Goal: Task Accomplishment & Management: Manage account settings

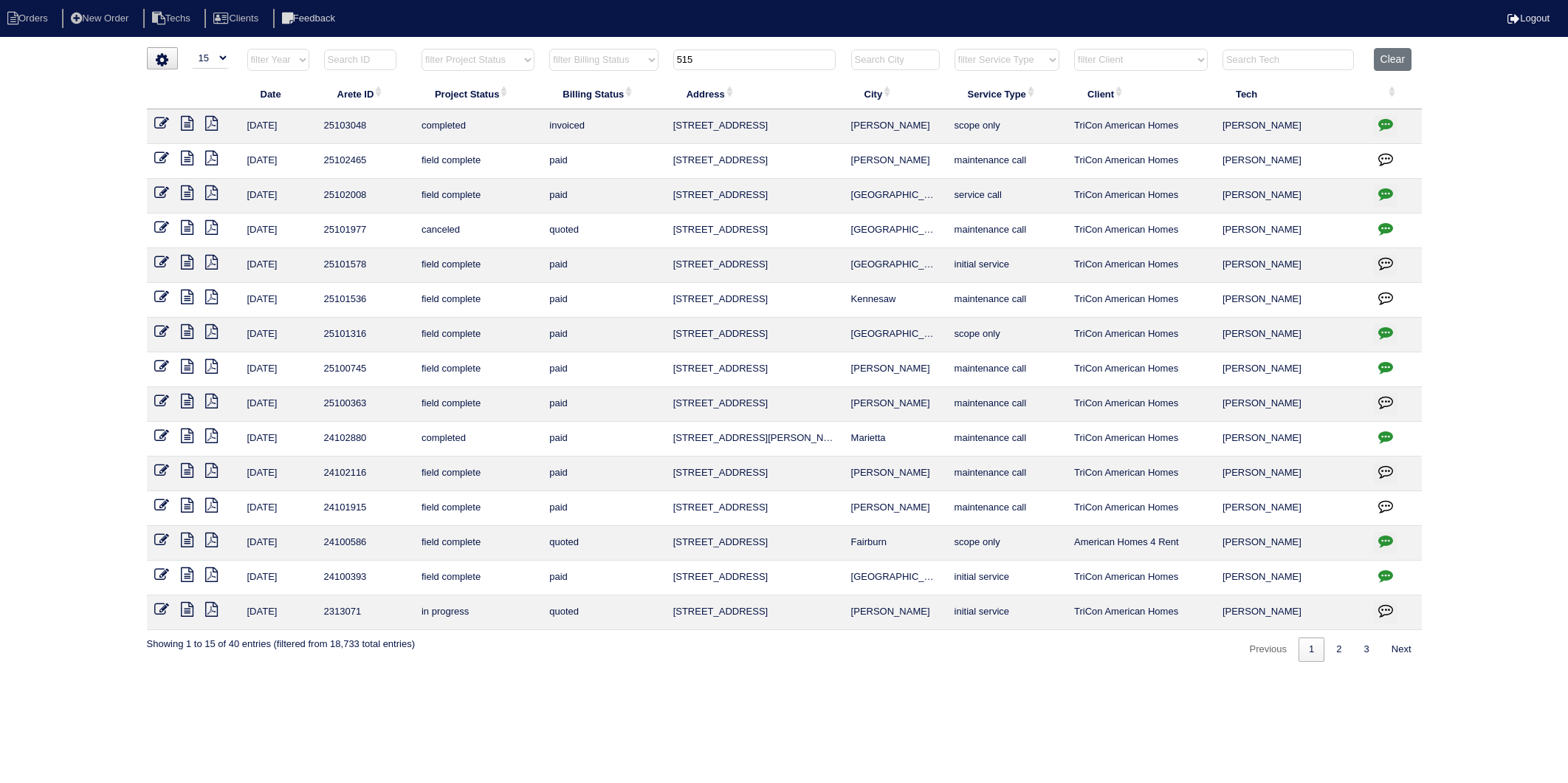
select select "15"
click at [644, 66] on tr "filter Year -- Any Year -- 2025 2024 2023 2022 2021 2020 2019 filter Project St…" at bounding box center [784, 62] width 1275 height 30
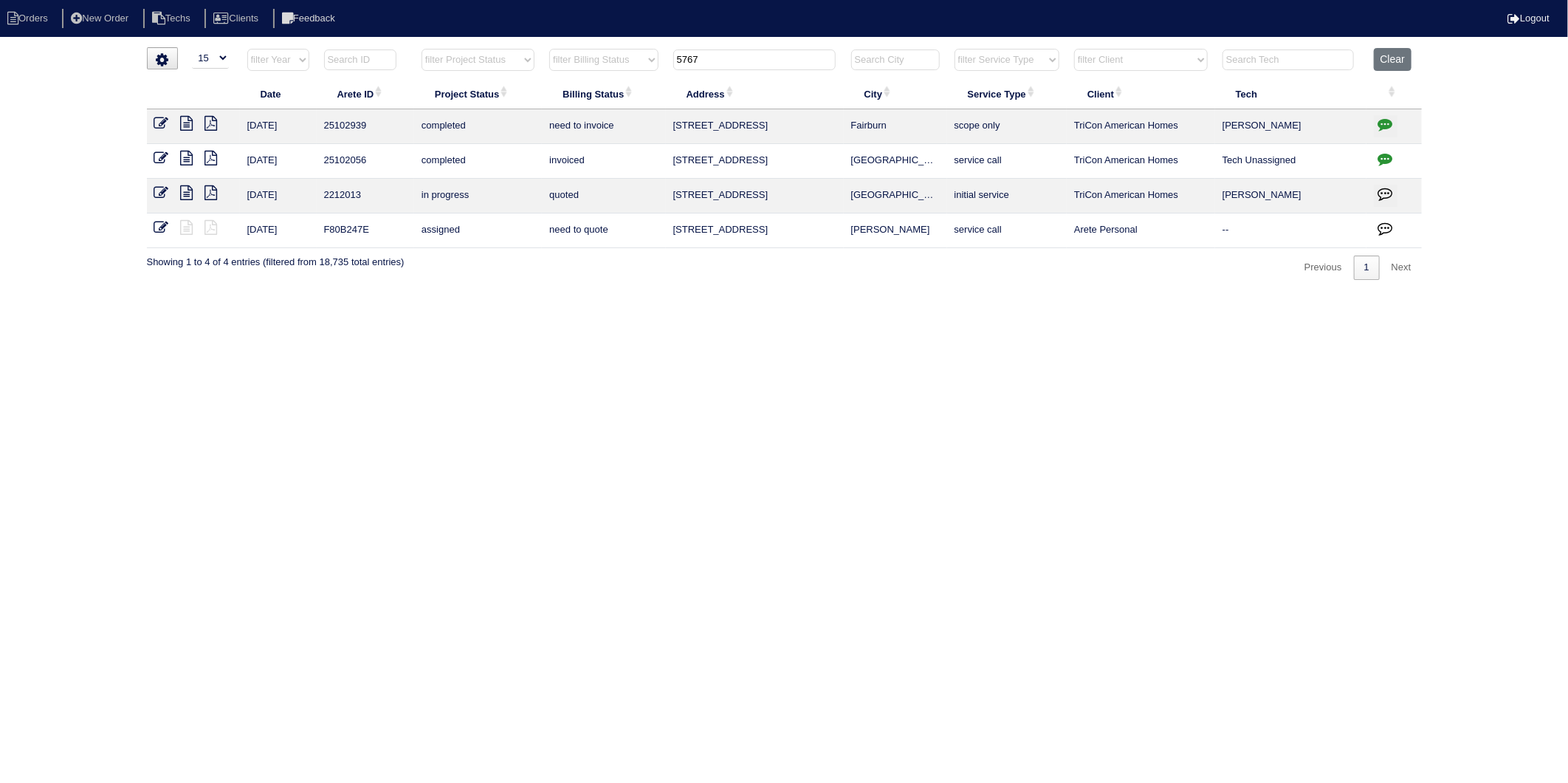
type input "5767"
click at [772, 295] on html "Orders New Order Techs Clients Feedback Logout Orders New Order Users Clients M…" at bounding box center [784, 148] width 1568 height 295
click at [1382, 121] on icon "button" at bounding box center [1386, 124] width 15 height 15
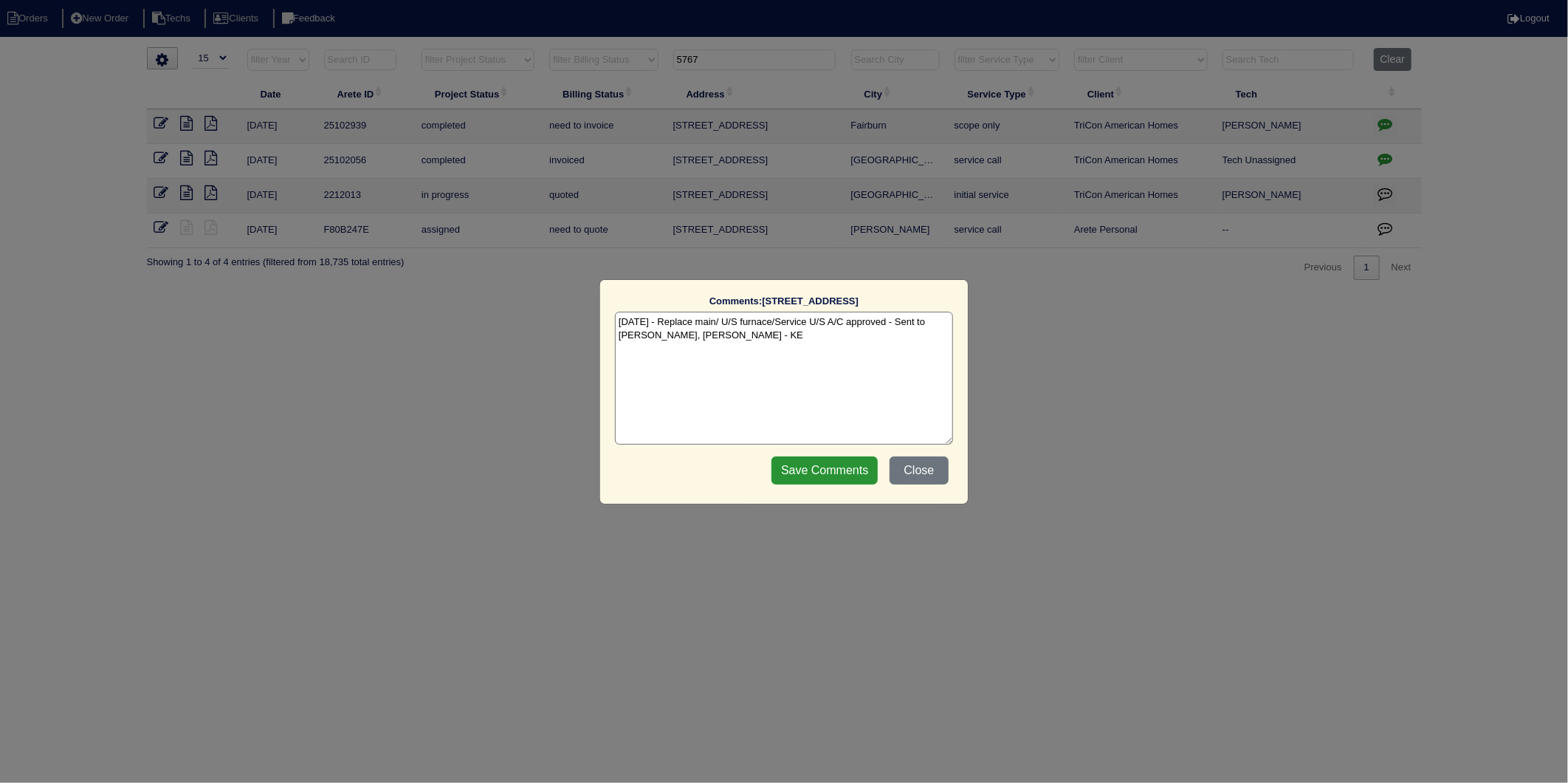
click at [781, 337] on textarea "8/26/25 - Replace main/ U/S furnace/Service U/S A/C approved - Sent to Dan, Pay…" at bounding box center [784, 379] width 338 height 133
type textarea "8/26/25 - Replace main/ U/S furnace/Service U/S A/C approved - Sent to Dan, Pay…"
click at [816, 464] on input "Save Comments" at bounding box center [824, 470] width 106 height 28
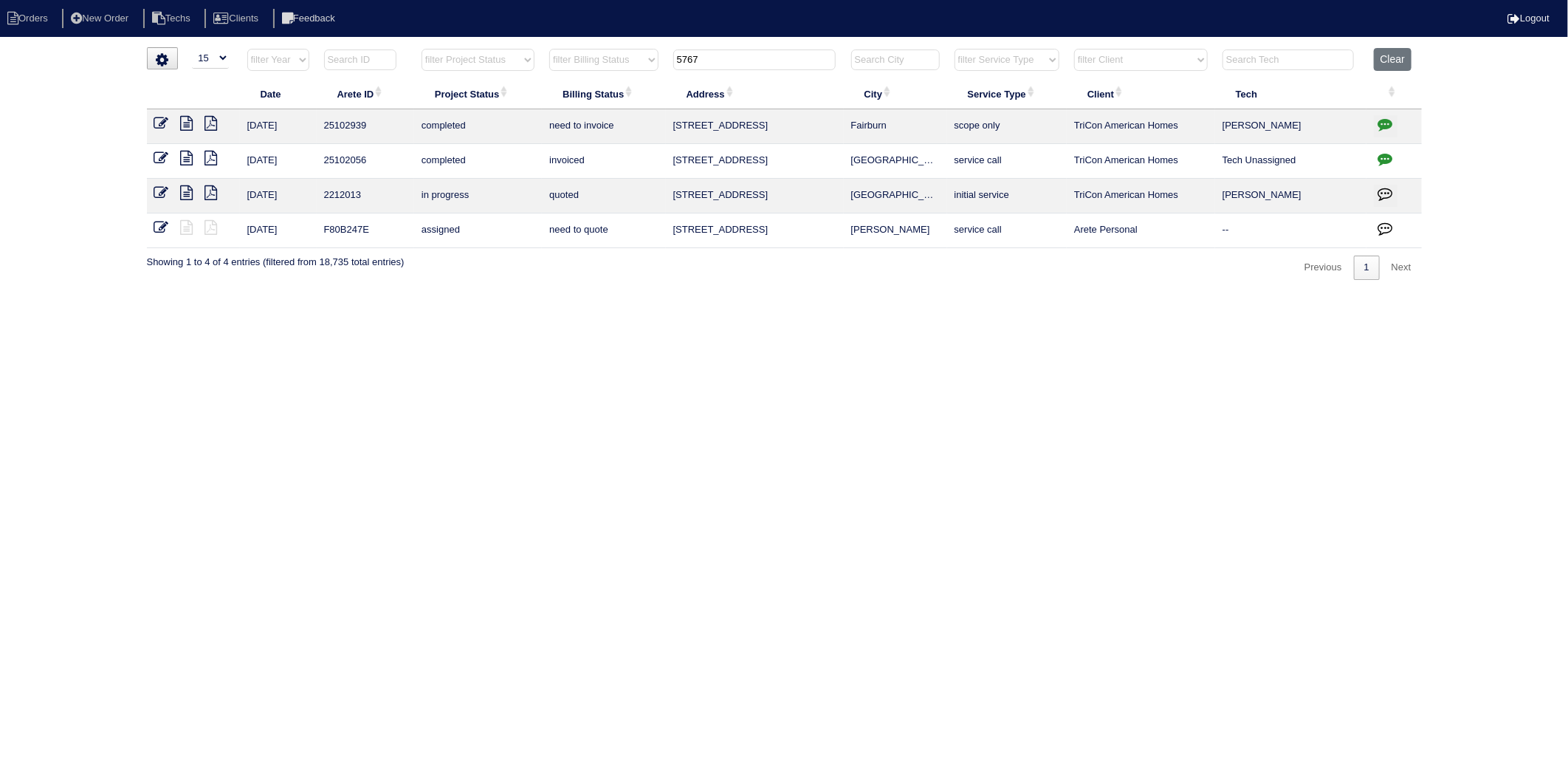
click at [160, 126] on icon at bounding box center [161, 123] width 15 height 15
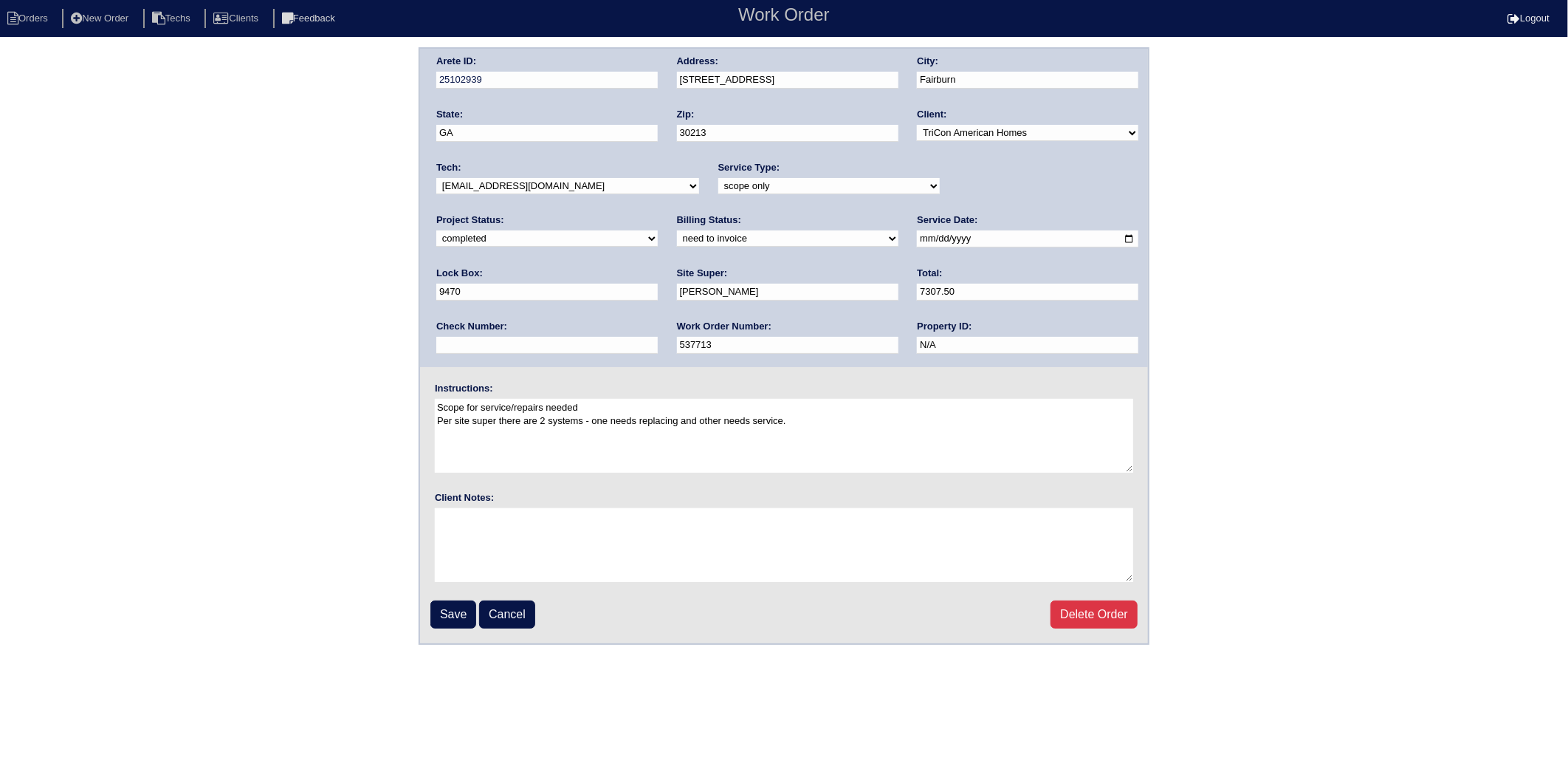
click at [677, 242] on select "need to quote quoted need to invoice invoiced paid warranty purchase order need…" at bounding box center [788, 238] width 221 height 16
select select "invoiced"
click at [677, 230] on select "need to quote quoted need to invoice invoiced paid warranty purchase order need…" at bounding box center [788, 238] width 221 height 16
click at [454, 618] on input "Save" at bounding box center [453, 614] width 45 height 28
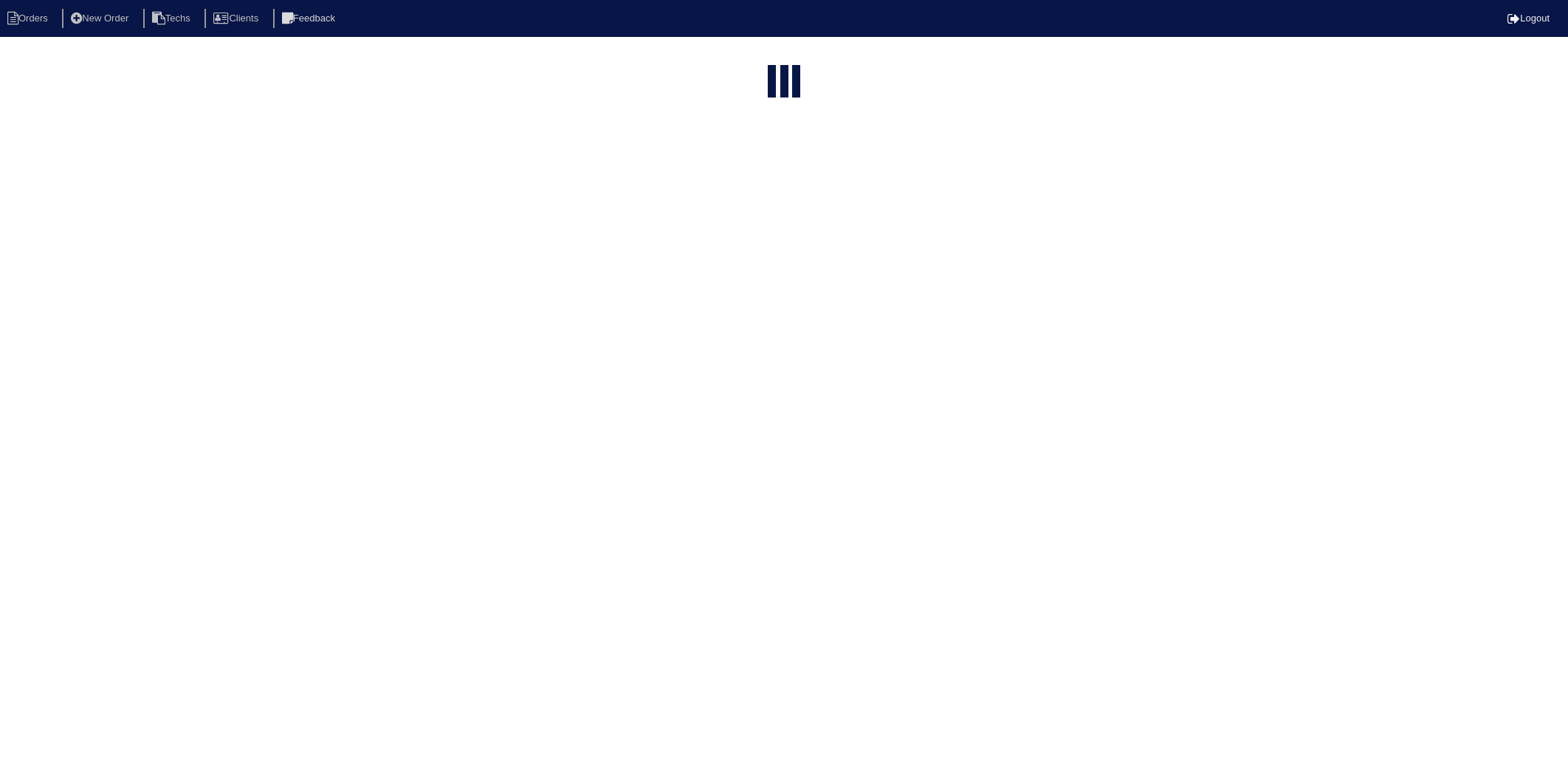
select select "15"
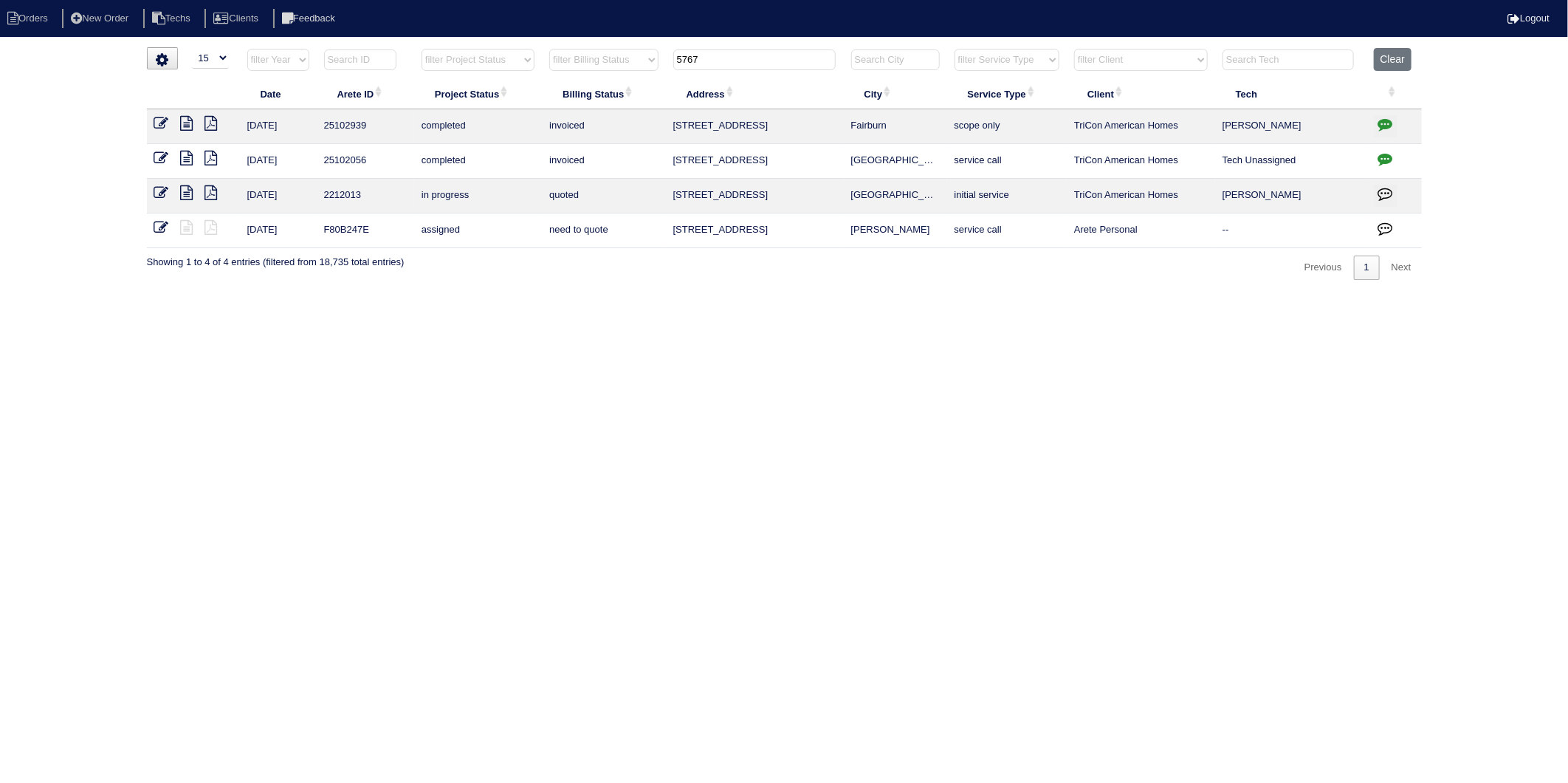
drag, startPoint x: 711, startPoint y: 62, endPoint x: 644, endPoint y: 64, distance: 67.0
click at [644, 64] on tr "filter Year -- Any Year -- 2025 2024 2023 2022 2021 2020 2019 filter Project St…" at bounding box center [784, 62] width 1275 height 30
type input "641"
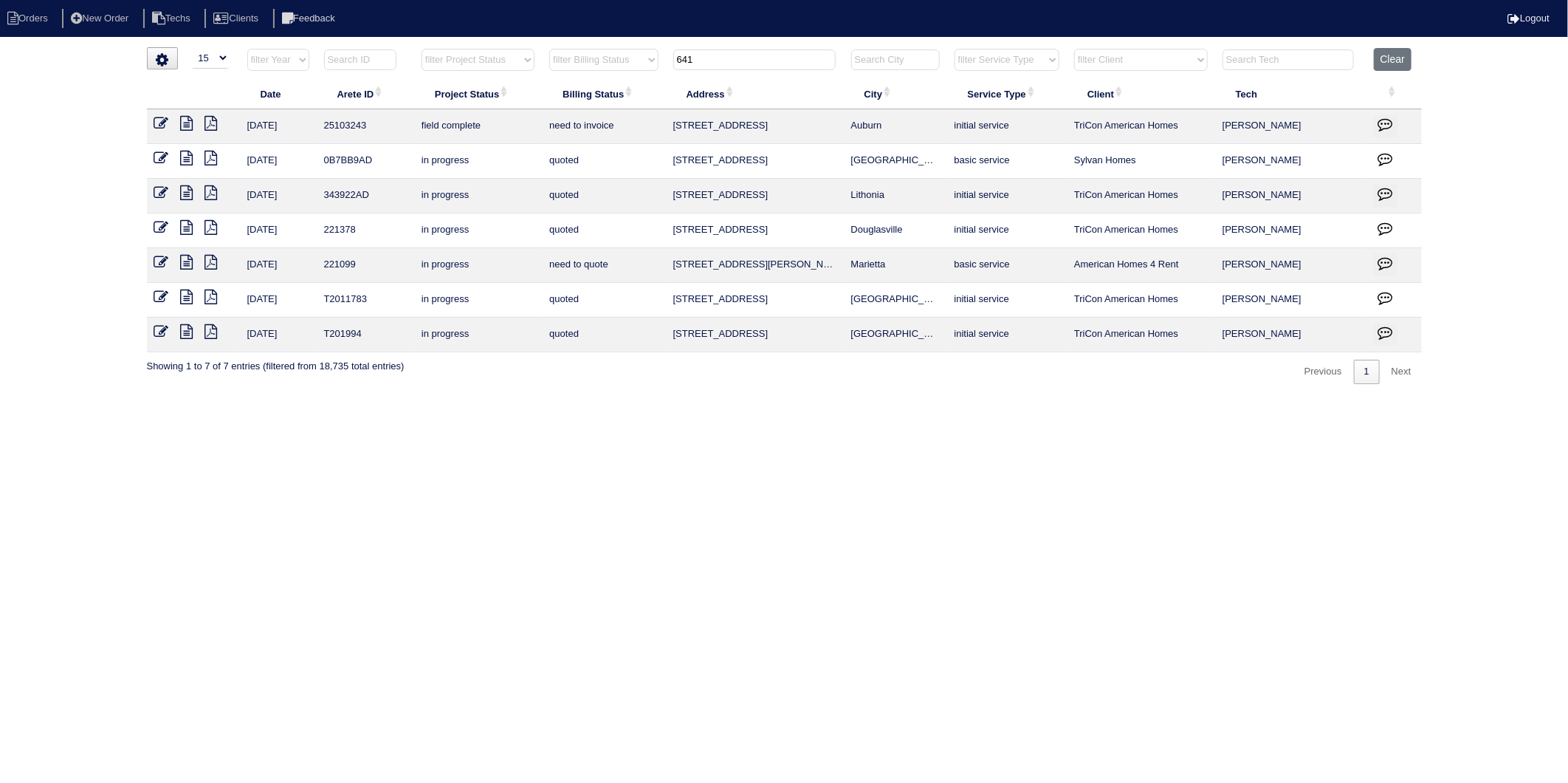
click at [161, 122] on icon at bounding box center [161, 123] width 15 height 15
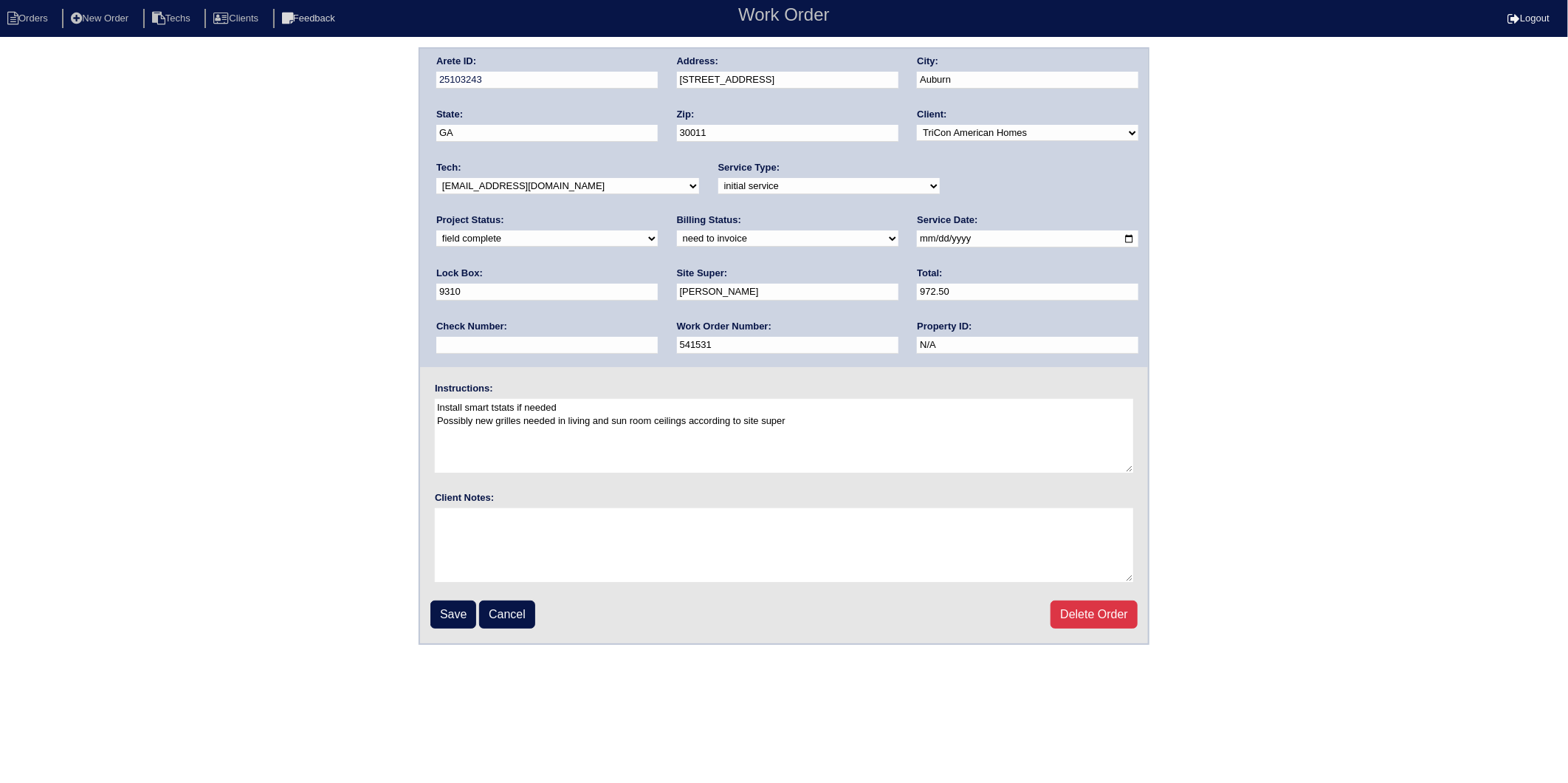
click at [677, 235] on select "need to quote quoted need to invoice invoiced paid warranty purchase order need…" at bounding box center [788, 238] width 221 height 16
select select "invoiced"
click at [677, 230] on select "need to quote quoted need to invoice invoiced paid warranty purchase order need…" at bounding box center [788, 238] width 221 height 16
click at [453, 611] on input "Save" at bounding box center [453, 614] width 45 height 28
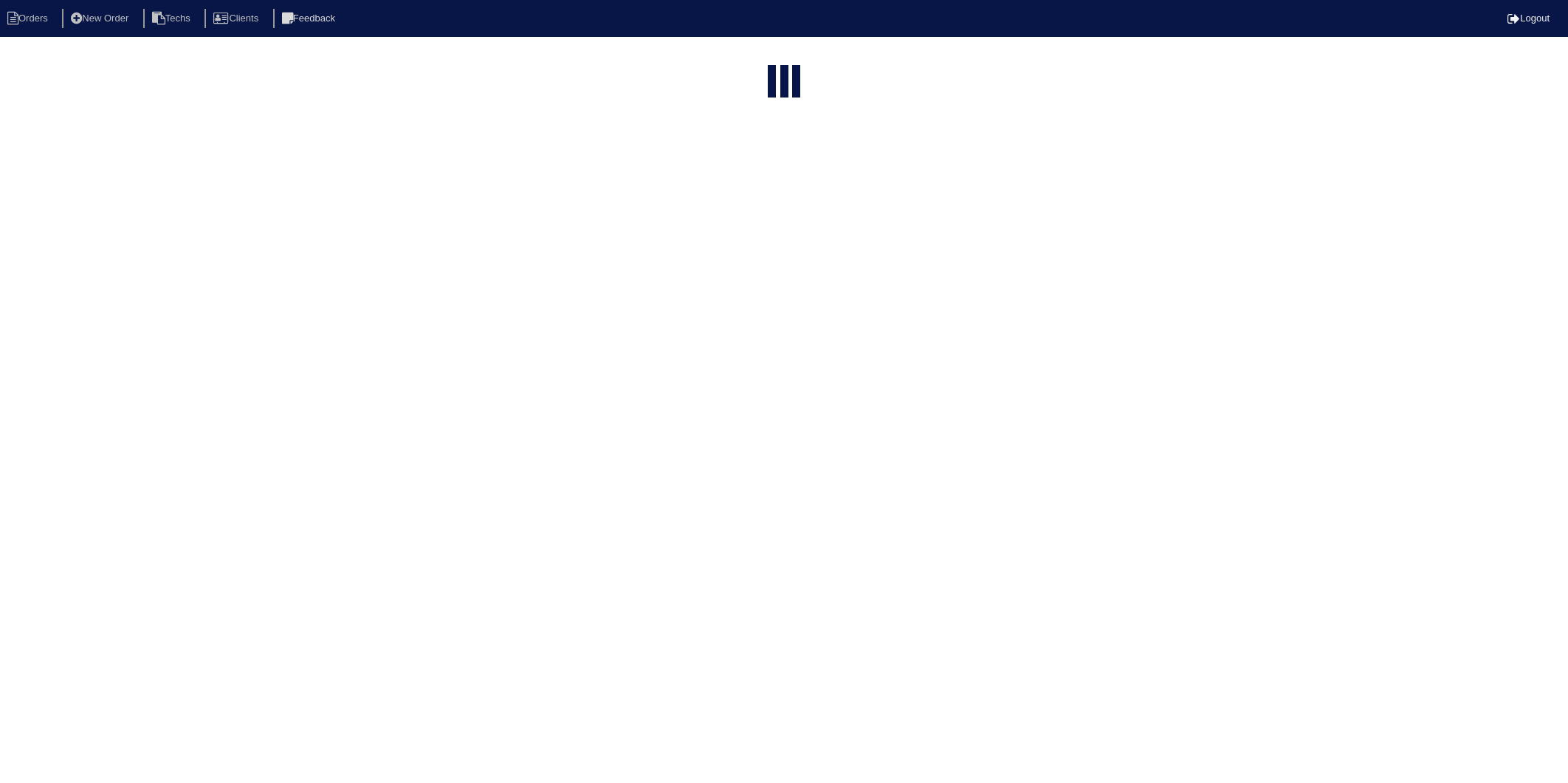
select select "15"
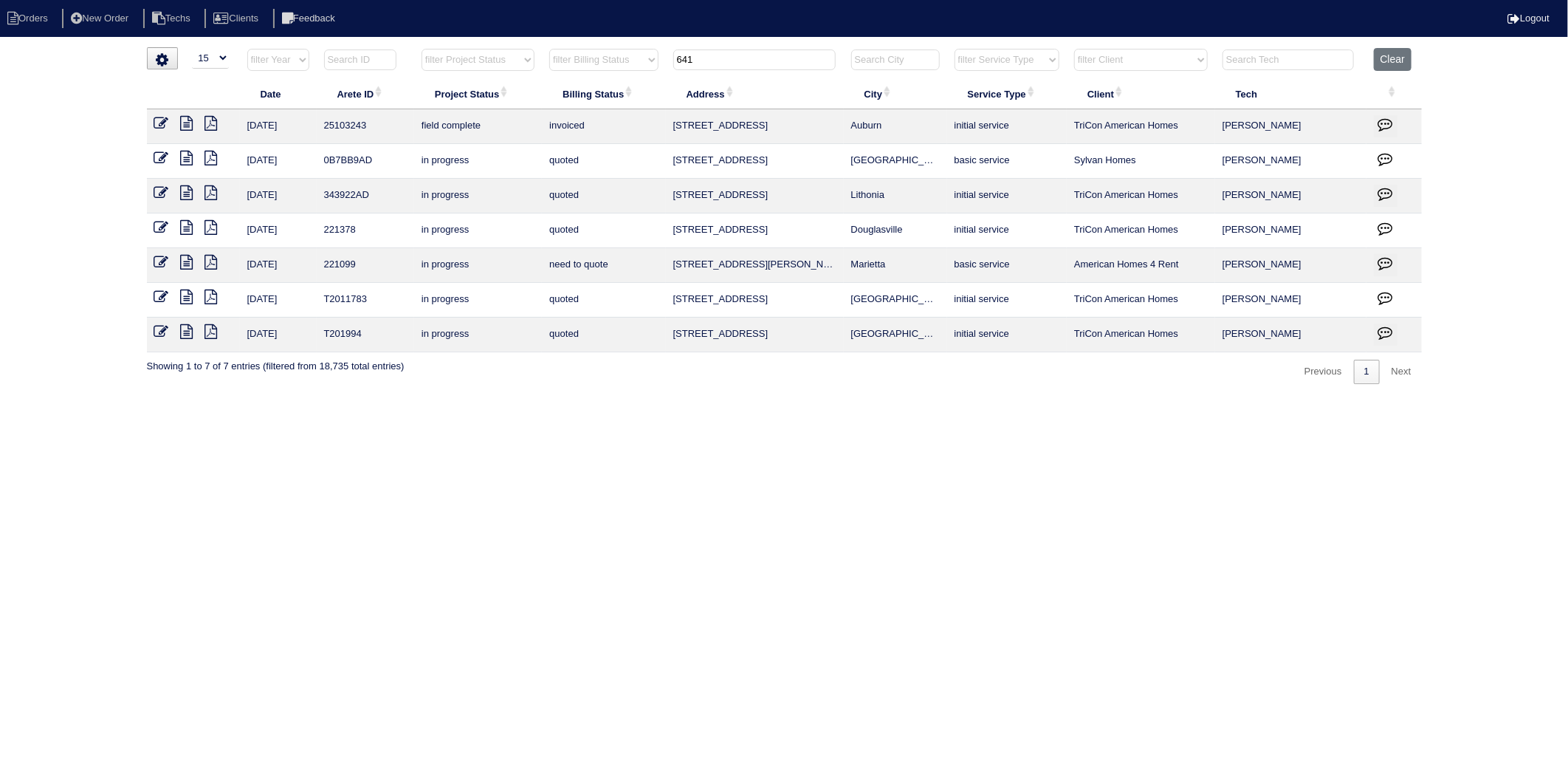
drag, startPoint x: 712, startPoint y: 65, endPoint x: 652, endPoint y: 312, distance: 254.2
click at [576, 99] on table "Date Arete ID Project Status Billing Status Address City Service Type Client Te…" at bounding box center [784, 199] width 1275 height 304
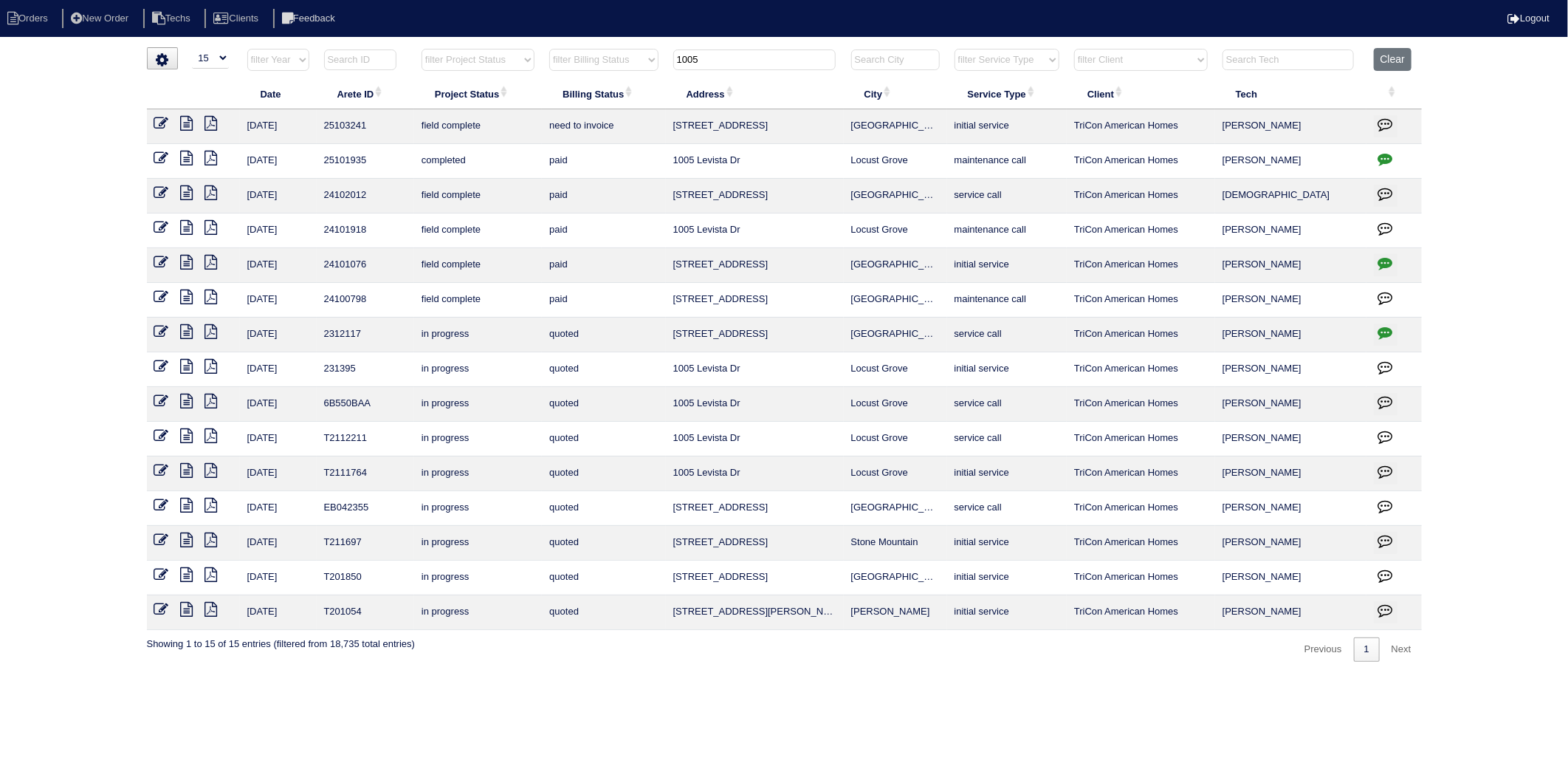
type input "1005"
click at [186, 129] on icon at bounding box center [186, 123] width 12 height 15
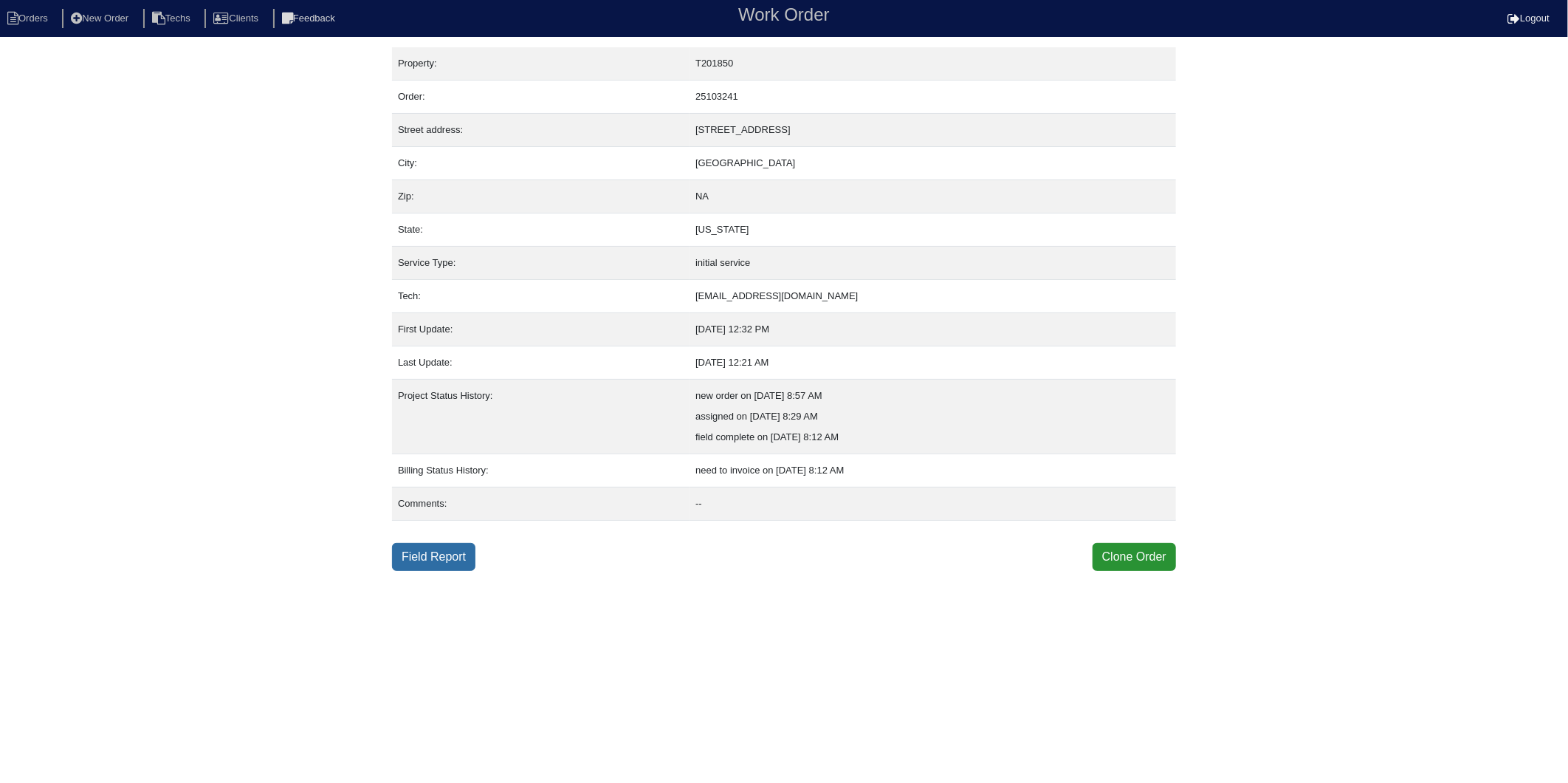
click at [438, 557] on link "Field Report" at bounding box center [434, 557] width 83 height 28
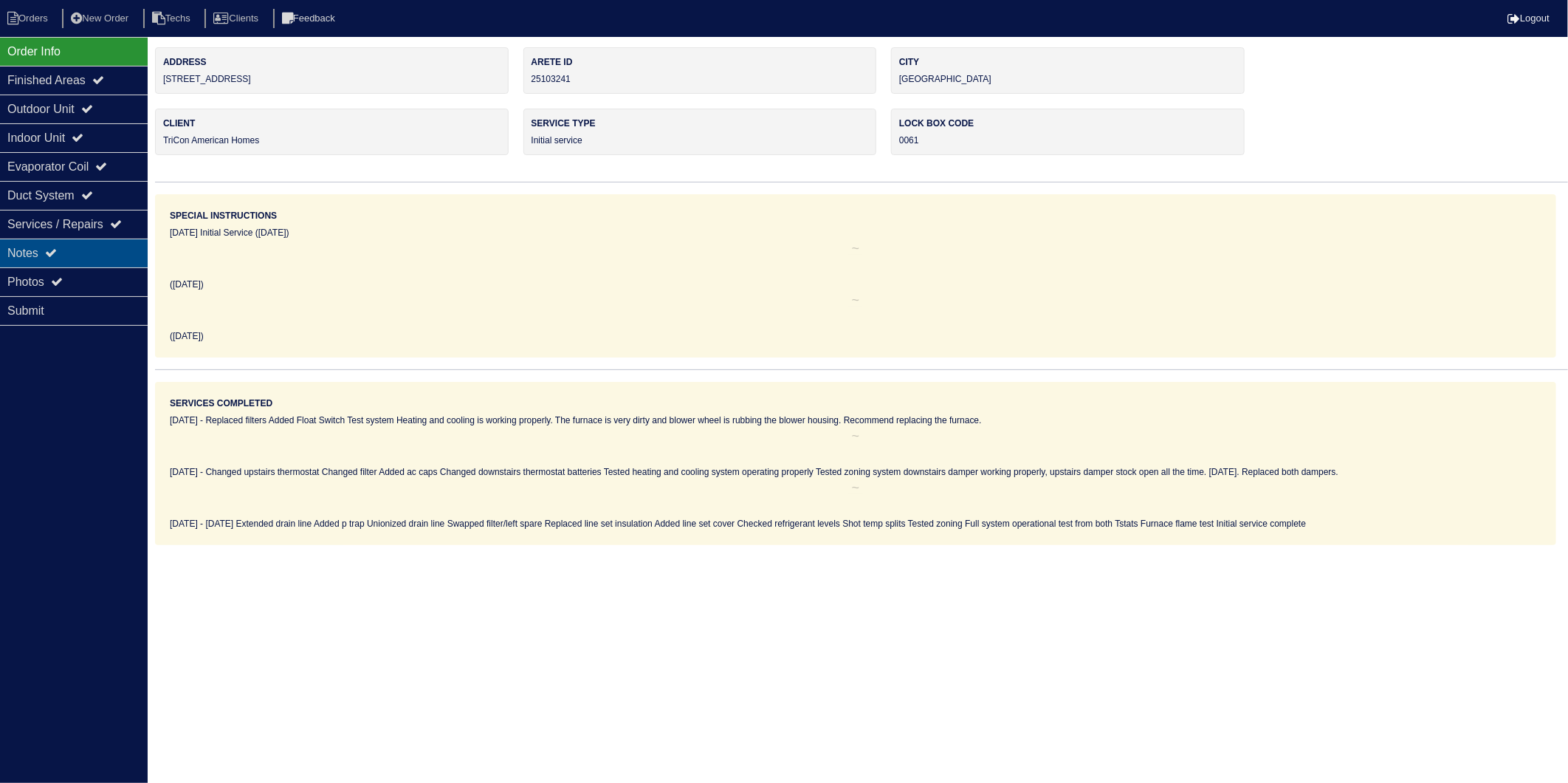
click at [30, 260] on div "Notes" at bounding box center [74, 253] width 147 height 29
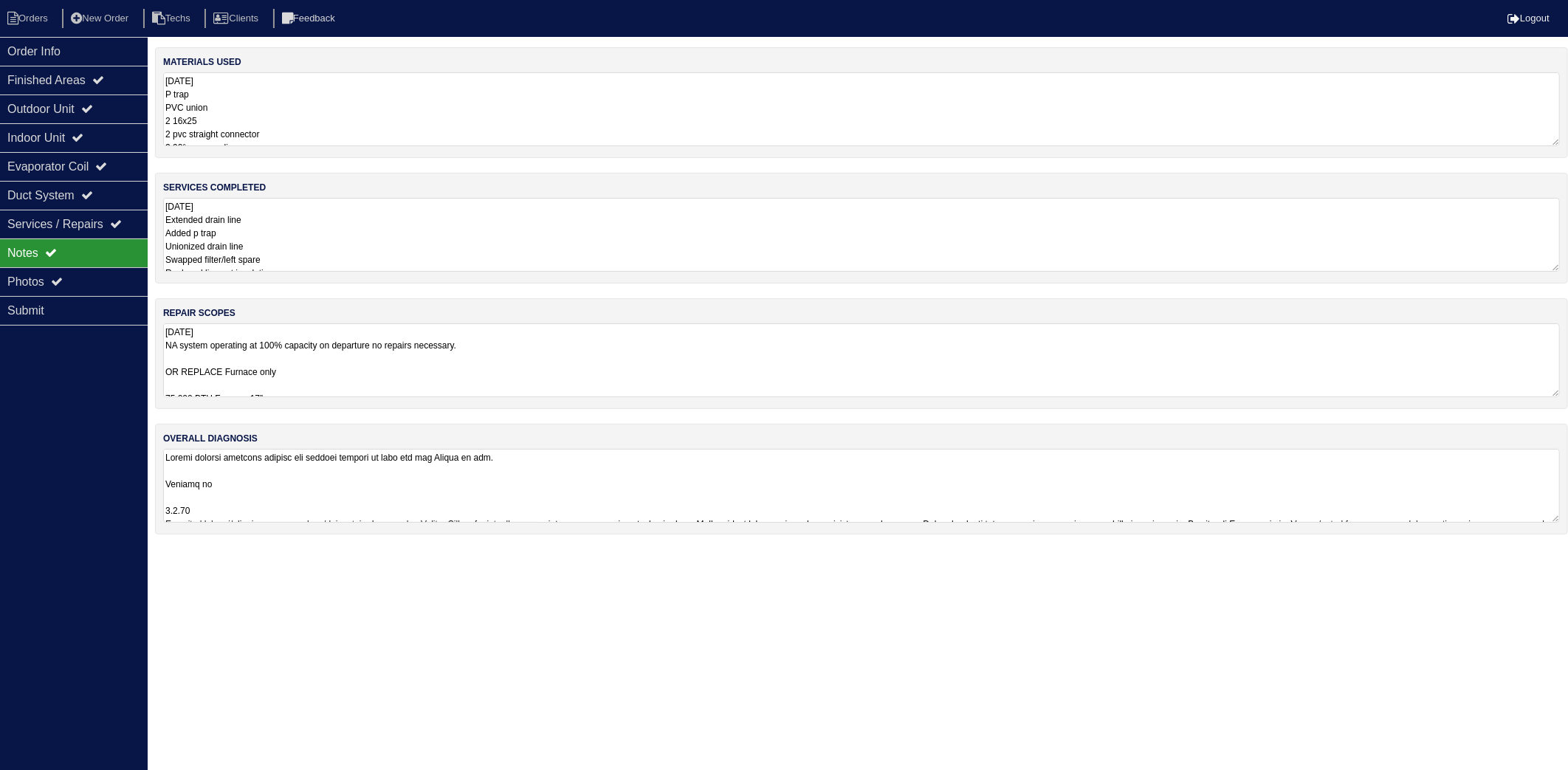
click at [308, 92] on textarea "9.5.25 P trap PVC union 2 16x25 2 pvc straight connector 2 90° pvc coupling 1- …" at bounding box center [861, 109] width 1397 height 74
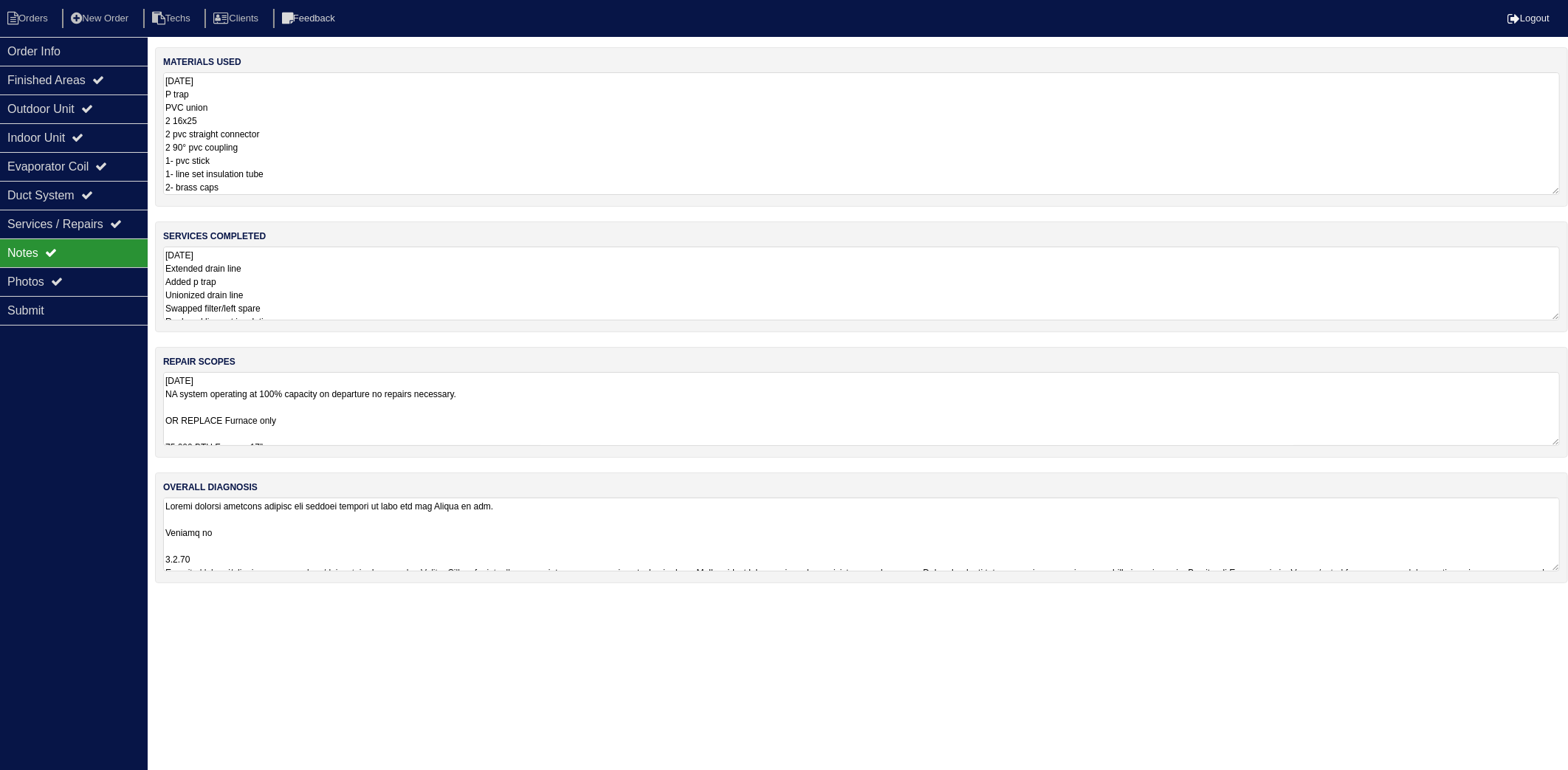
click at [328, 290] on textarea "9.5.25 Extended drain line Added p trap Unionized drain line Swapped filter/lef…" at bounding box center [861, 283] width 1397 height 74
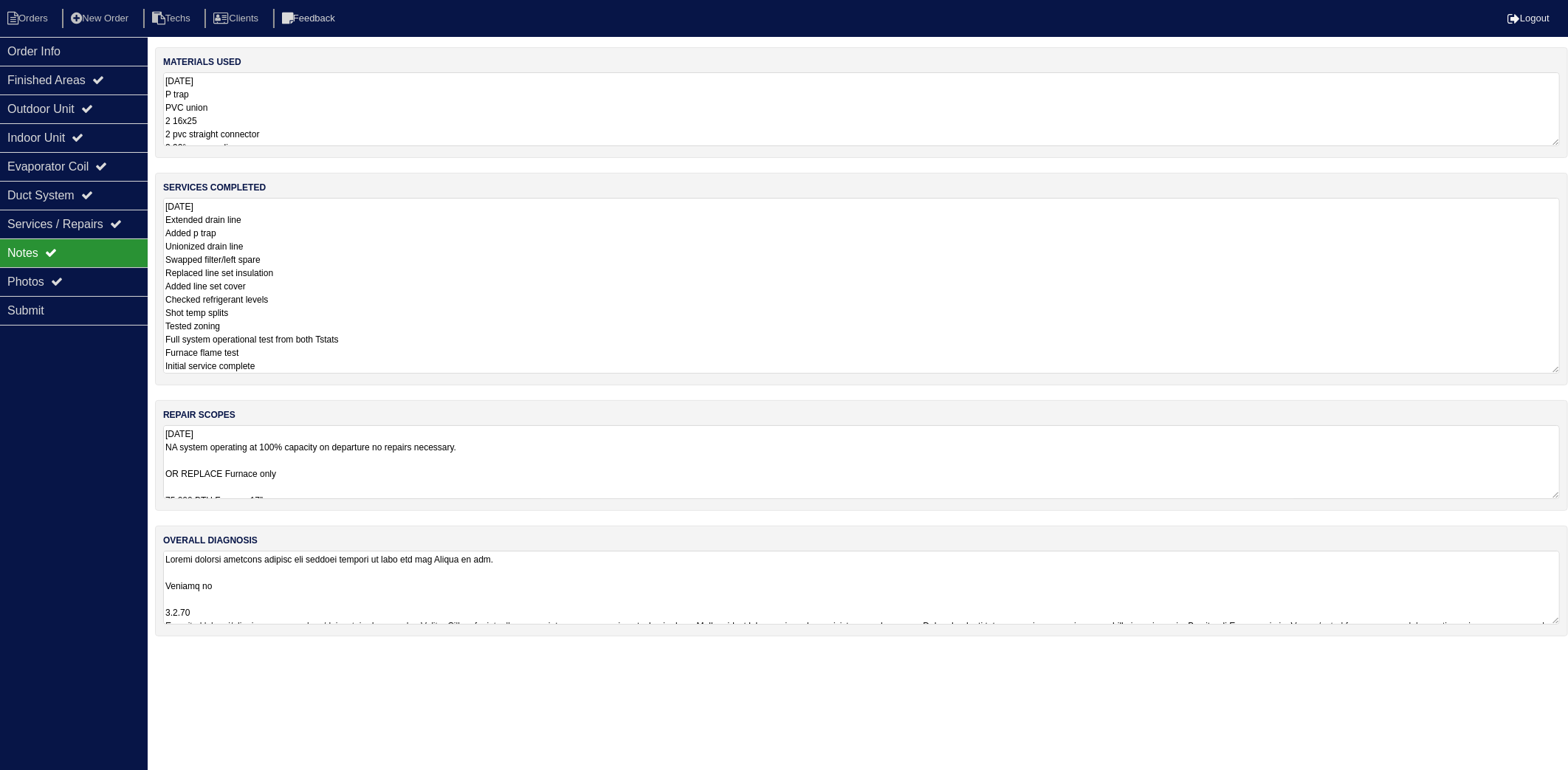
click at [436, 452] on div "materials used 9.5.25 P trap PVC union 2 16x25 2 pvc straight connector 2 90° p…" at bounding box center [861, 349] width 1413 height 604
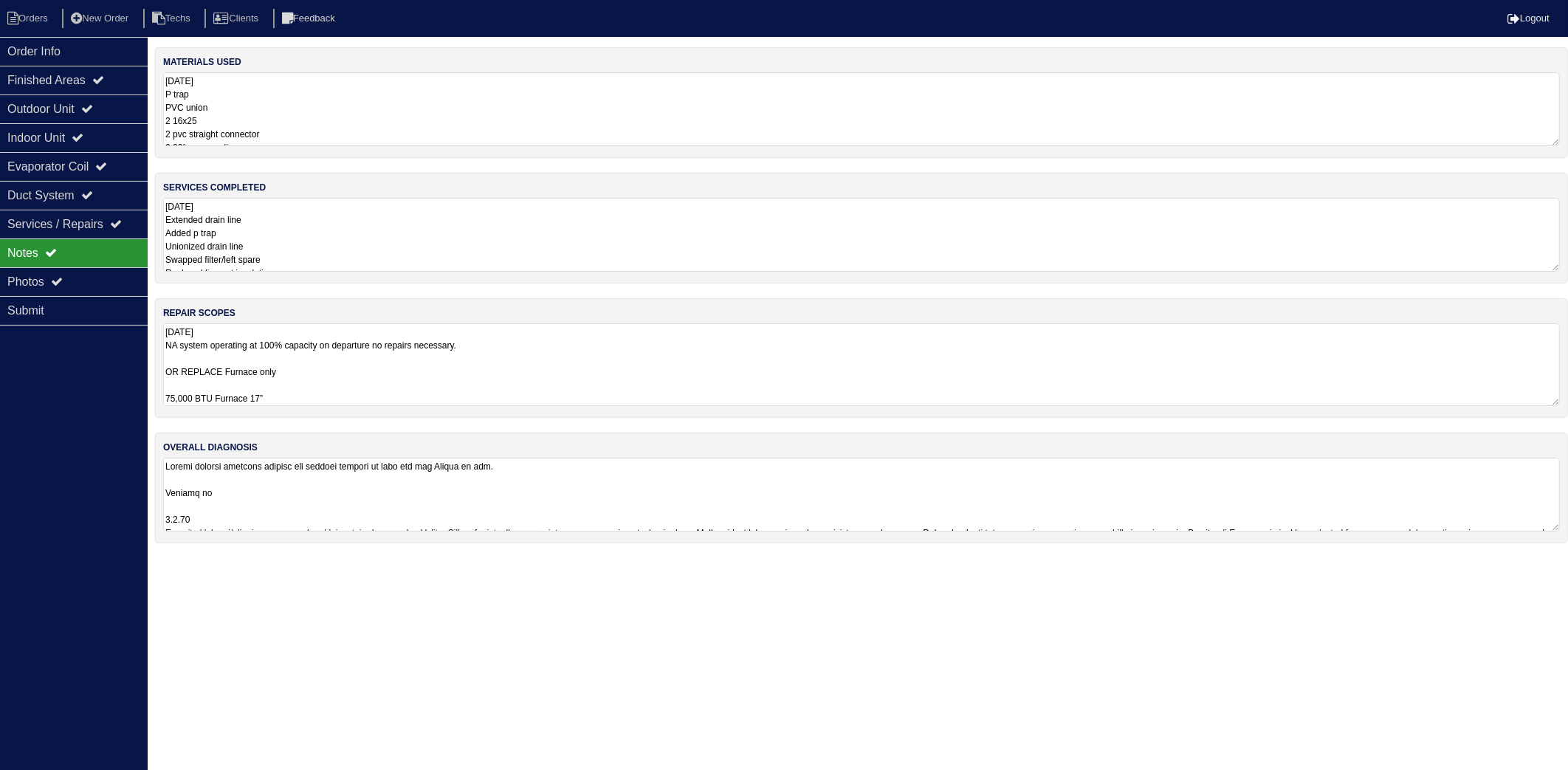
click at [438, 476] on textarea at bounding box center [861, 494] width 1397 height 74
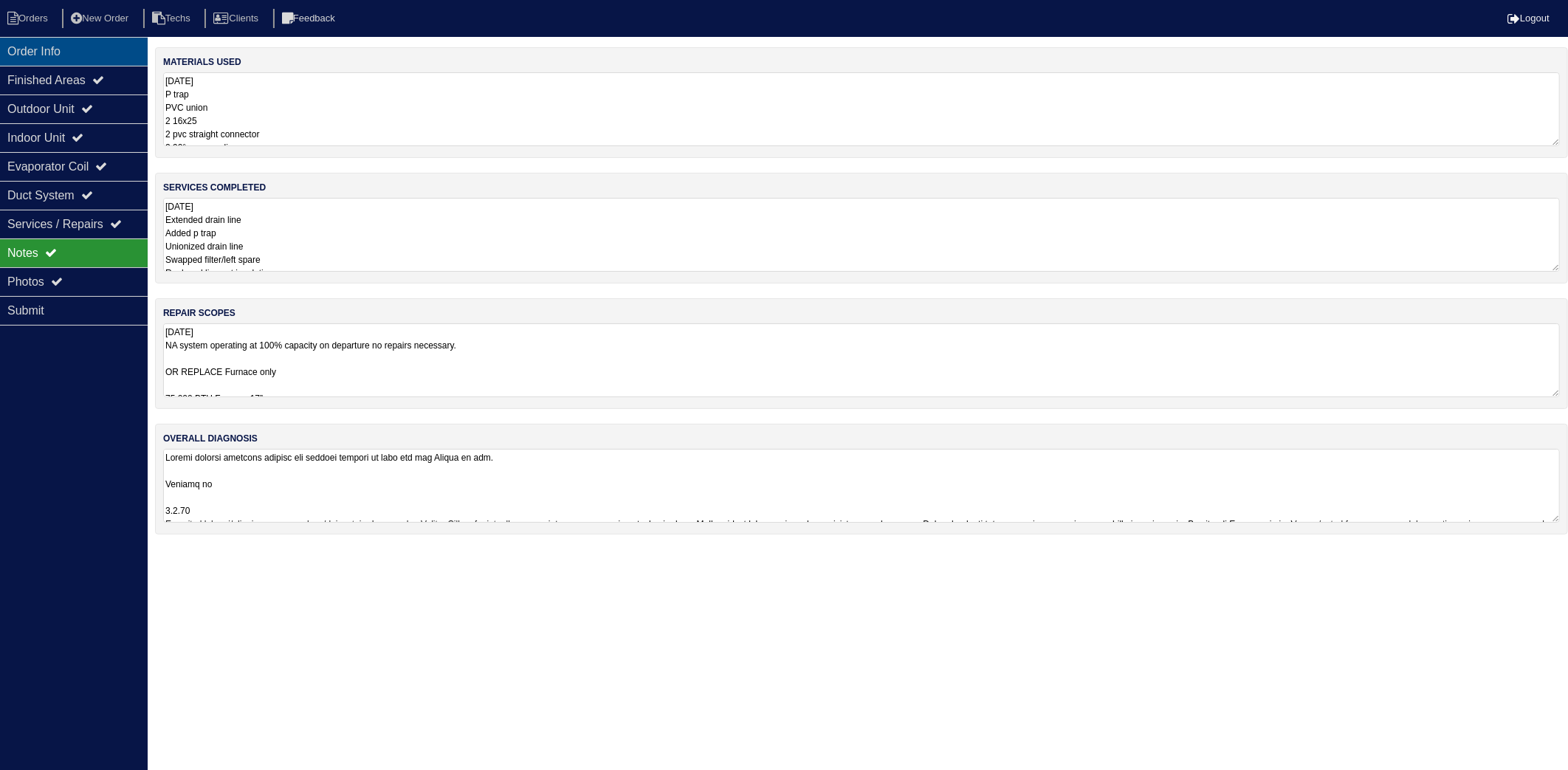
click at [39, 53] on div "Order Info" at bounding box center [74, 52] width 147 height 29
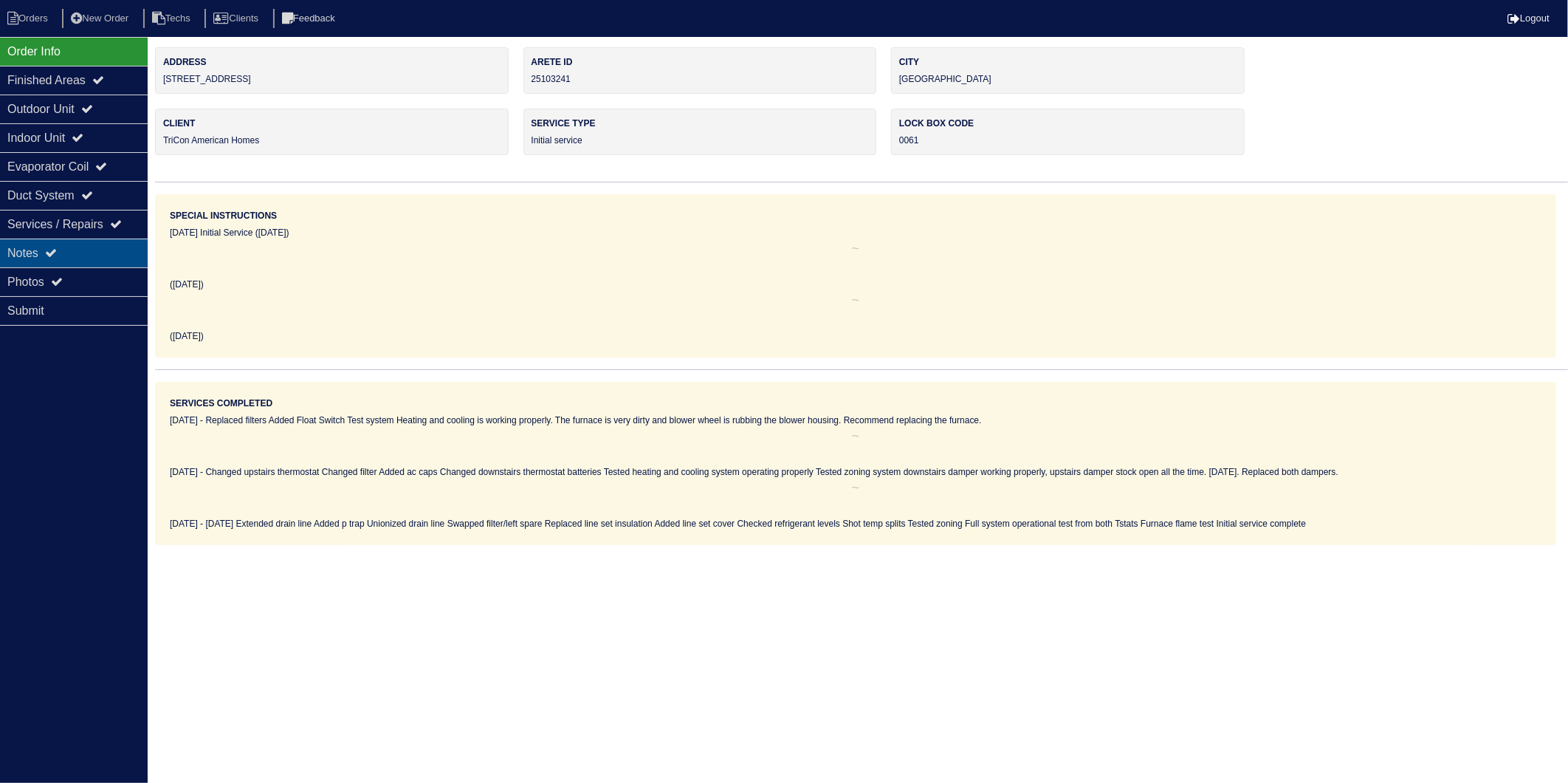
click at [30, 246] on div "Notes" at bounding box center [74, 253] width 147 height 29
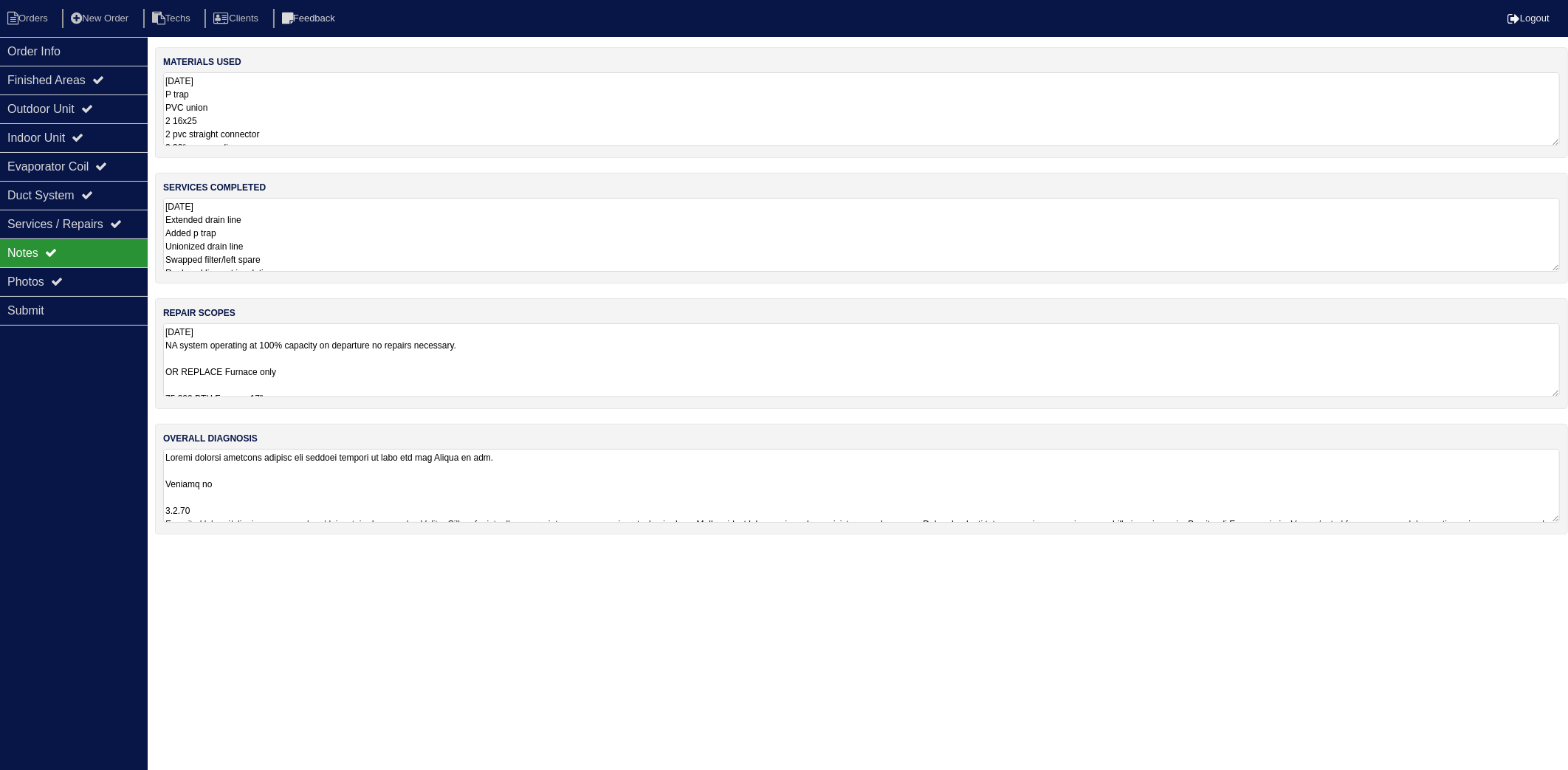
click at [408, 112] on textarea "9.5.25 P trap PVC union 2 16x25 2 pvc straight connector 2 90° pvc coupling 1- …" at bounding box center [861, 109] width 1397 height 74
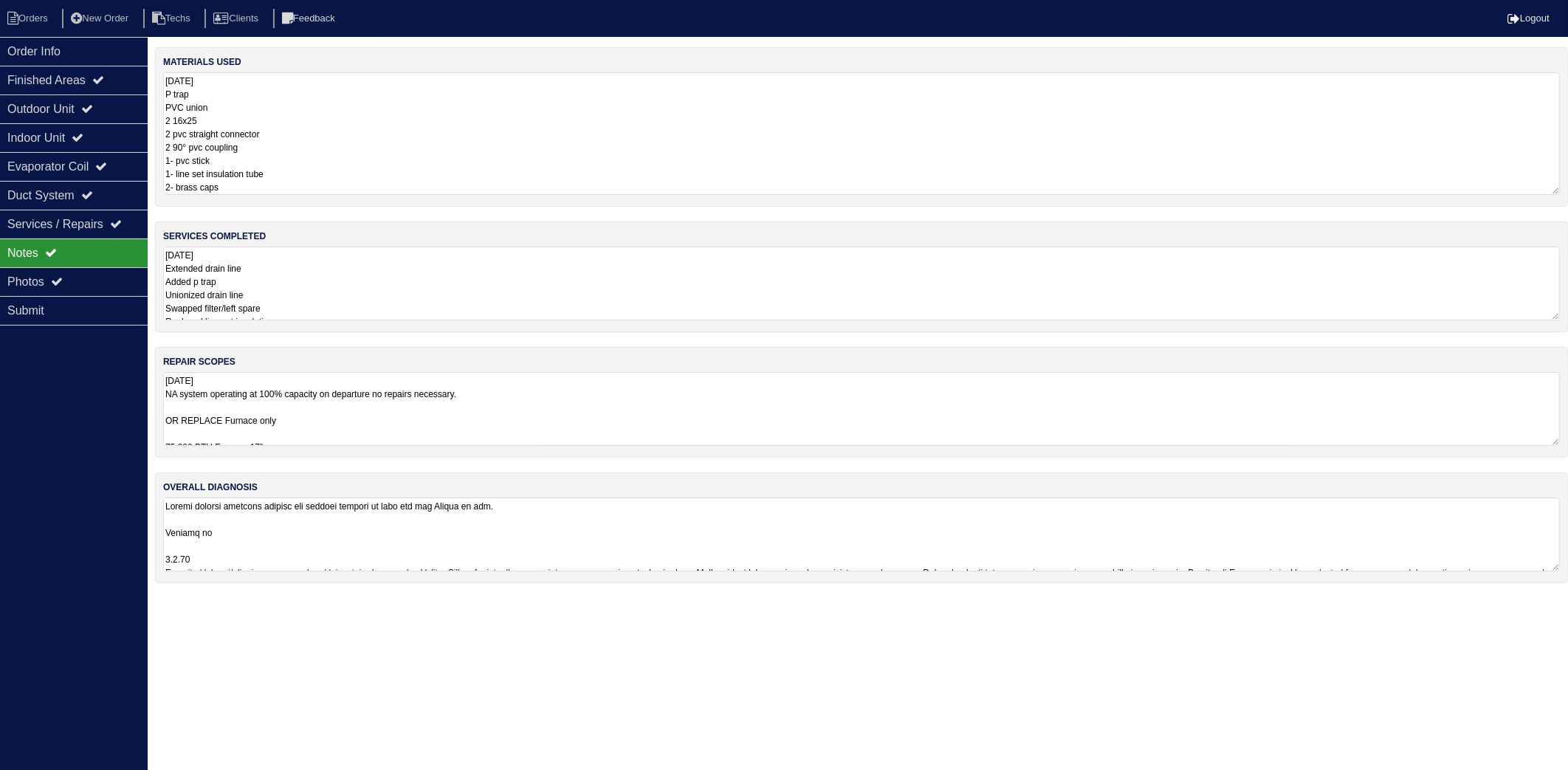
click at [351, 96] on textarea "9.5.25 P trap PVC union 2 16x25 2 pvc straight connector 2 90° pvc coupling 1- …" at bounding box center [861, 133] width 1397 height 122
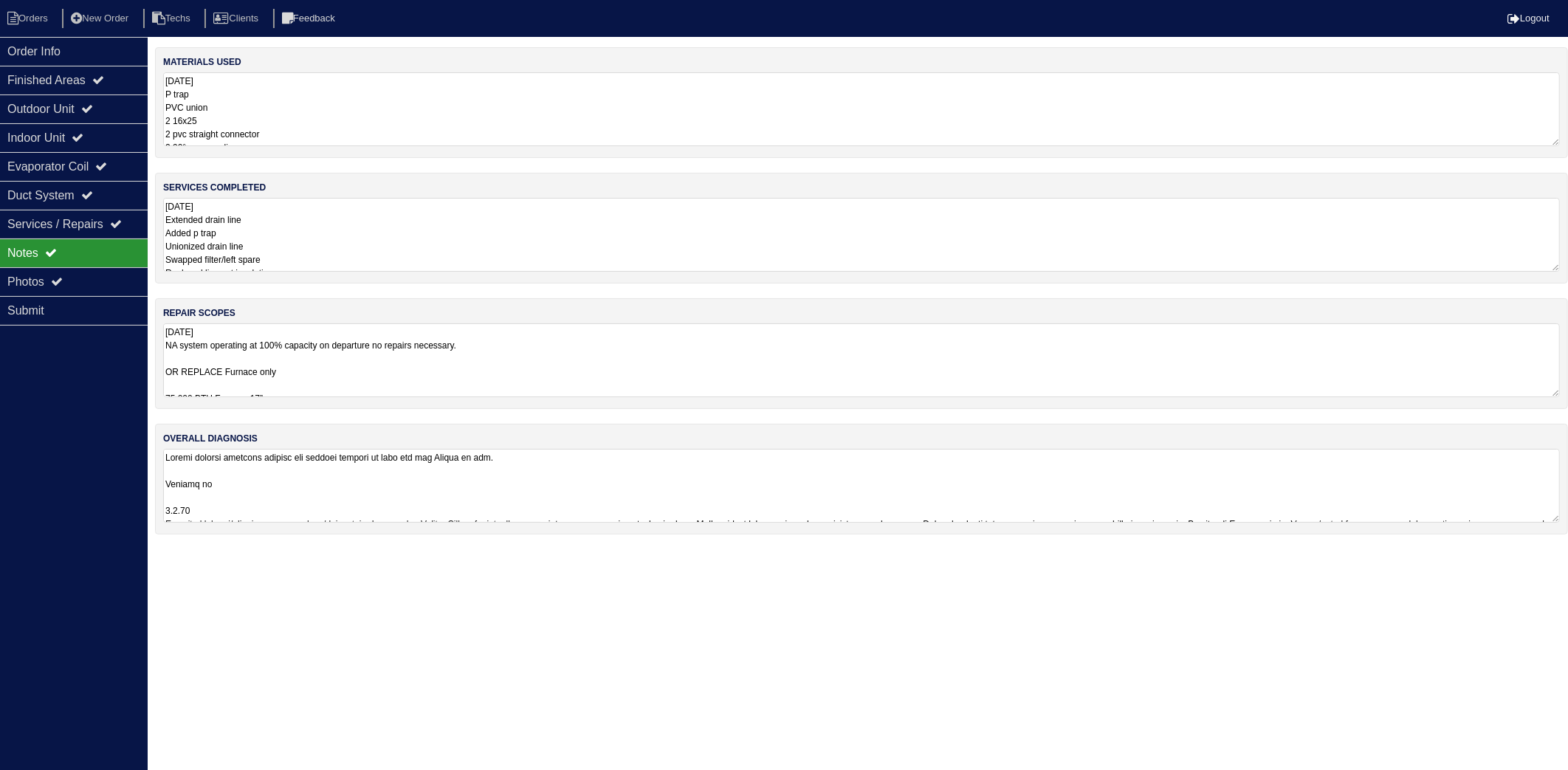
click at [327, 111] on textarea "9.5.25 P trap PVC union 2 16x25 2 pvc straight connector 2 90° pvc coupling 1- …" at bounding box center [861, 109] width 1397 height 74
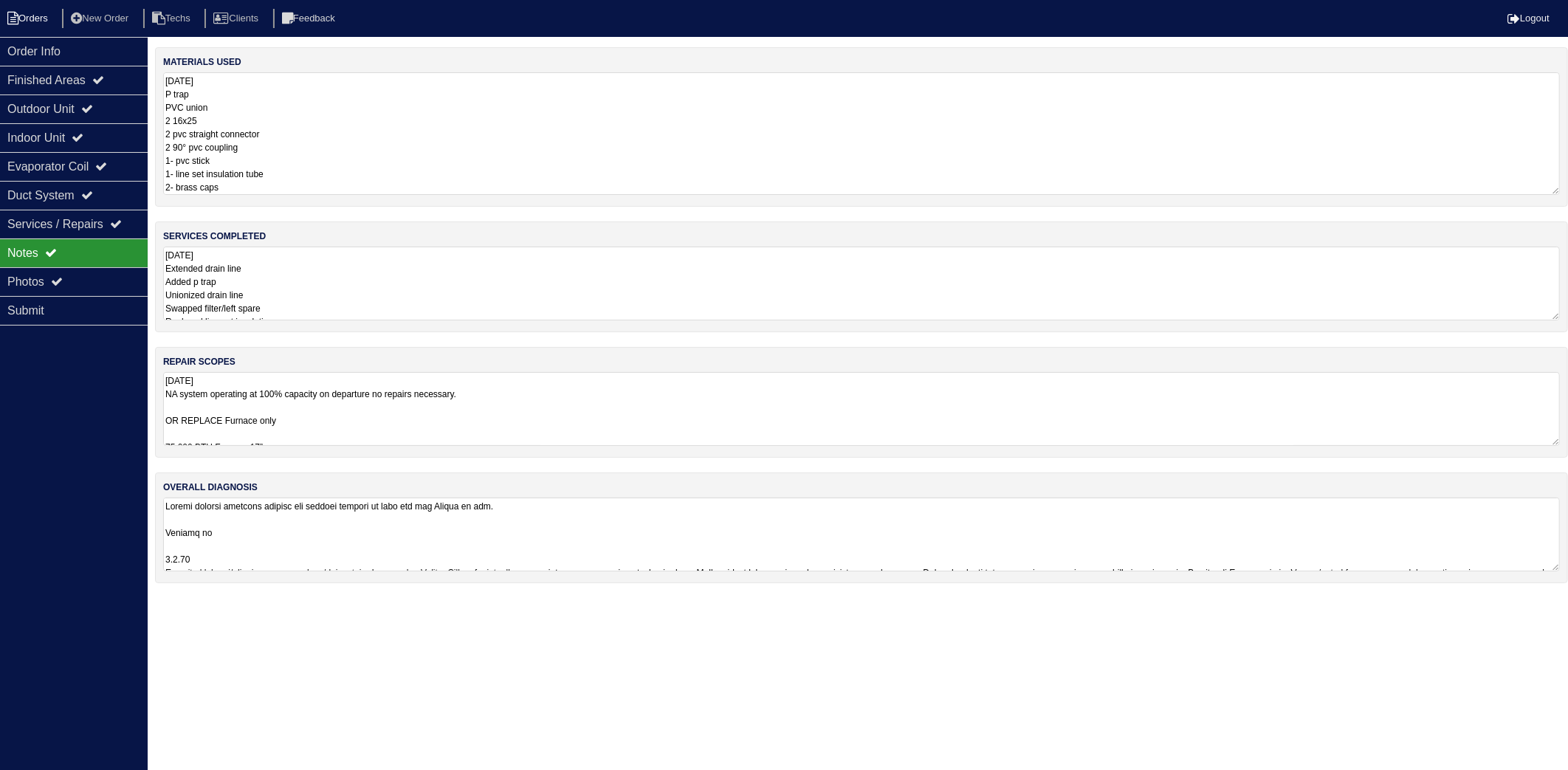
click at [30, 20] on li "Orders" at bounding box center [30, 19] width 60 height 20
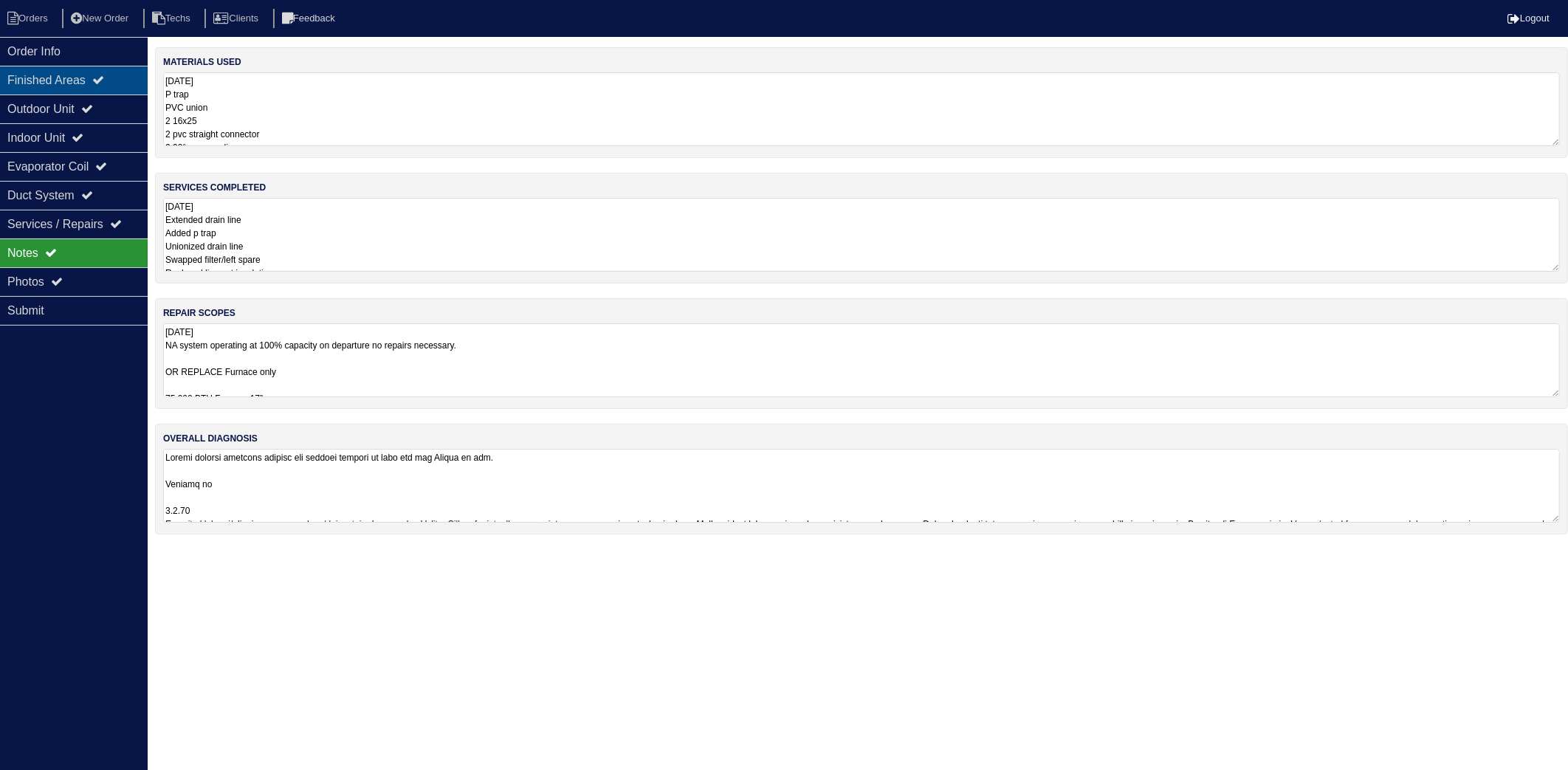
select select "15"
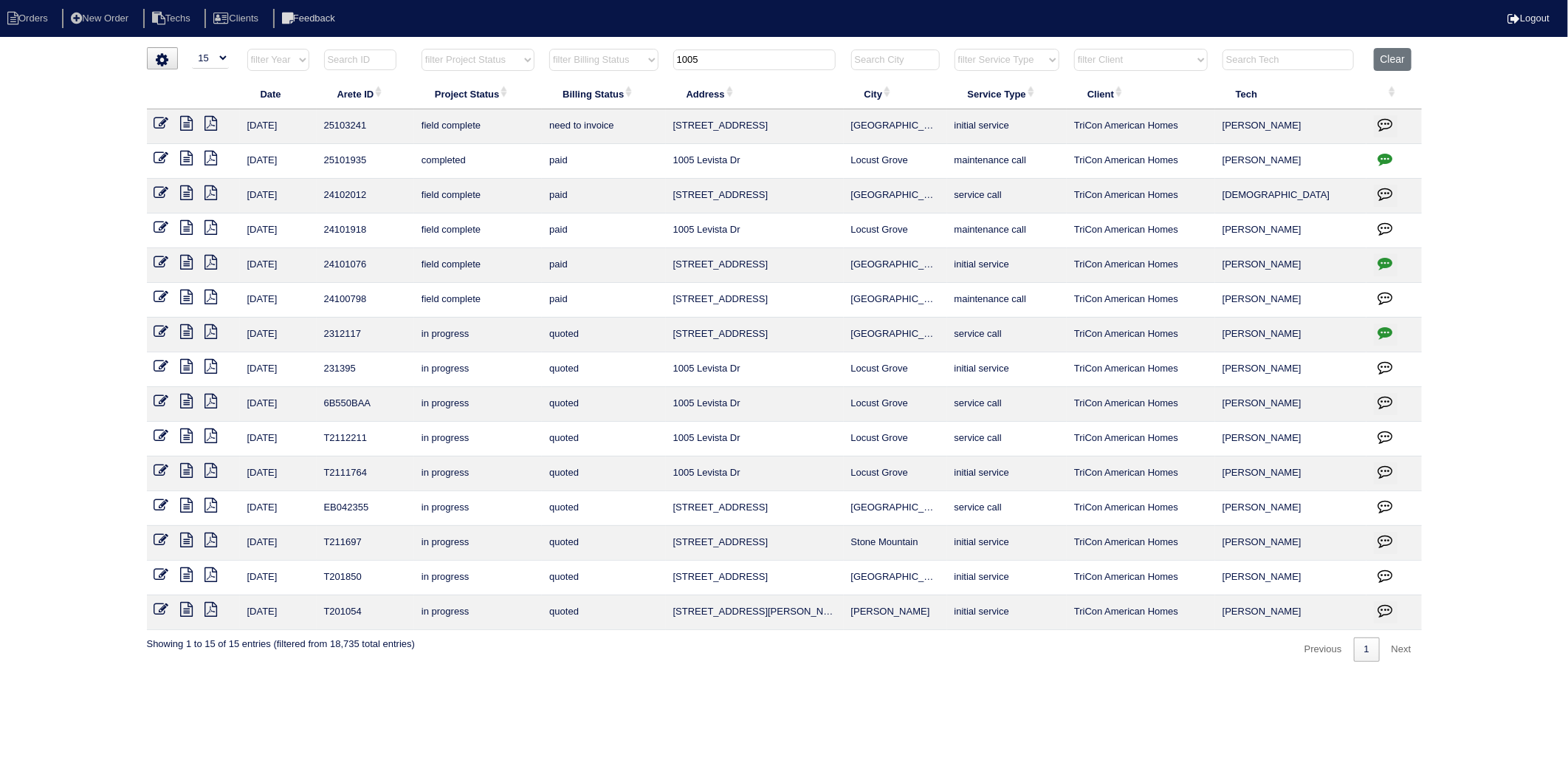
drag, startPoint x: 721, startPoint y: 63, endPoint x: 606, endPoint y: 79, distance: 116.1
click at [606, 79] on table "Date Arete ID Project Status Billing Status Address City Service Type Client Te…" at bounding box center [784, 339] width 1275 height 582
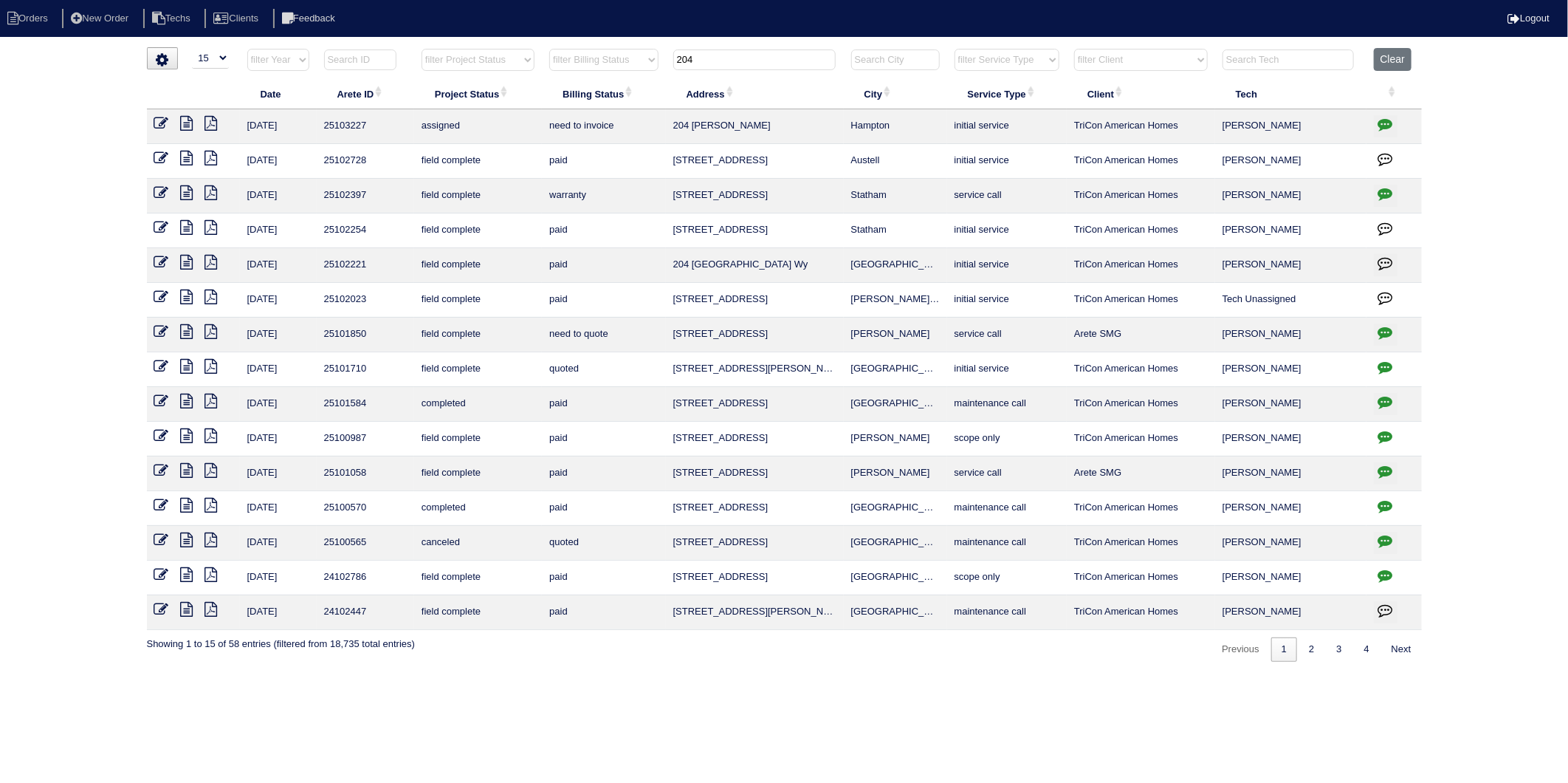
drag, startPoint x: 675, startPoint y: 78, endPoint x: 617, endPoint y: 96, distance: 60.7
click at [617, 96] on table "Date Arete ID Project Status Billing Status Address City Service Type Client Te…" at bounding box center [784, 339] width 1275 height 582
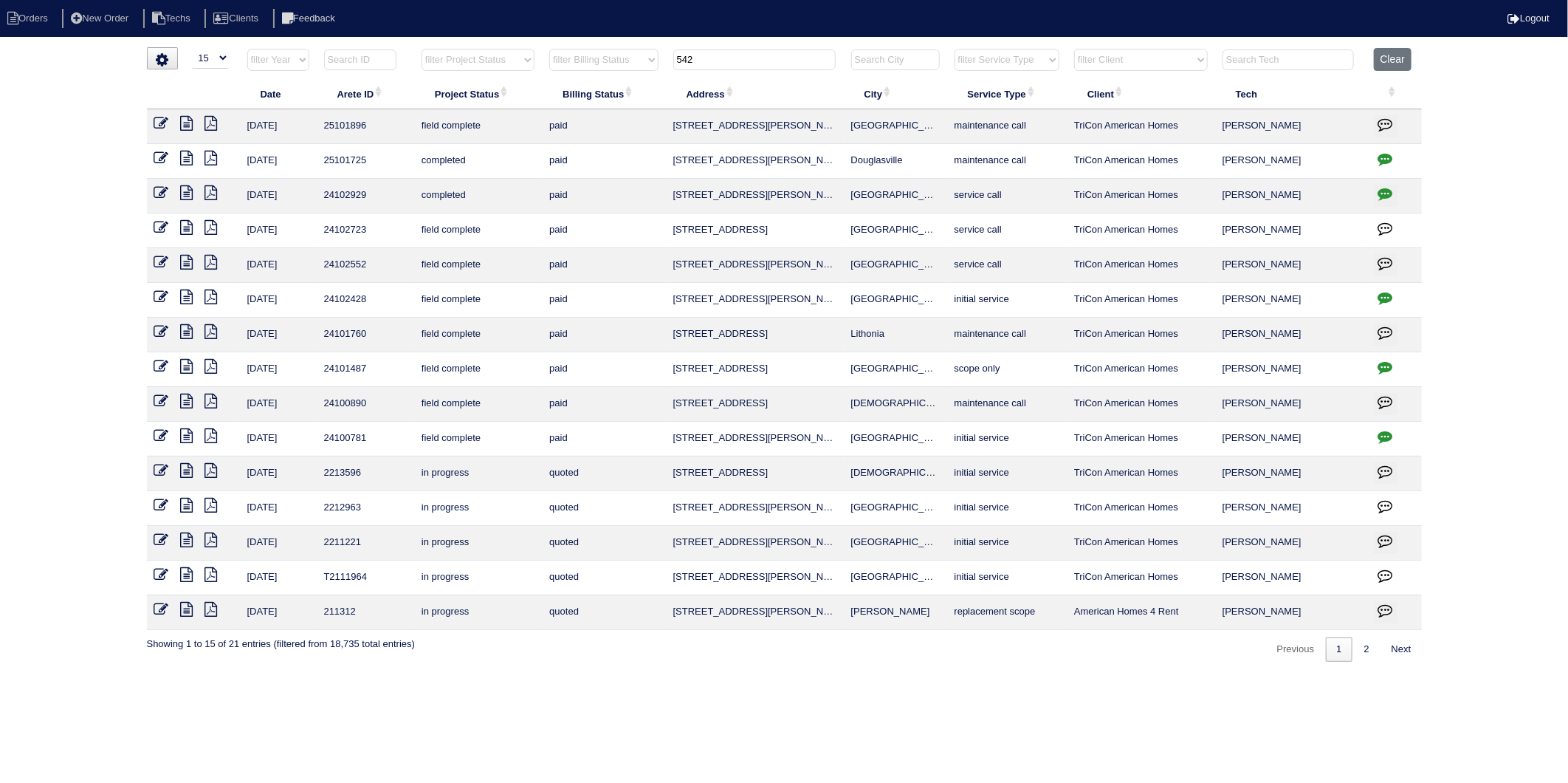
drag, startPoint x: 711, startPoint y: 62, endPoint x: 650, endPoint y: 67, distance: 61.2
click at [650, 67] on tr "filter Year -- Any Year -- 2025 2024 2023 2022 2021 2020 2019 filter Project St…" at bounding box center [784, 62] width 1275 height 30
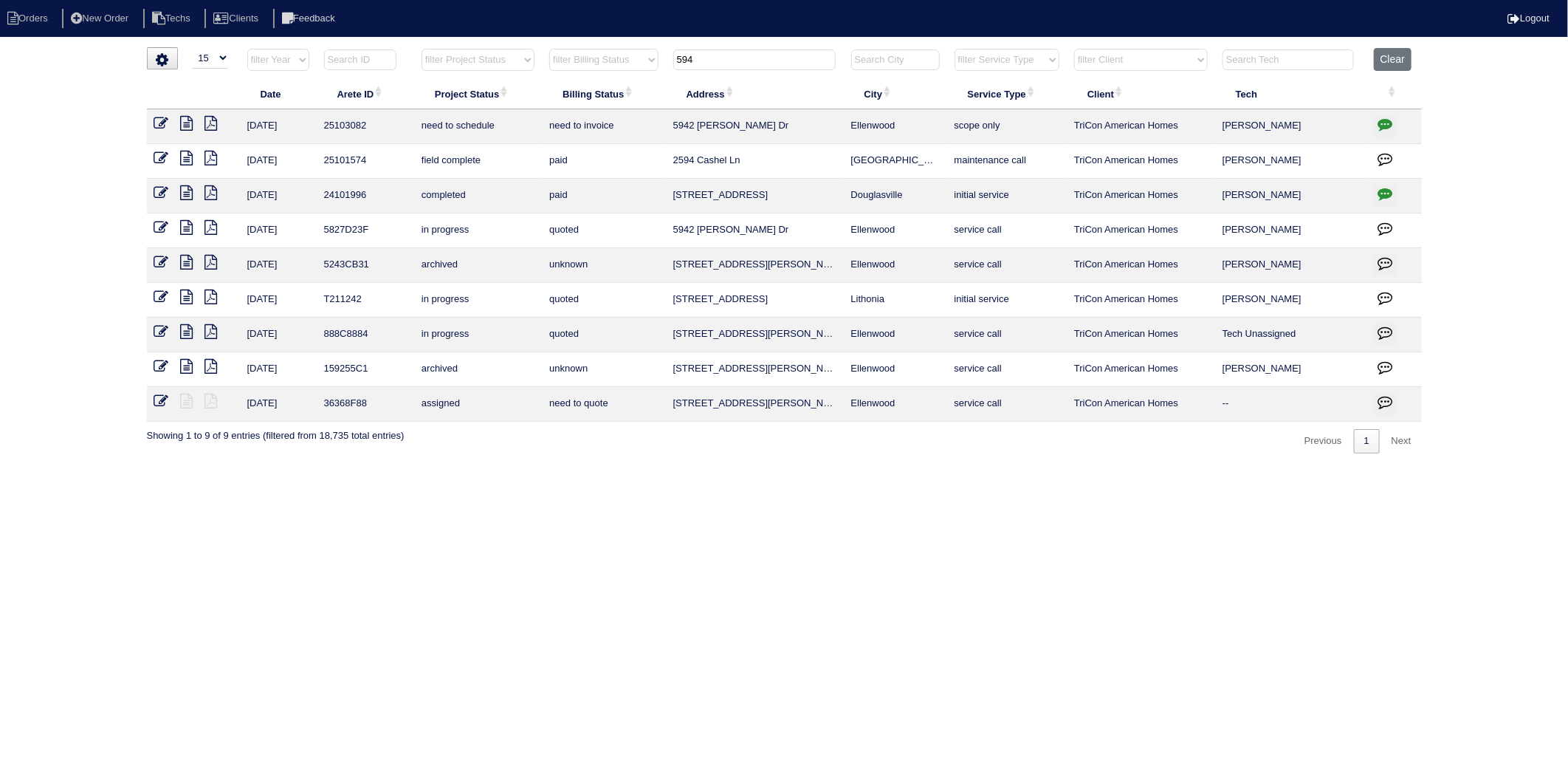
type input "594"
click at [1382, 123] on icon "button" at bounding box center [1386, 124] width 15 height 15
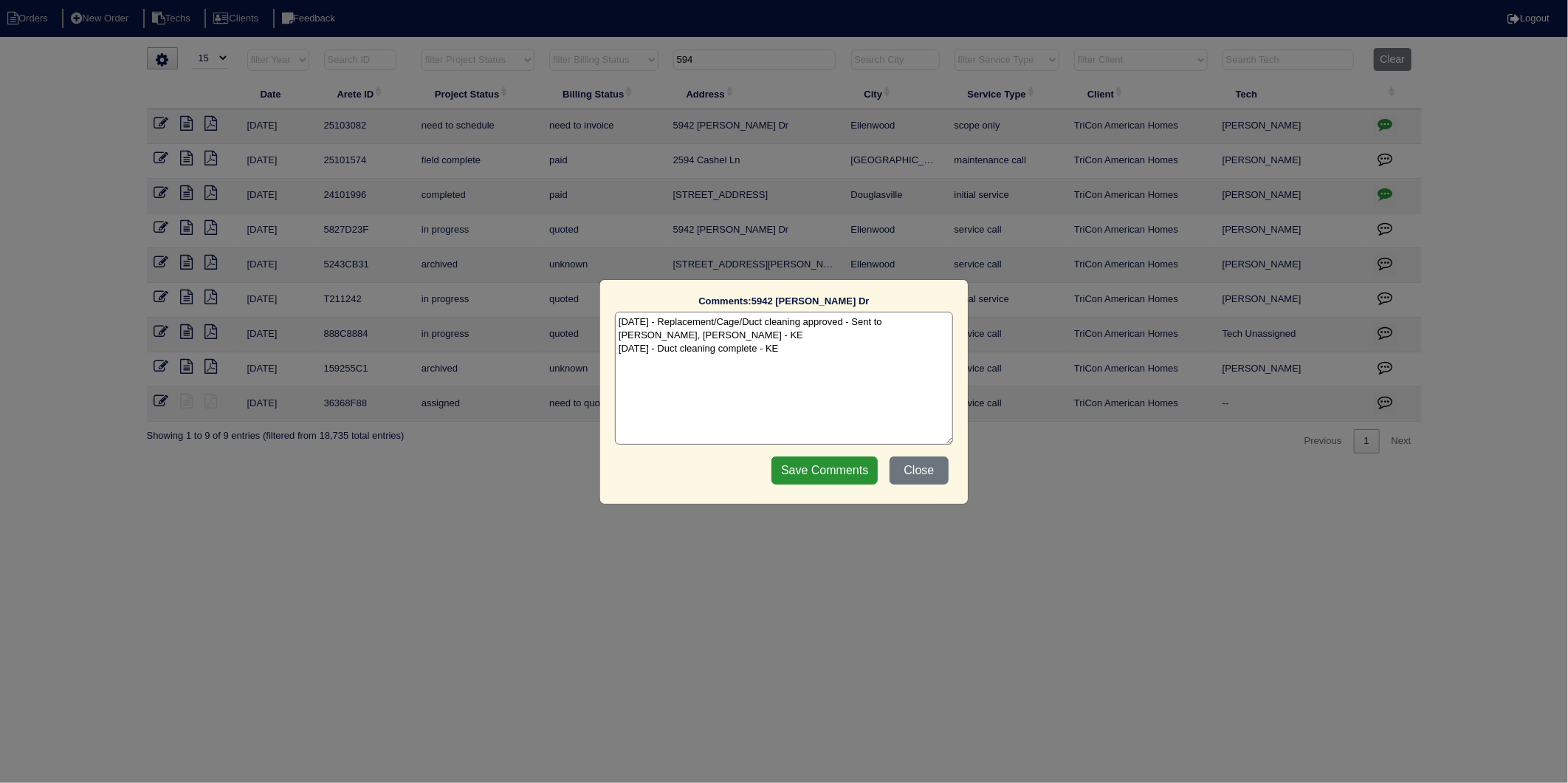
click at [810, 349] on textarea "9/5/25 - Replacement/Cage/Duct cleaning approved - Sent to Dan, Payton, Reeca -…" at bounding box center [784, 379] width 338 height 133
type textarea "9/5/25 - Replacement/Cage/Duct cleaning approved - Sent to Dan, Payton, Reeca -…"
click at [839, 474] on input "Save Comments" at bounding box center [824, 470] width 106 height 28
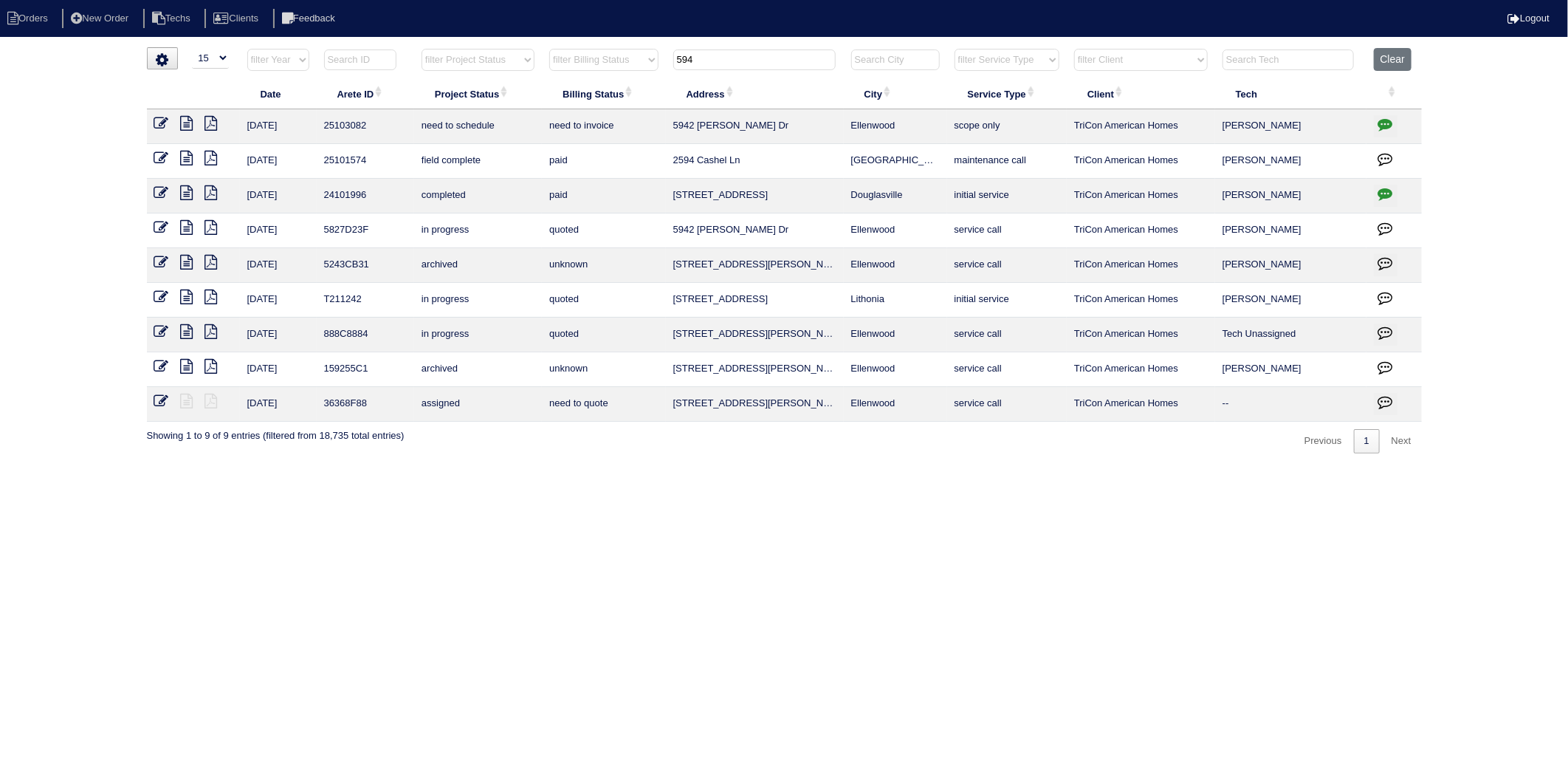
click at [159, 122] on icon at bounding box center [161, 123] width 15 height 15
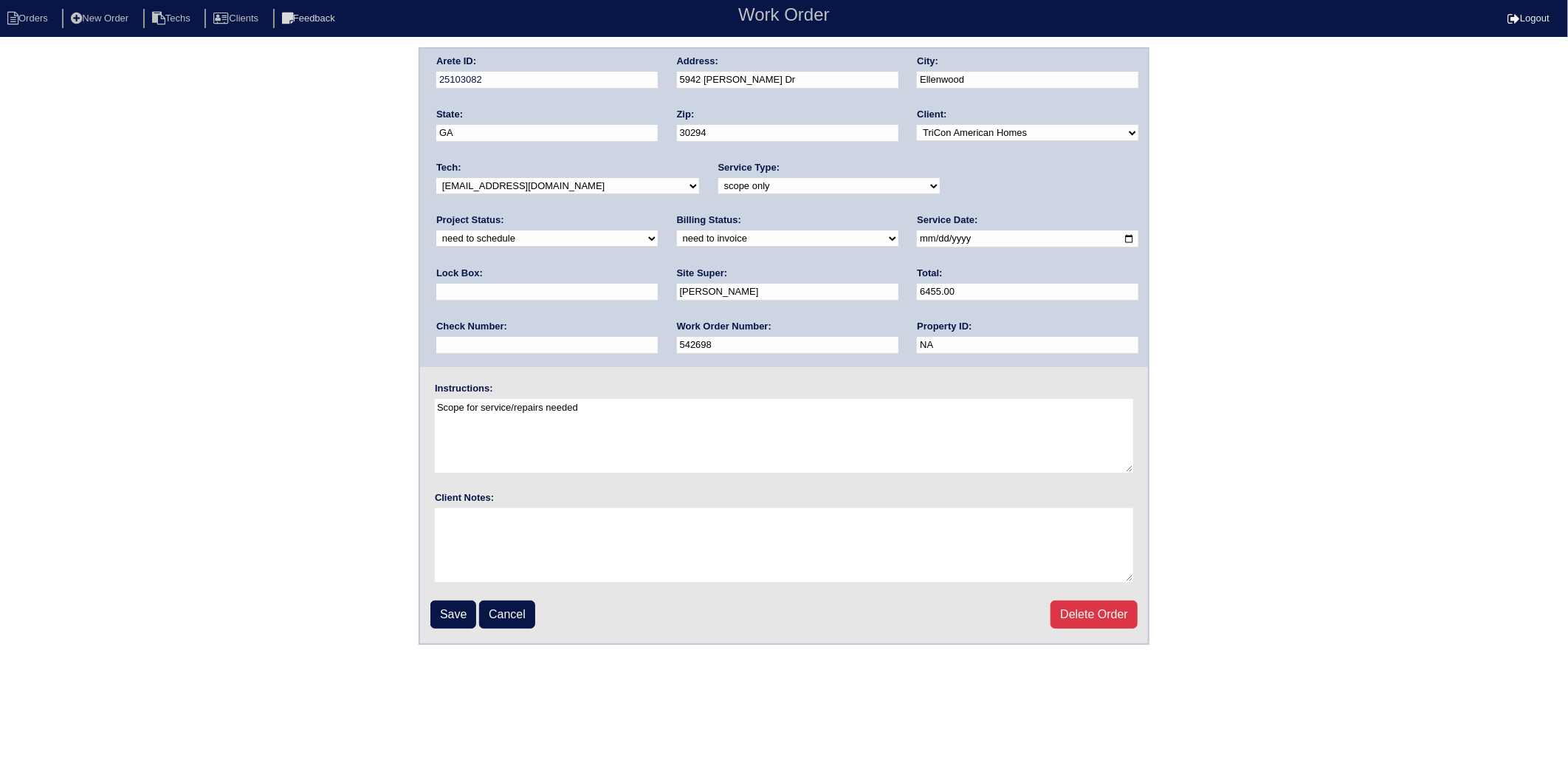
drag, startPoint x: 1002, startPoint y: 189, endPoint x: 994, endPoint y: 195, distance: 10.0
click at [658, 230] on select "new order assigned in progress field complete need to schedule admin review arc…" at bounding box center [546, 238] width 221 height 16
select select "completed"
click at [658, 230] on select "new order assigned in progress field complete need to schedule admin review arc…" at bounding box center [546, 238] width 221 height 16
click at [677, 240] on select "need to quote quoted need to invoice invoiced paid warranty purchase order need…" at bounding box center [788, 238] width 221 height 16
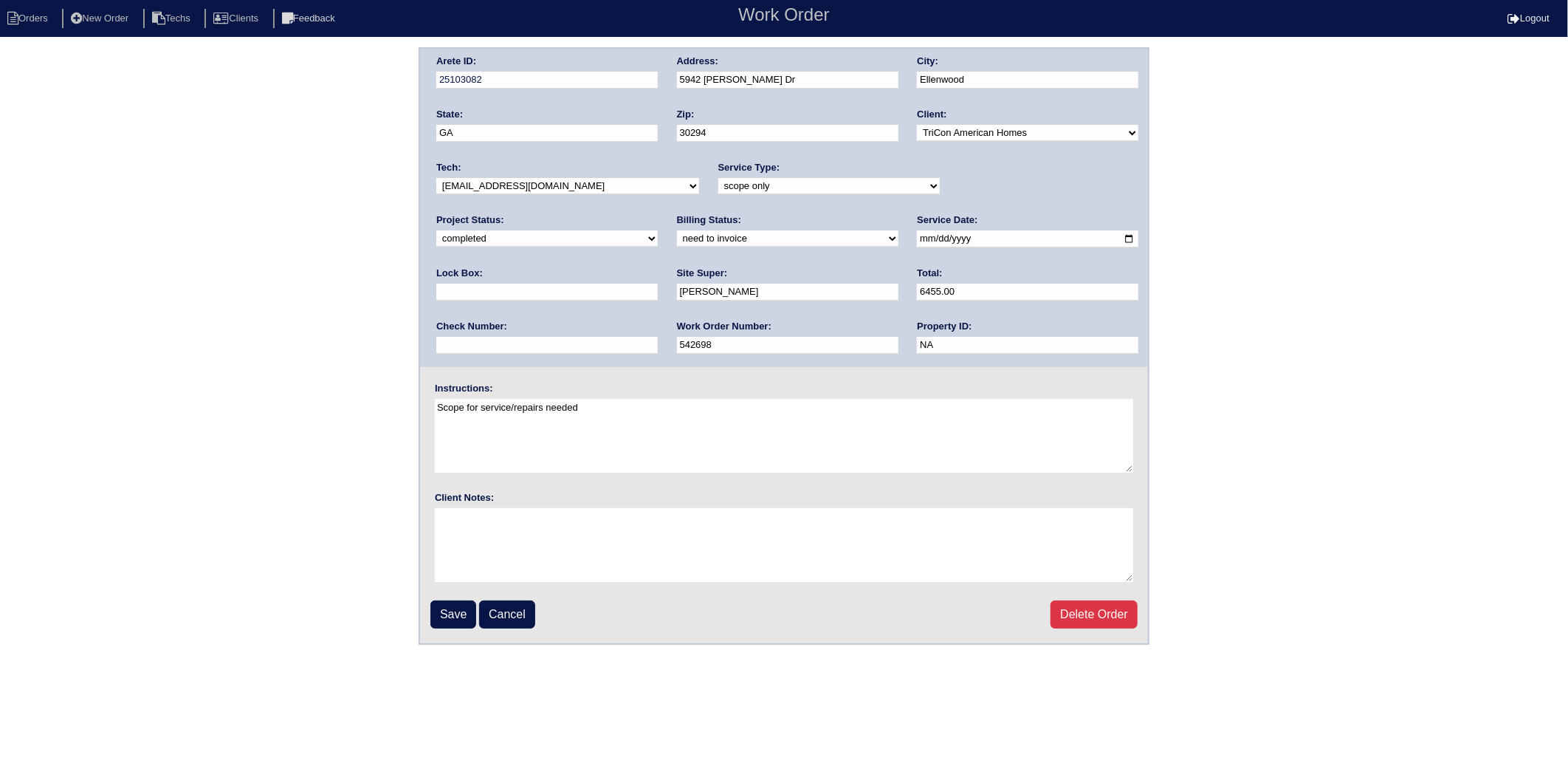
select select "invoiced"
click at [677, 230] on select "need to quote quoted need to invoice invoiced paid warranty purchase order need…" at bounding box center [788, 238] width 221 height 16
drag, startPoint x: 444, startPoint y: 610, endPoint x: 0, endPoint y: 579, distance: 445.1
click at [436, 610] on input "Save" at bounding box center [453, 614] width 45 height 28
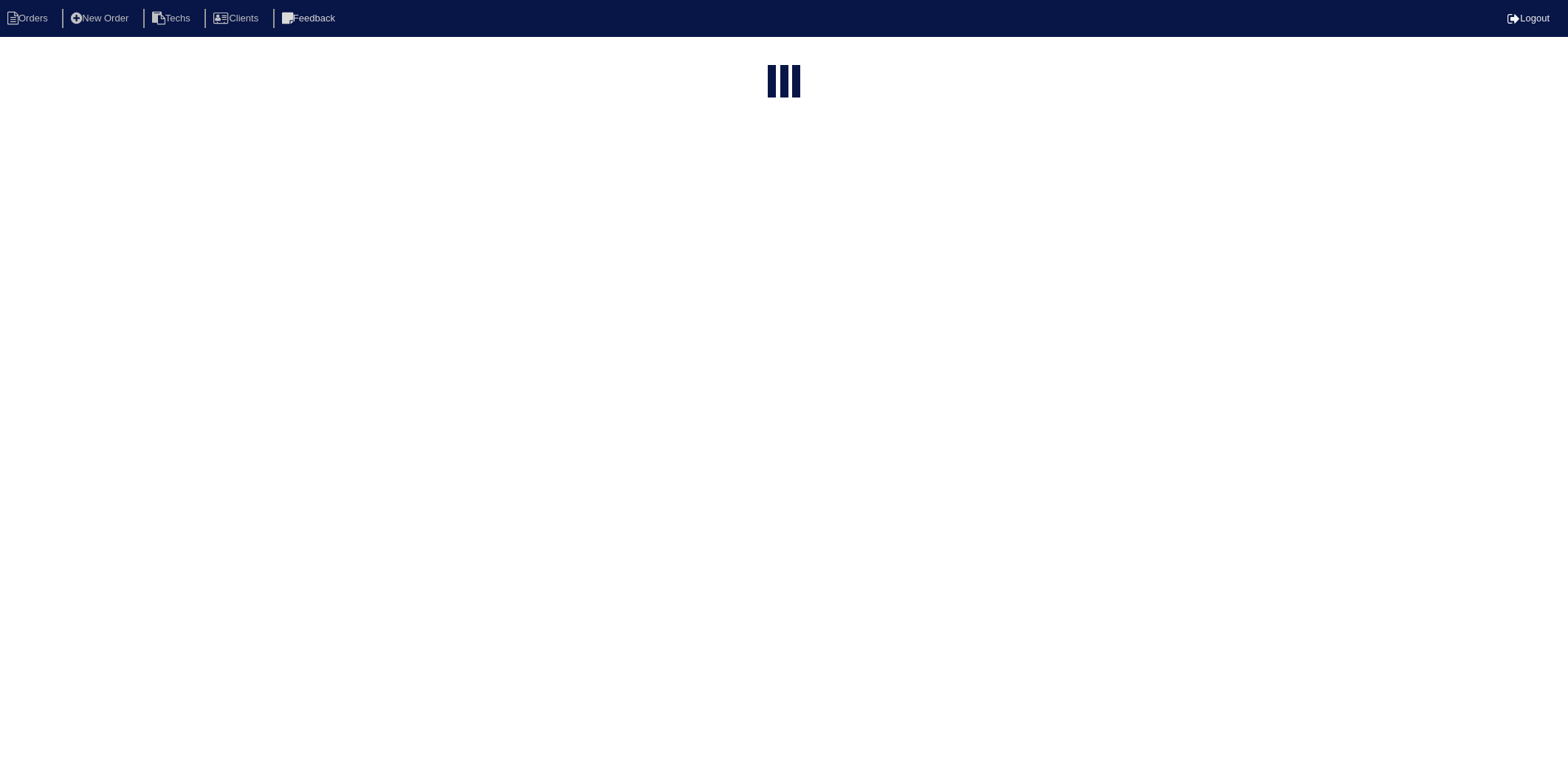
select select "15"
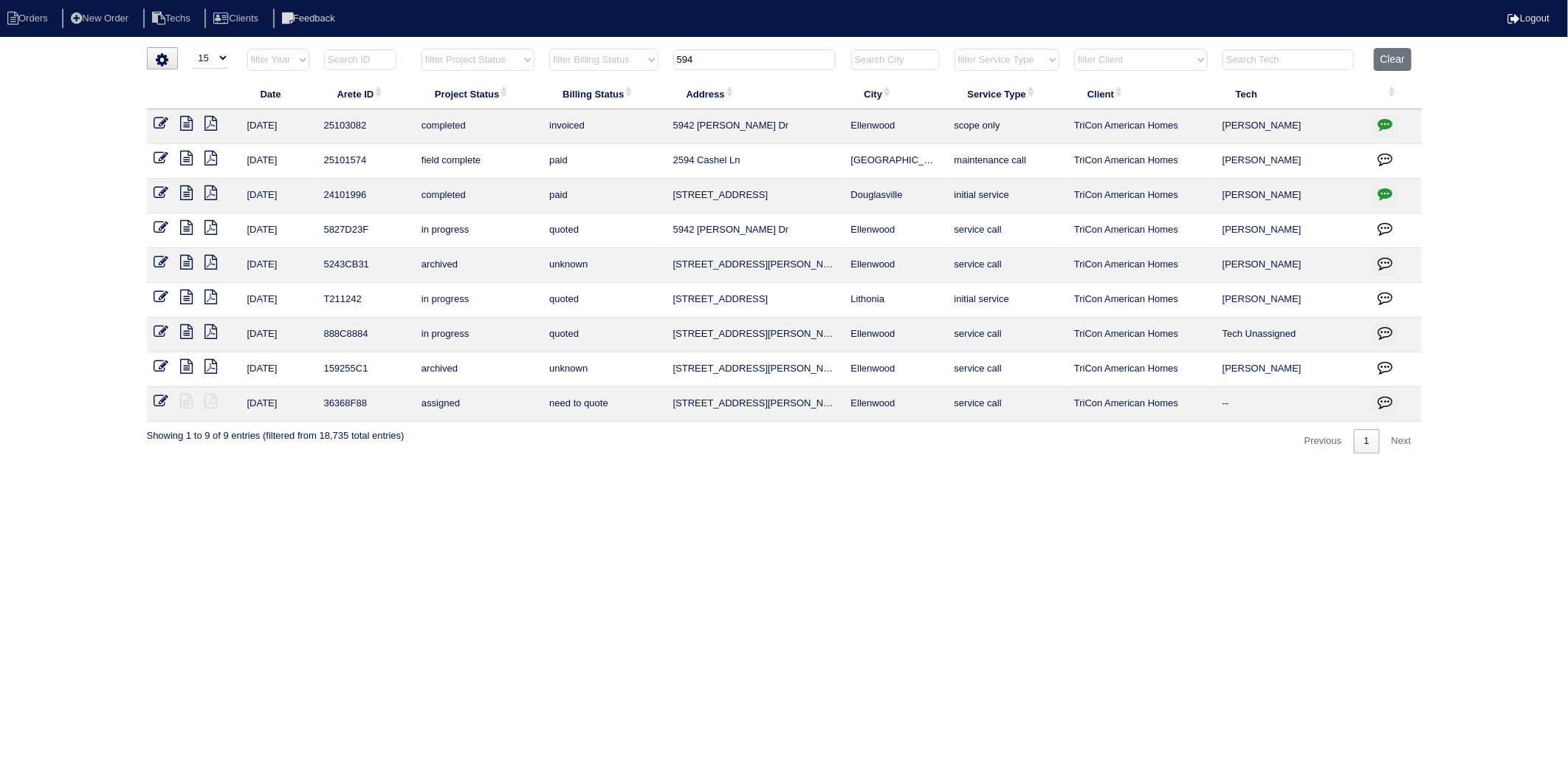
drag, startPoint x: 711, startPoint y: 56, endPoint x: 627, endPoint y: 70, distance: 85.2
click at [627, 70] on tr "filter Year -- Any Year -- 2025 2024 2023 2022 2021 2020 2019 filter Project St…" at bounding box center [784, 62] width 1275 height 30
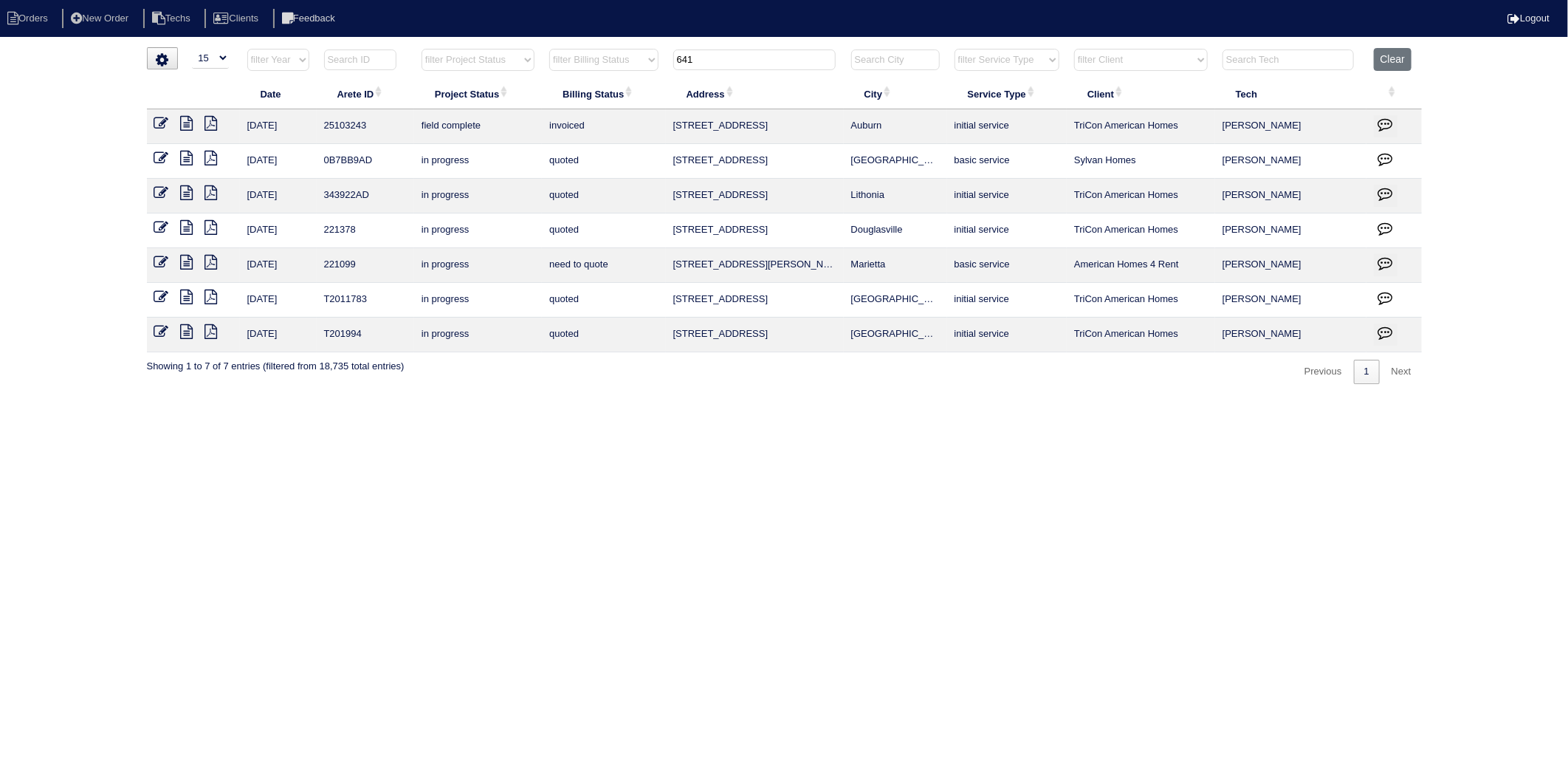
drag, startPoint x: 724, startPoint y: 62, endPoint x: 536, endPoint y: 396, distance: 383.3
click at [578, 104] on table "Date Arete ID Project Status Billing Status Address City Service Type Client Te…" at bounding box center [784, 199] width 1275 height 304
type input "515"
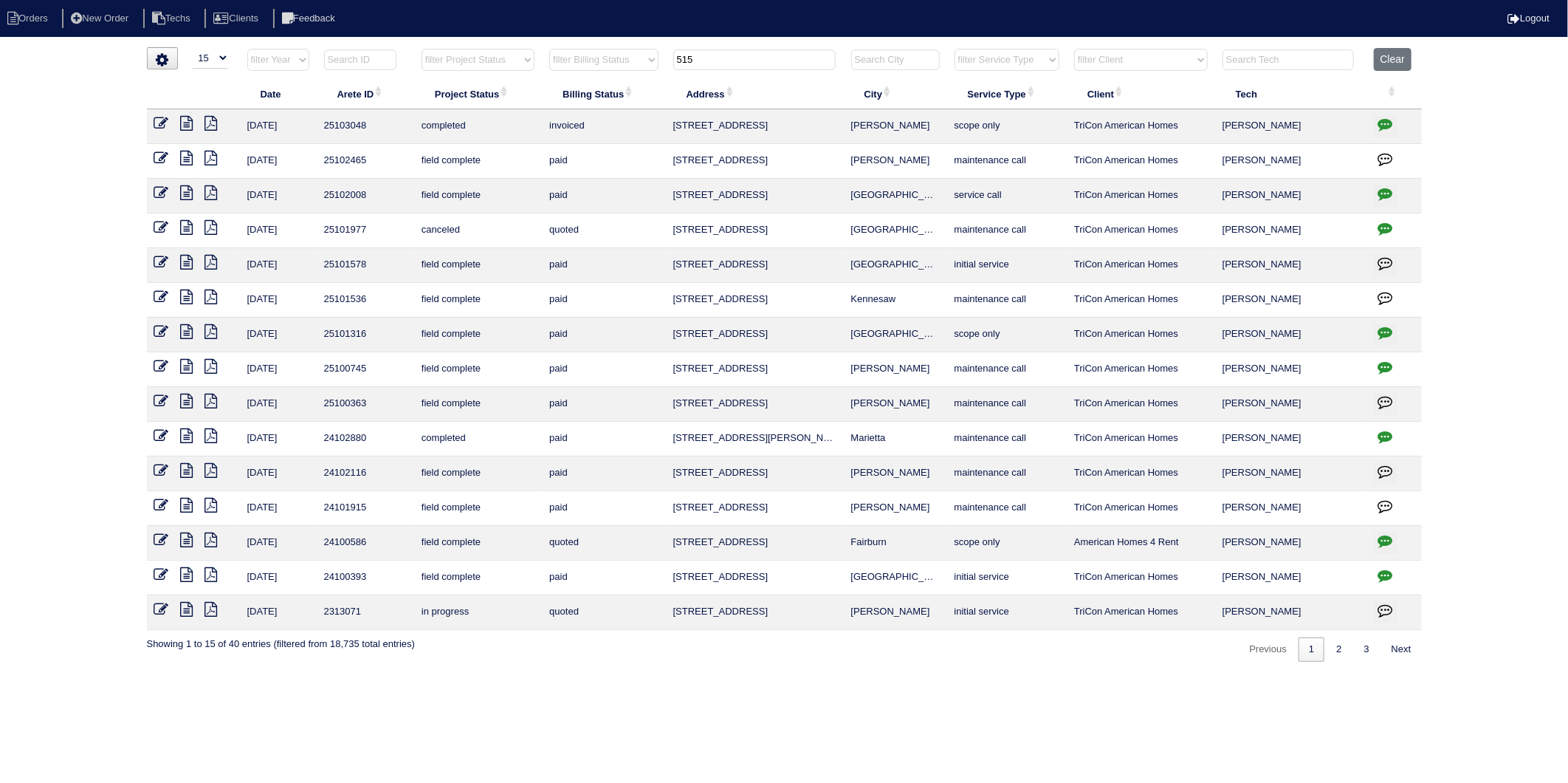
click at [1383, 126] on icon "button" at bounding box center [1386, 124] width 15 height 15
type textarea "8/27/25 - Replace Main / Service US approved - Sent to Dan, Payton, Reeca - KE …"
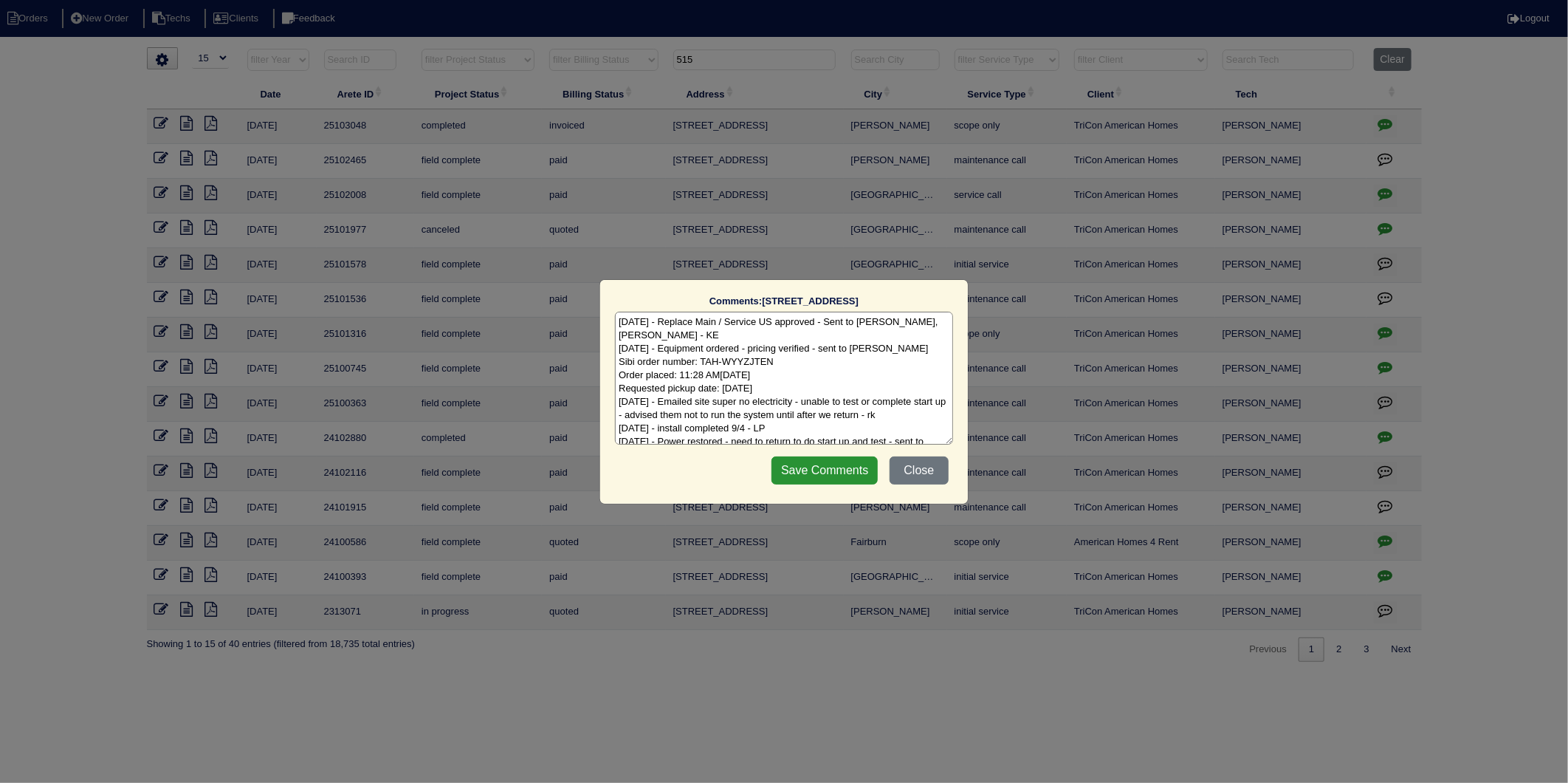
scroll to position [20, 0]
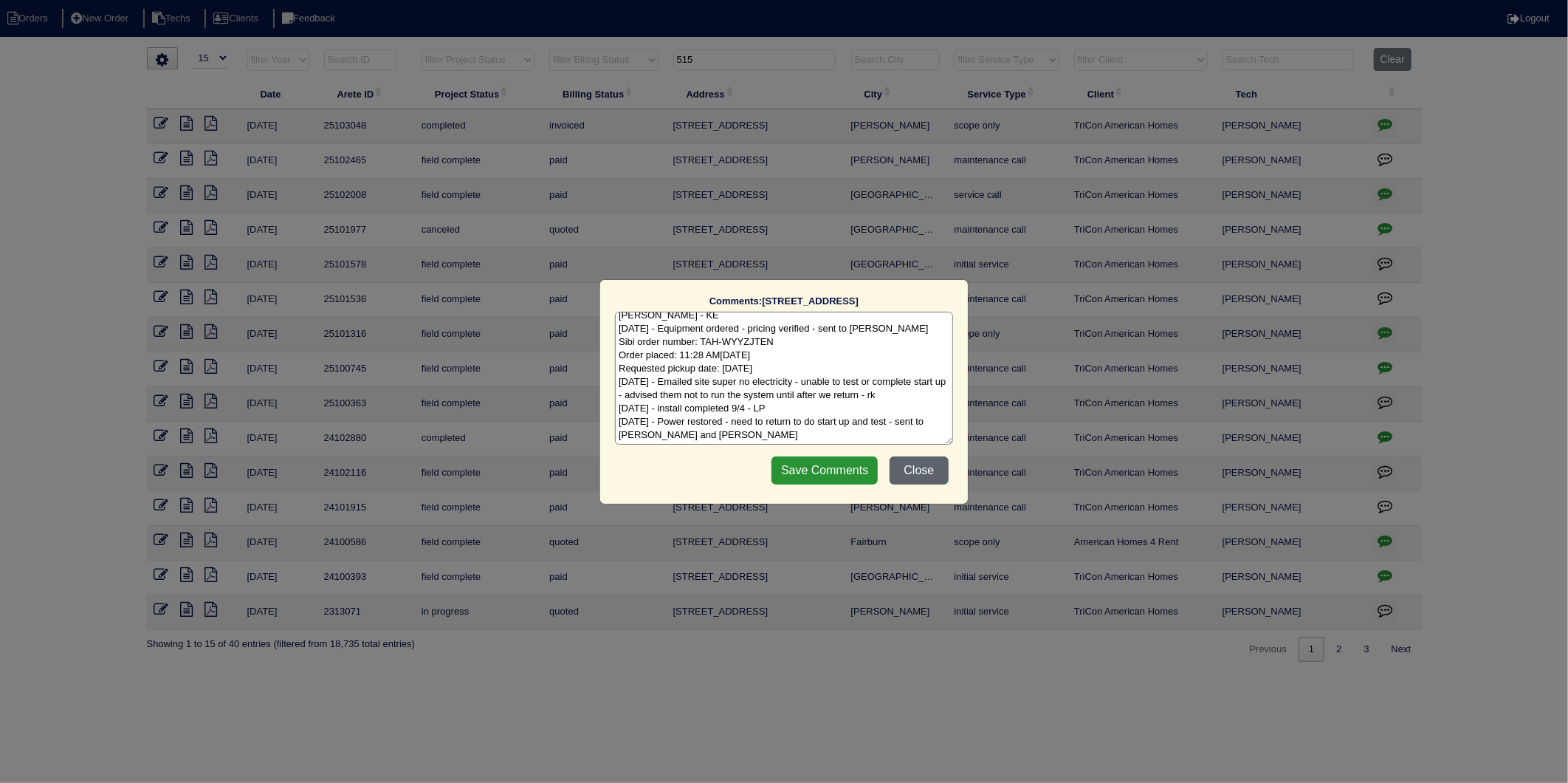
click at [920, 473] on button "Close" at bounding box center [919, 470] width 59 height 28
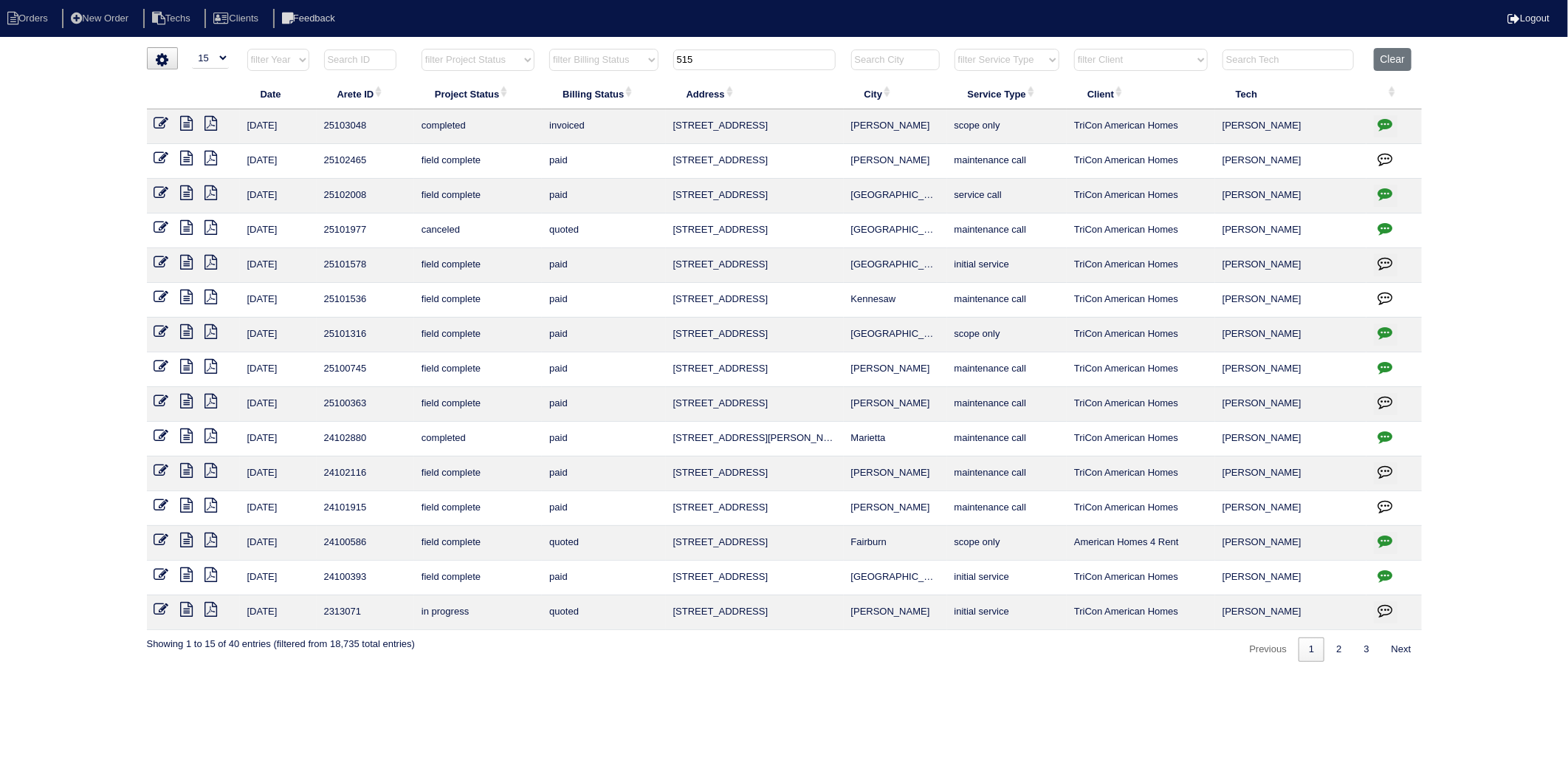
click at [163, 120] on icon at bounding box center [161, 123] width 15 height 15
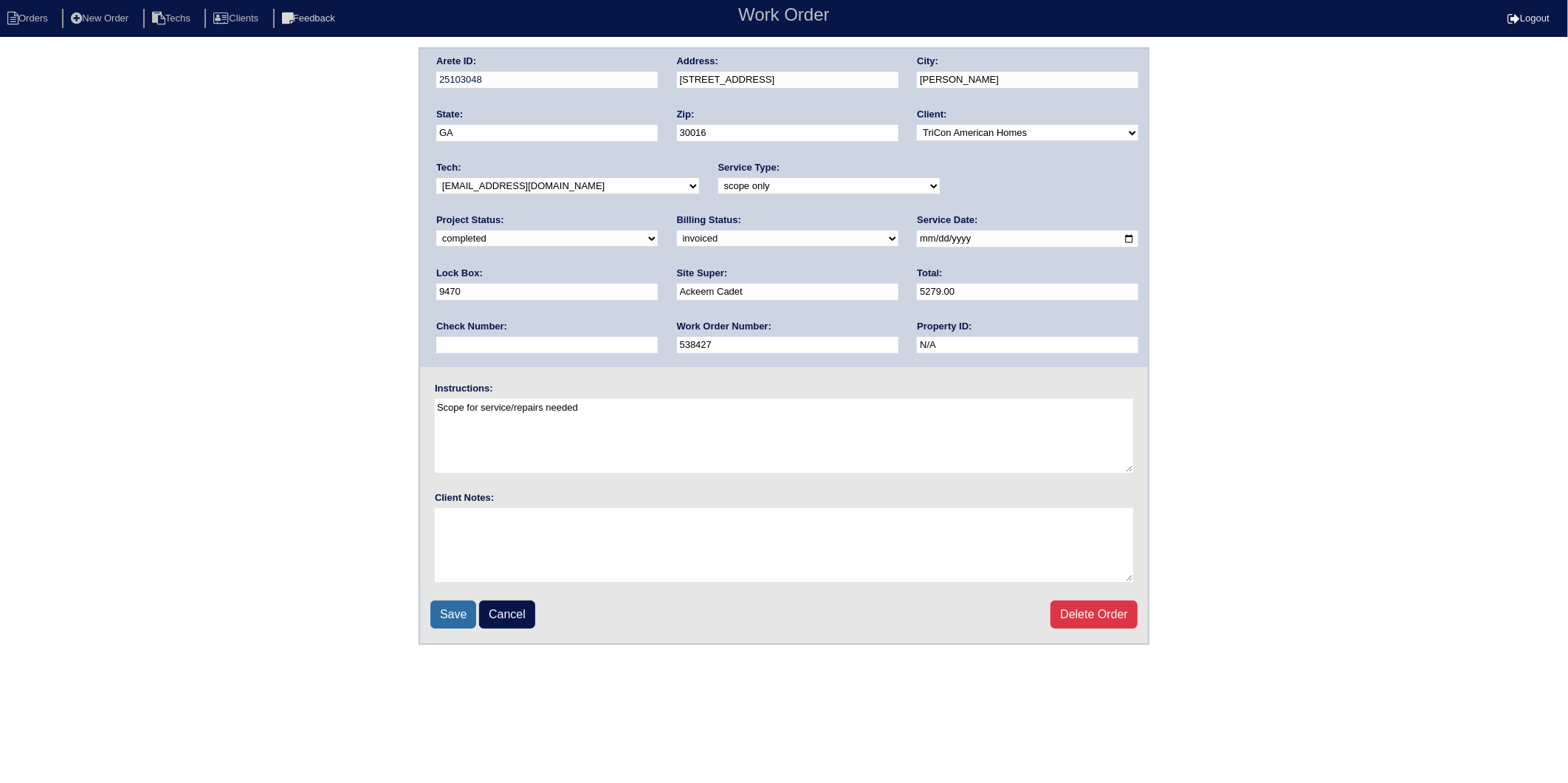
click at [454, 608] on input "Save" at bounding box center [453, 614] width 45 height 28
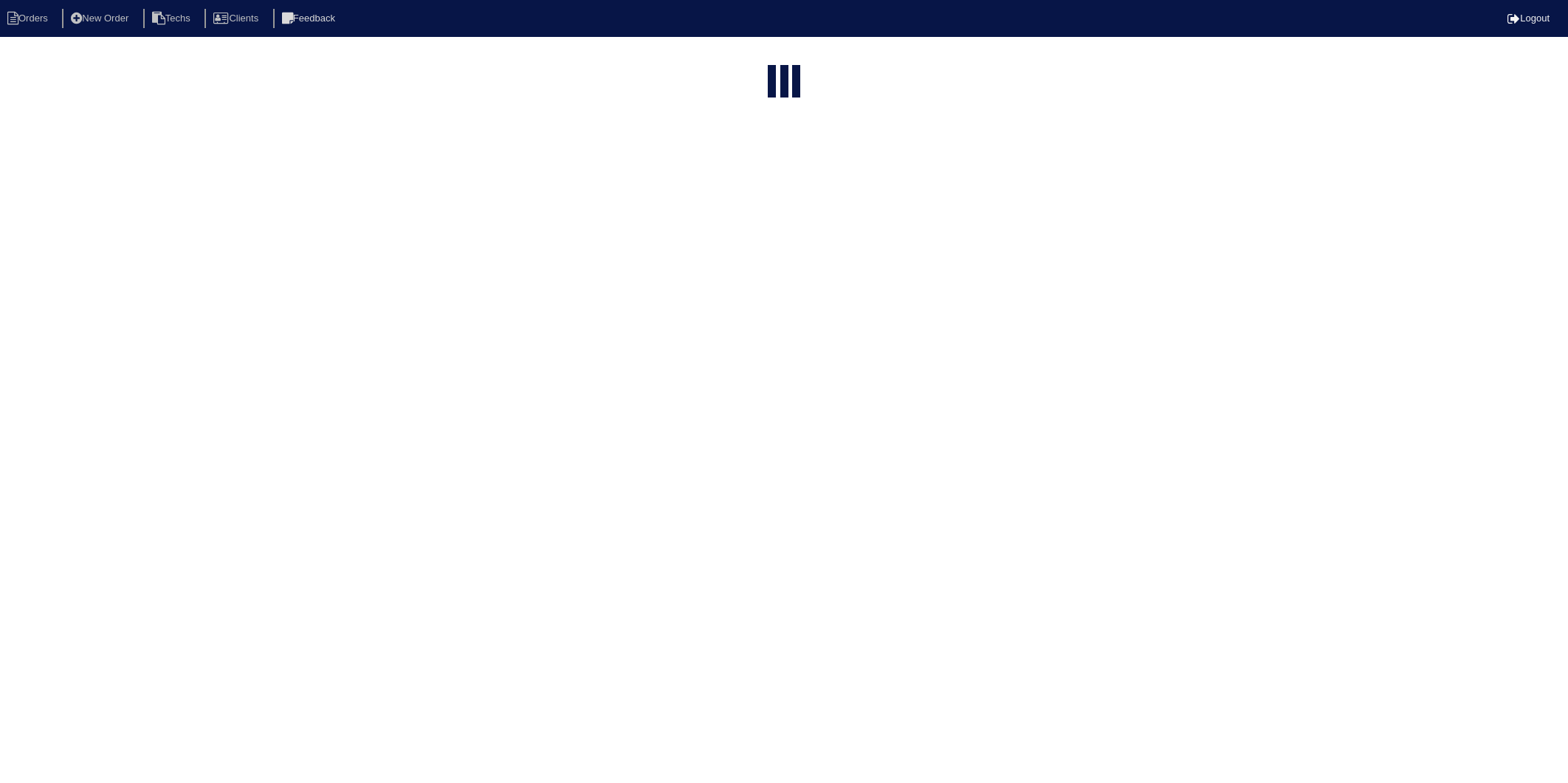
select select "15"
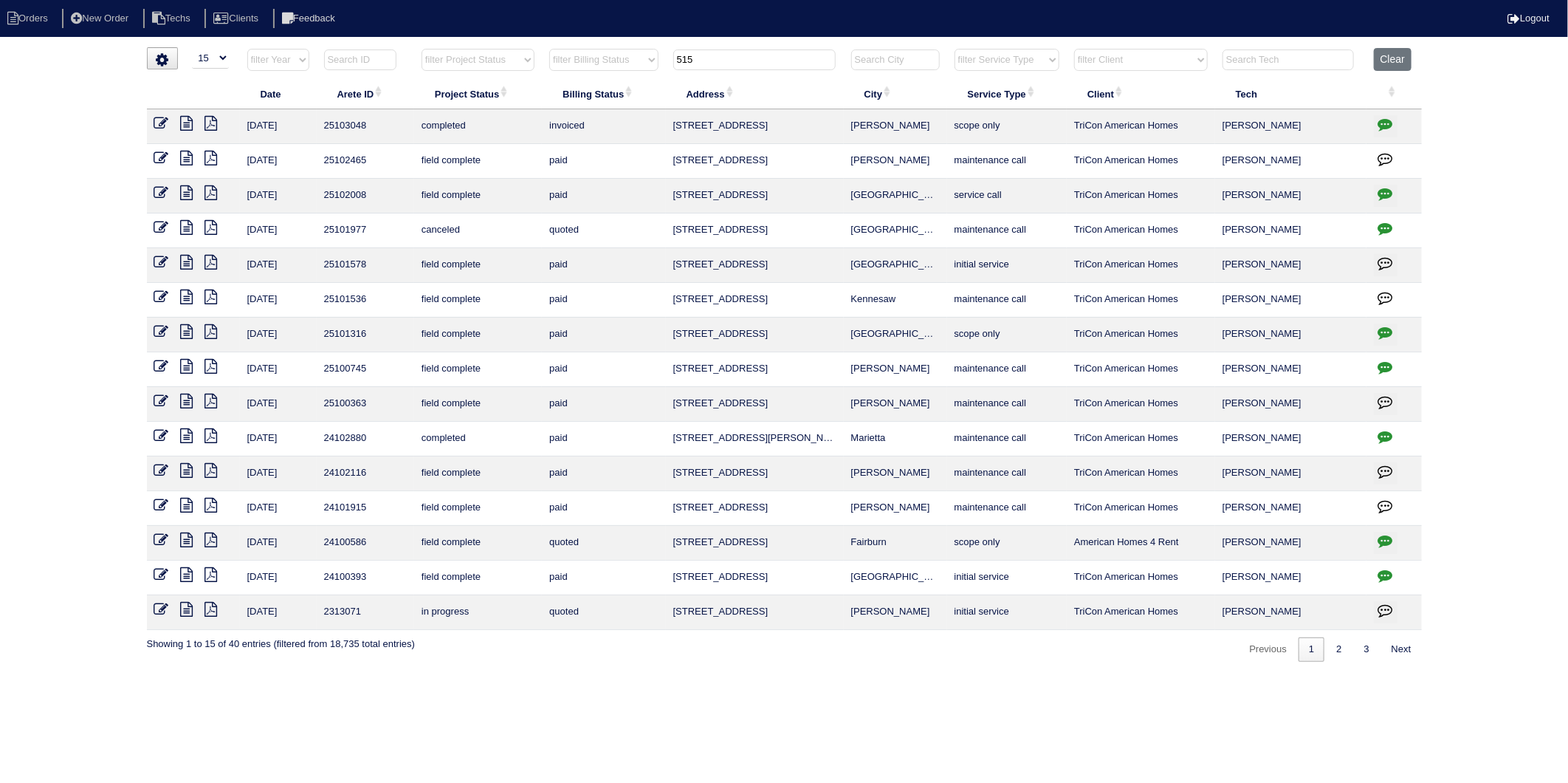
drag, startPoint x: 706, startPoint y: 49, endPoint x: 615, endPoint y: 63, distance: 92.1
click at [615, 63] on tr "filter Year -- Any Year -- 2025 2024 2023 2022 2021 2020 2019 filter Project St…" at bounding box center [784, 62] width 1275 height 30
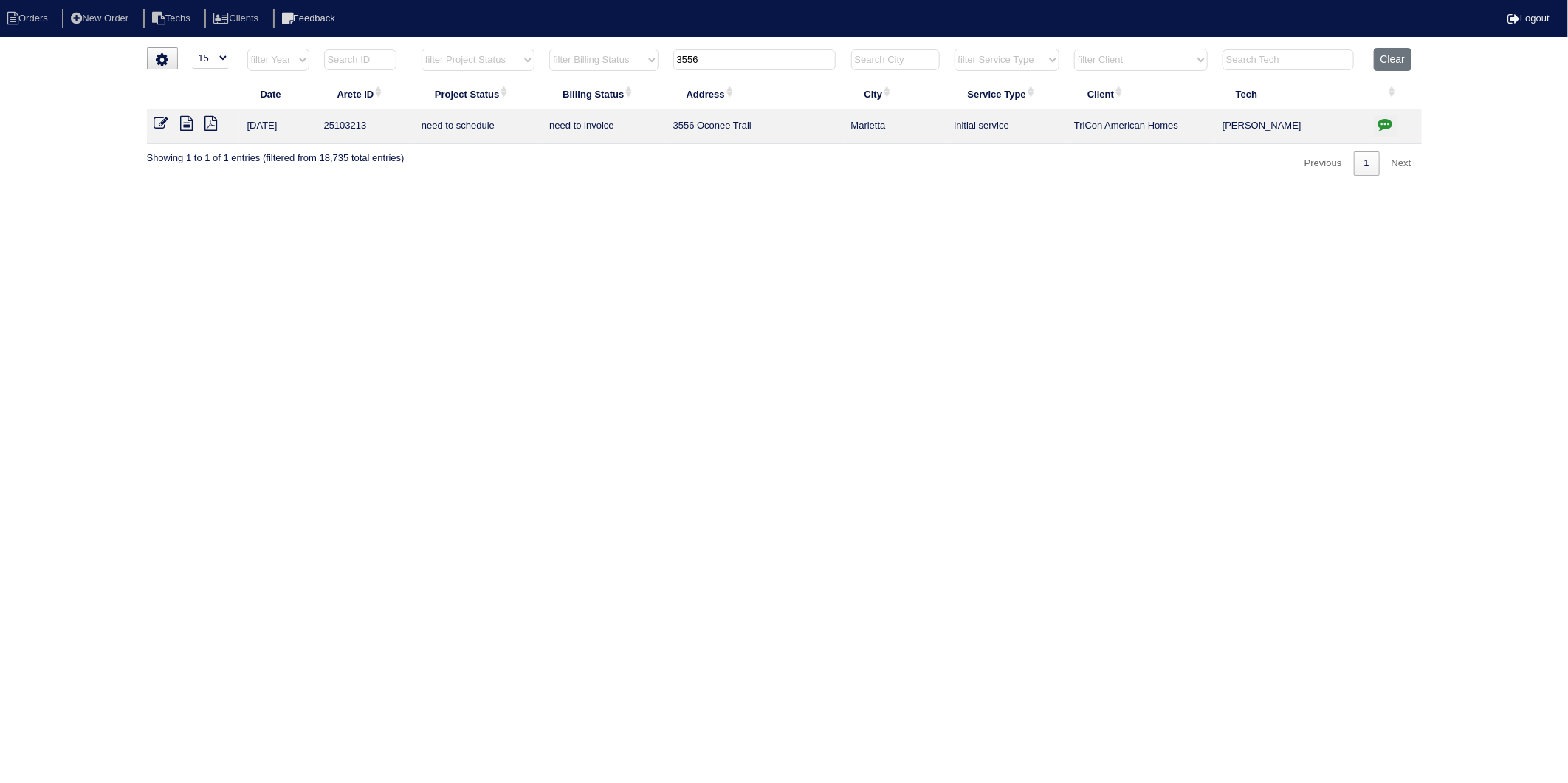
type input "3556"
click at [1382, 121] on icon "button" at bounding box center [1386, 124] width 15 height 15
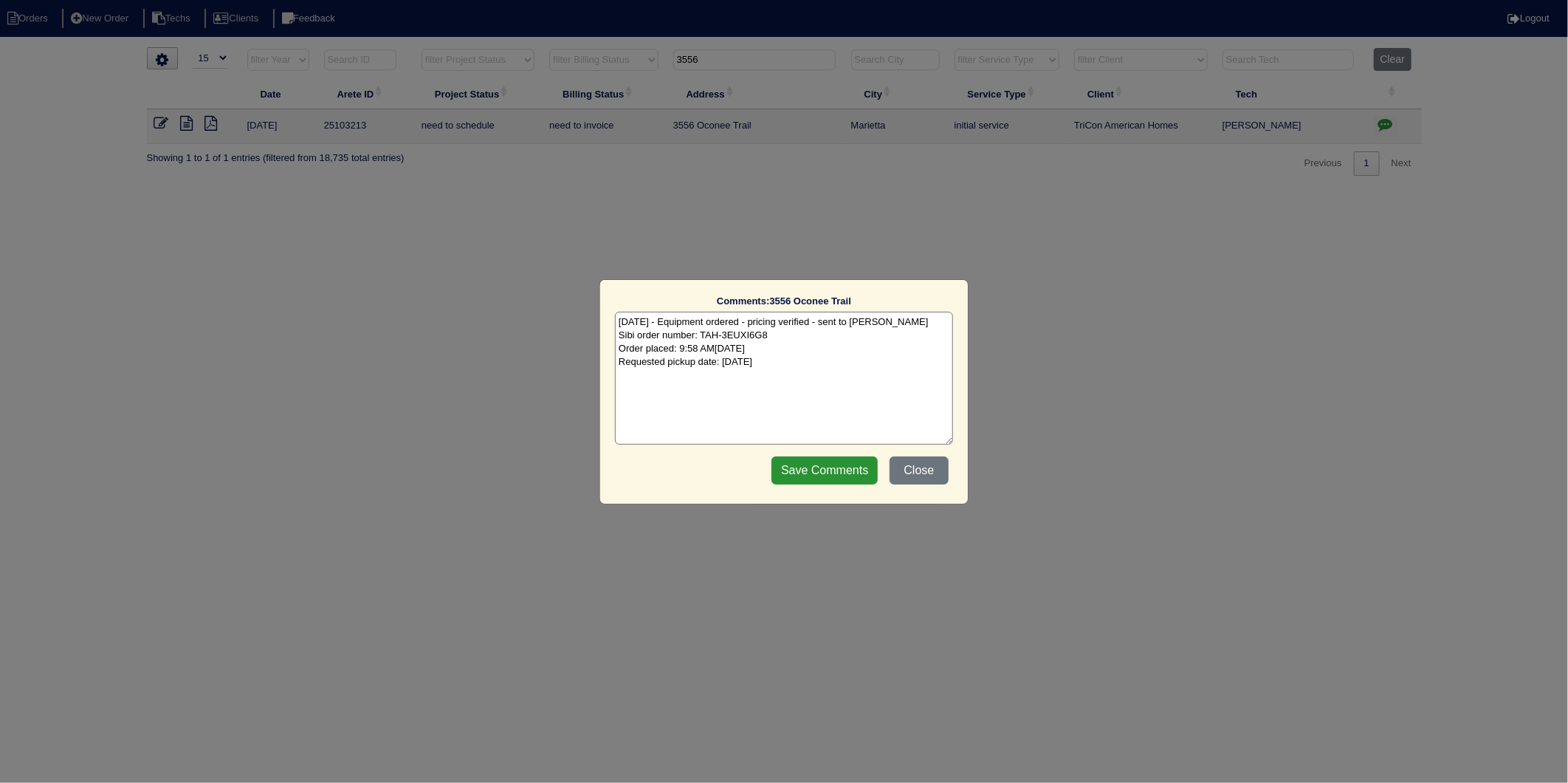
click at [814, 365] on textarea "[DATE] - Equipment ordered - pricing verified - sent to [PERSON_NAME] Sibi orde…" at bounding box center [784, 379] width 338 height 133
type textarea "[DATE] - Equipment ordered - pricing verified - sent to [PERSON_NAME] Sibi orde…"
click at [825, 469] on input "Save Comments" at bounding box center [824, 470] width 106 height 28
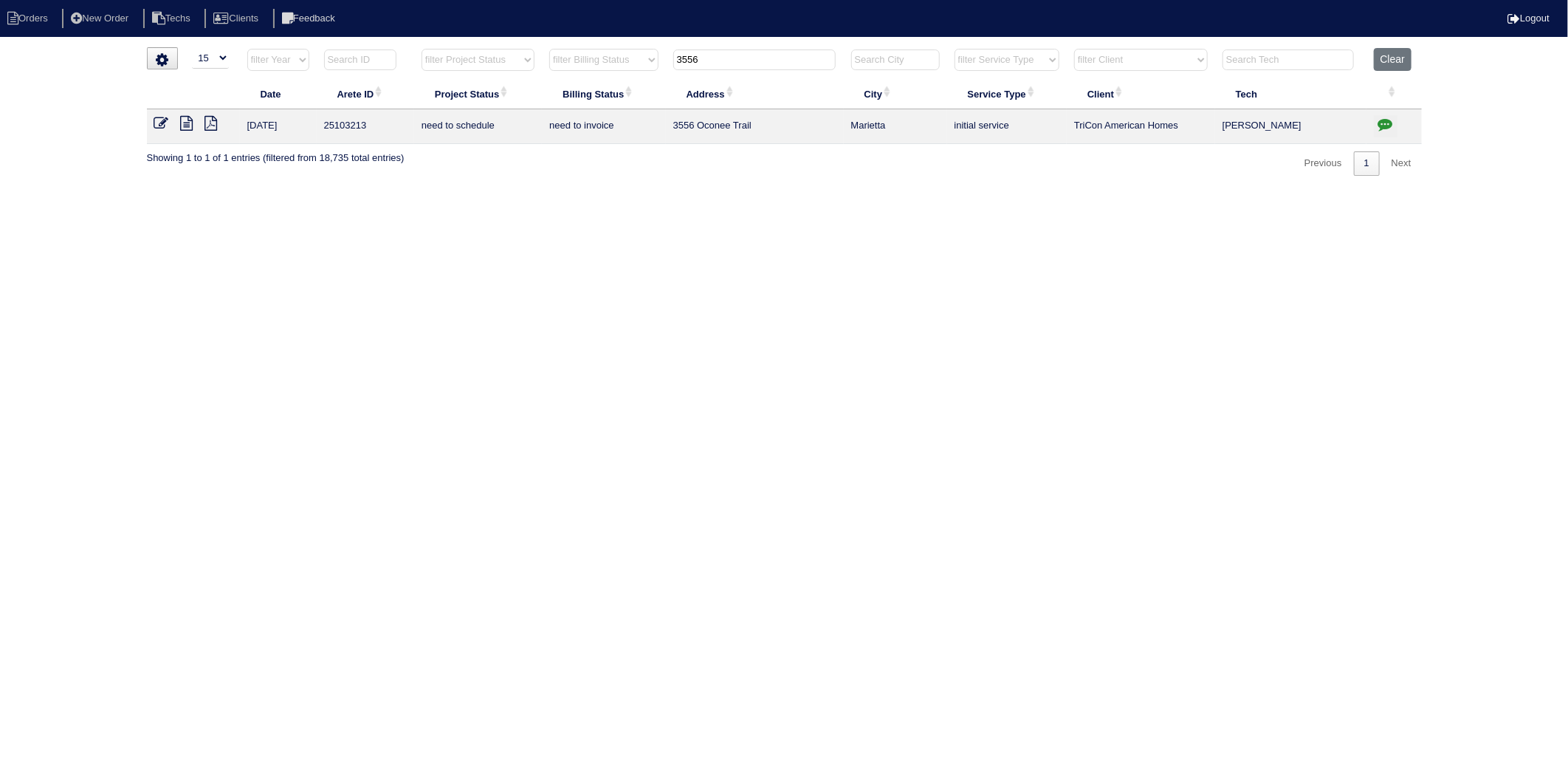
click at [160, 123] on icon at bounding box center [161, 123] width 15 height 15
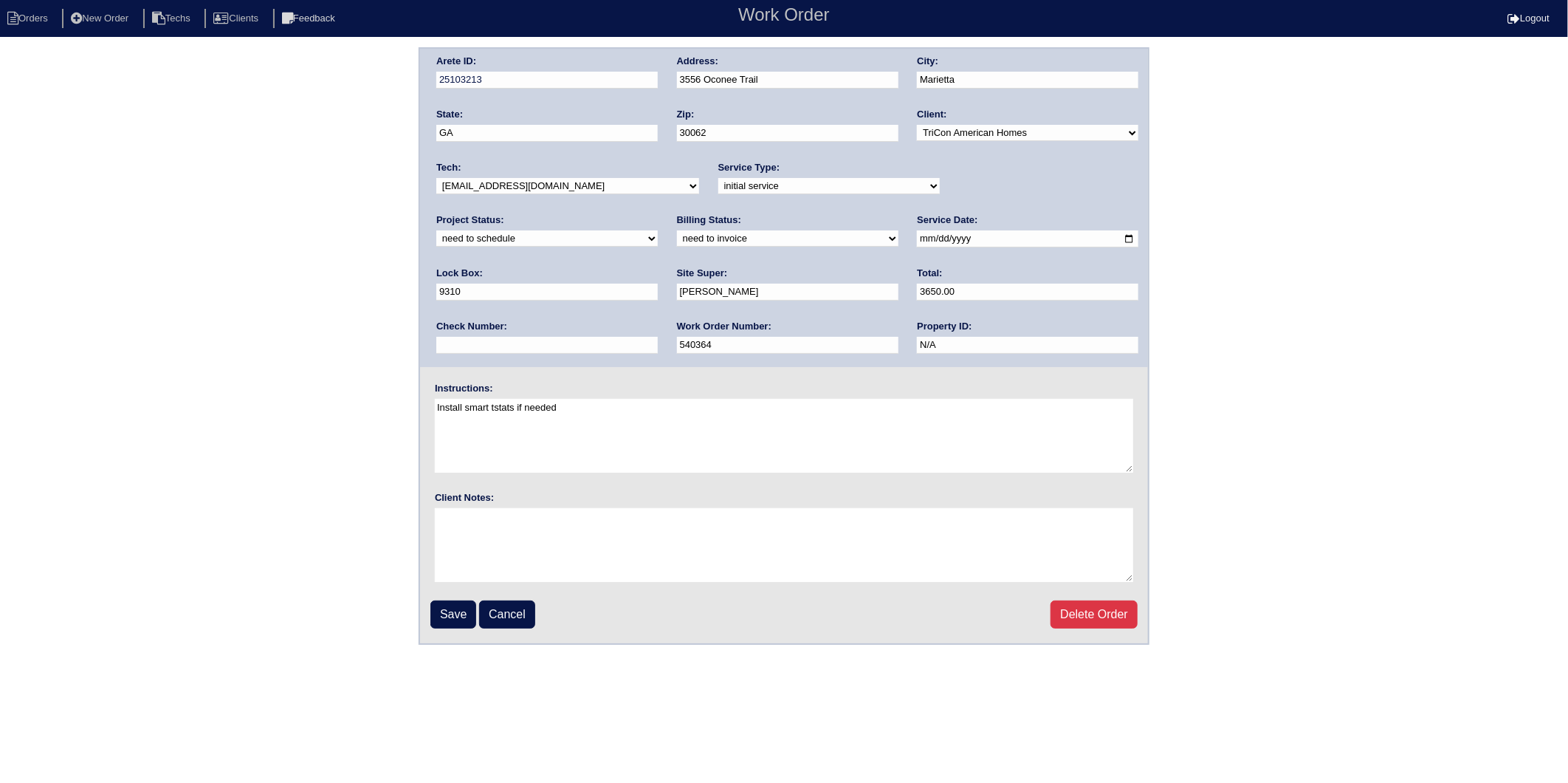
click at [658, 230] on select "new order assigned in progress field complete need to schedule admin review arc…" at bounding box center [546, 238] width 221 height 16
select select "completed"
click at [658, 230] on select "new order assigned in progress field complete need to schedule admin review arc…" at bounding box center [546, 238] width 221 height 16
click at [677, 233] on select "need to quote quoted need to invoice invoiced paid warranty purchase order need…" at bounding box center [788, 238] width 221 height 16
select select "invoiced"
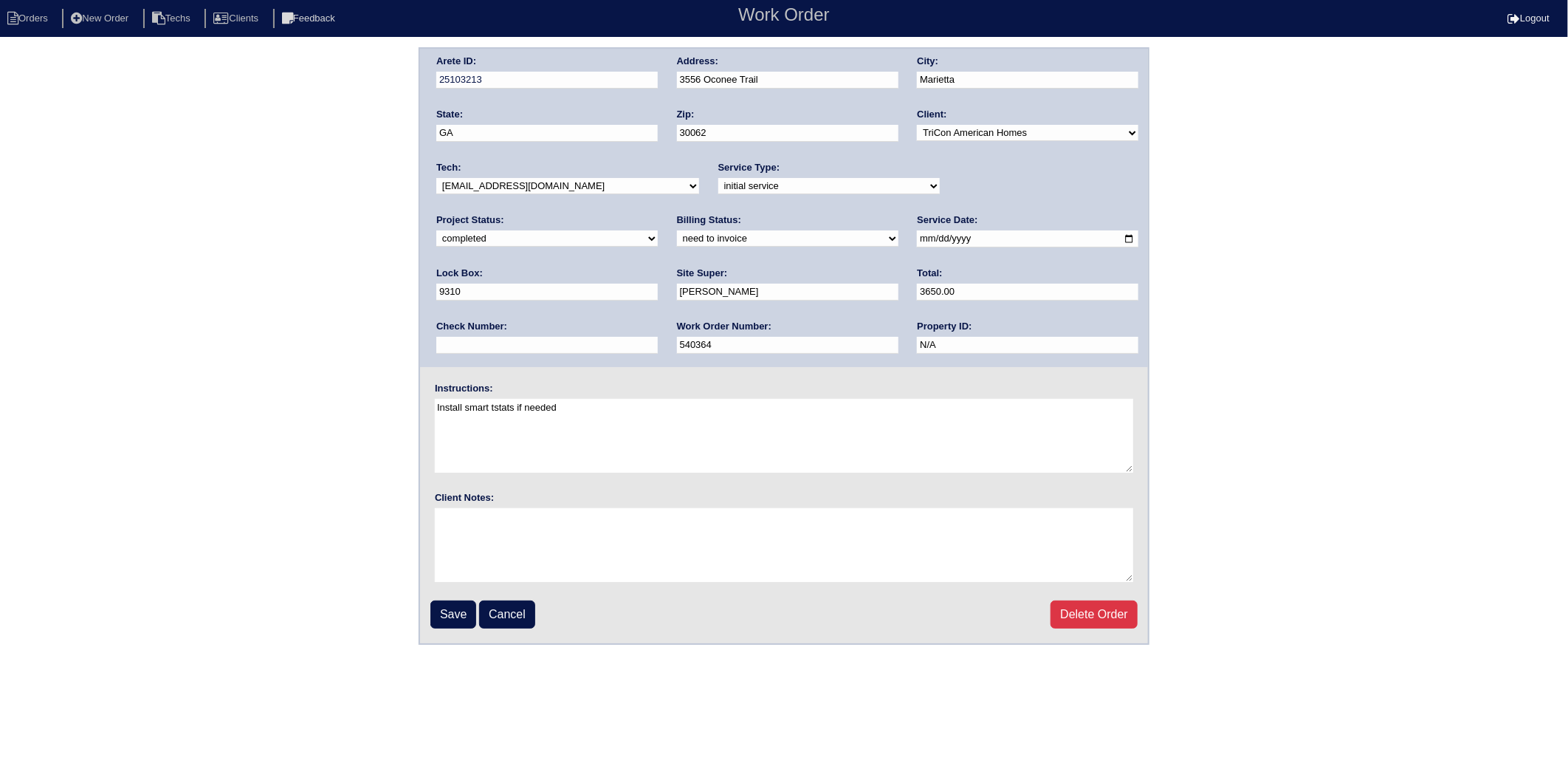
click at [677, 230] on select "need to quote quoted need to invoice invoiced paid warranty purchase order need…" at bounding box center [788, 238] width 221 height 16
click at [449, 610] on input "Save" at bounding box center [453, 614] width 45 height 28
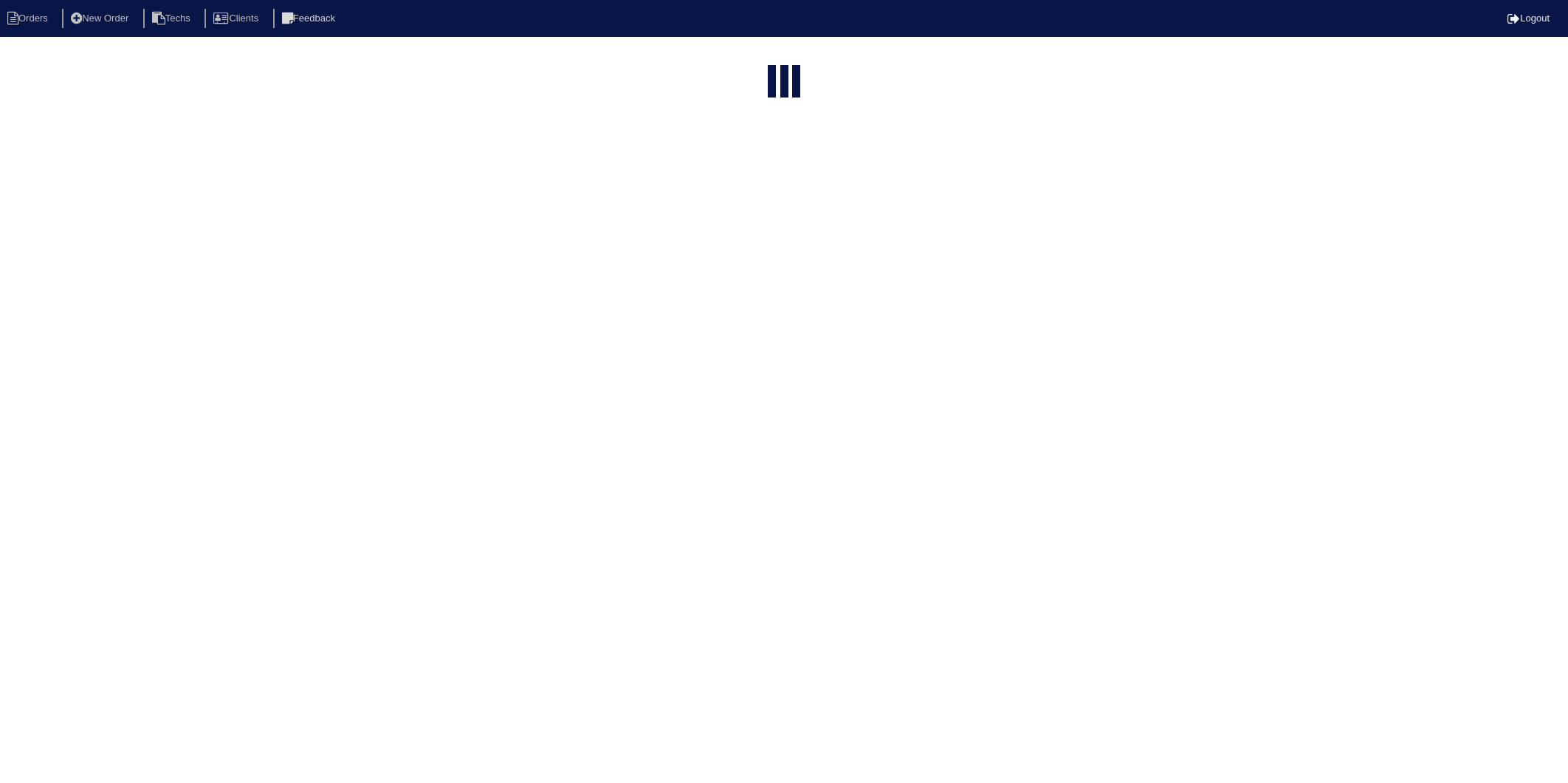
select select "15"
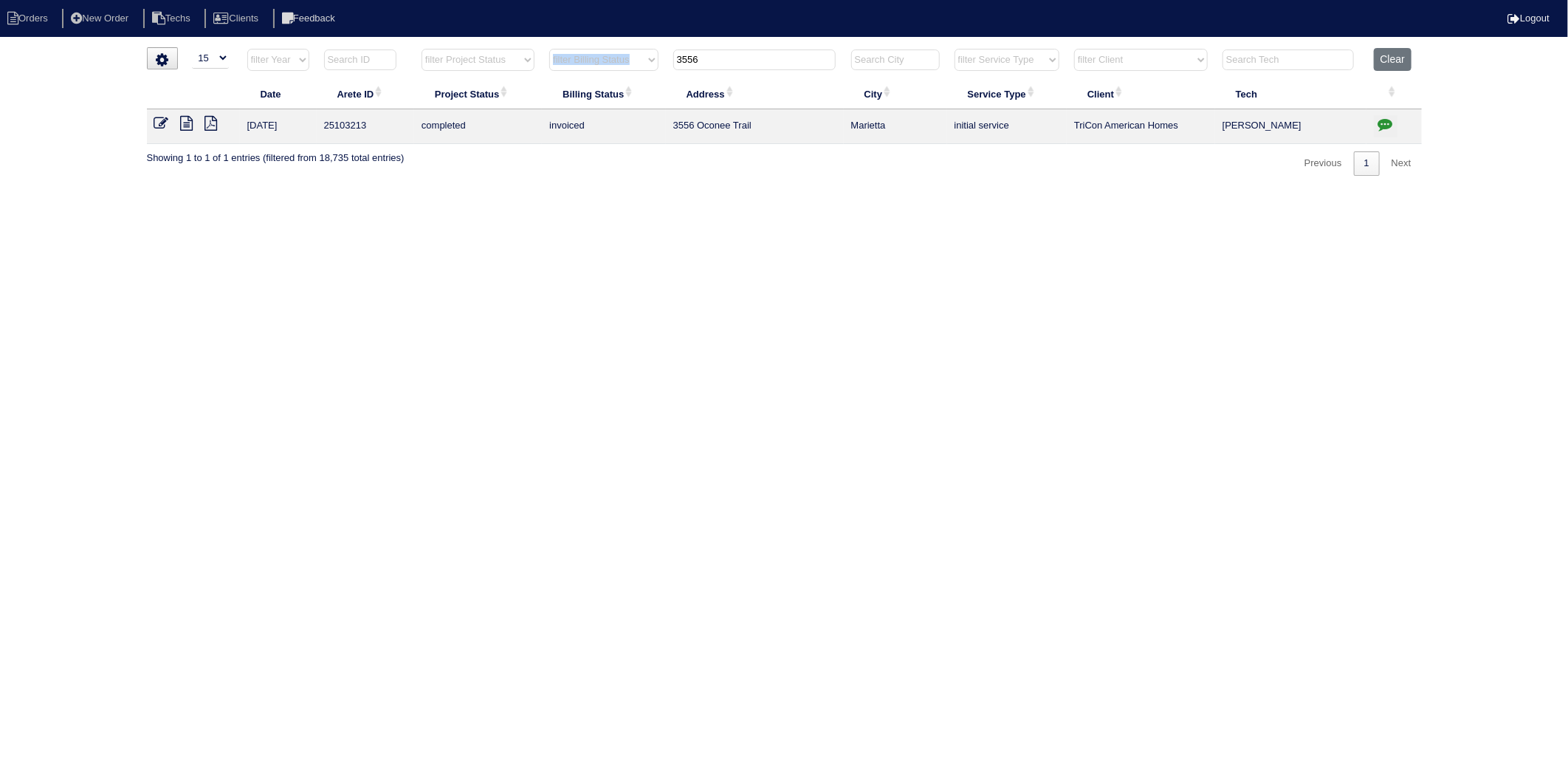
drag, startPoint x: 744, startPoint y: 47, endPoint x: 640, endPoint y: 68, distance: 106.1
click at [640, 68] on tr "filter Year -- Any Year -- 2025 2024 2023 2022 2021 2020 2019 filter Project St…" at bounding box center [784, 62] width 1275 height 30
drag, startPoint x: 715, startPoint y: 64, endPoint x: 660, endPoint y: 192, distance: 139.3
click at [632, 86] on table "Date Arete ID Project Status Billing Status Address City Service Type Client Te…" at bounding box center [784, 96] width 1275 height 96
type input "4681"
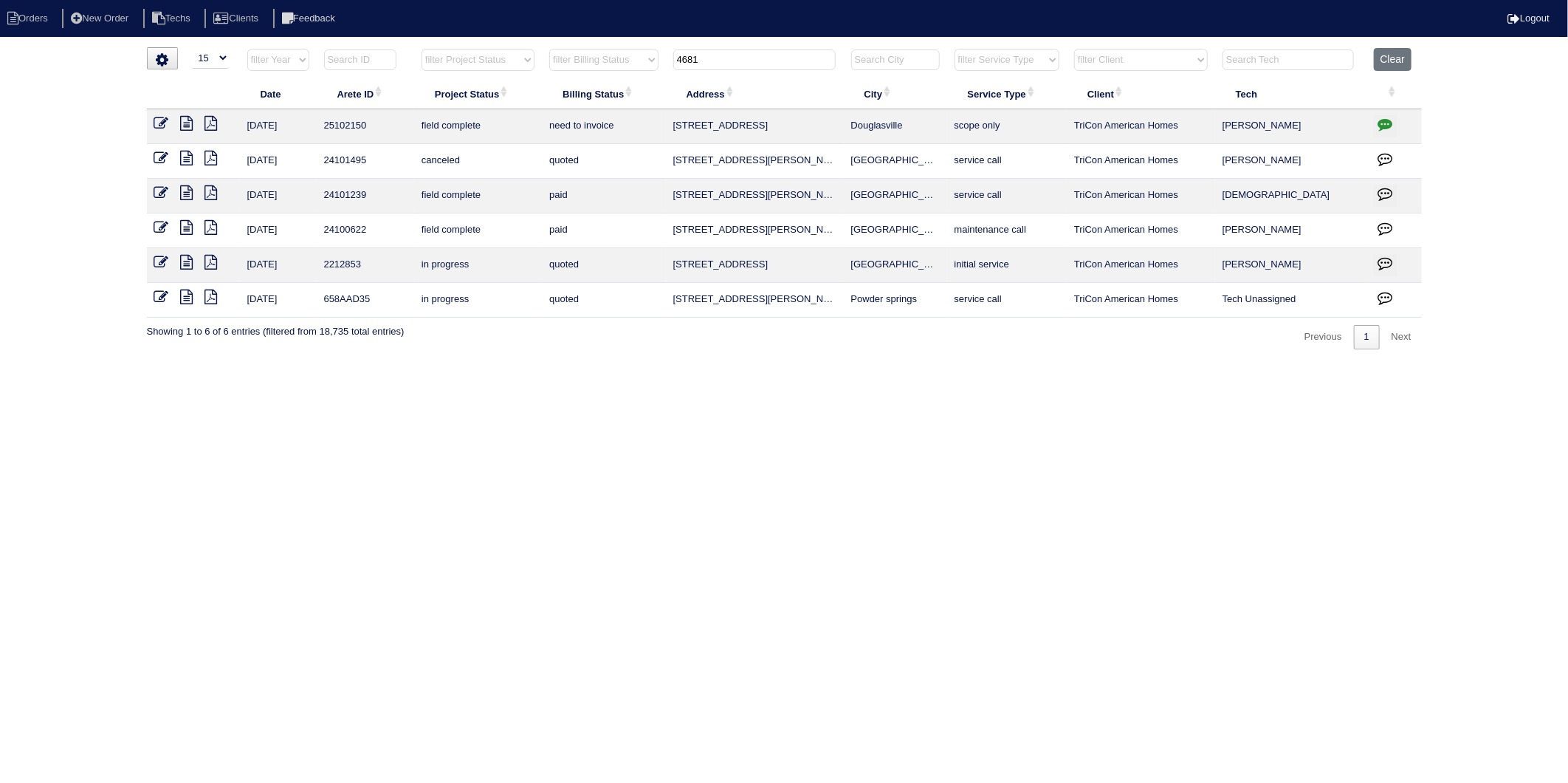
click at [192, 123] on icon at bounding box center [186, 123] width 12 height 15
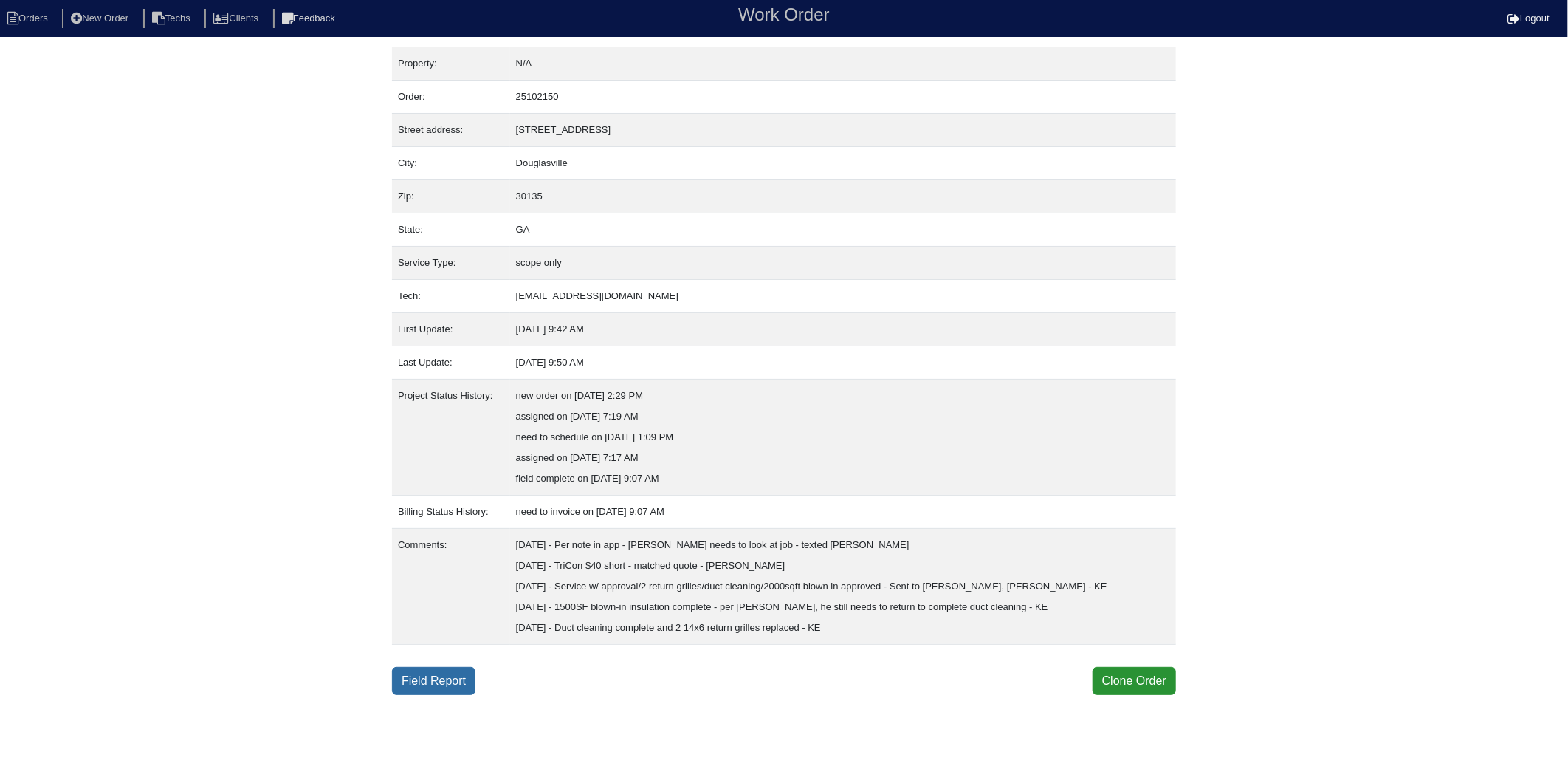
click at [421, 674] on link "Field Report" at bounding box center [434, 681] width 83 height 28
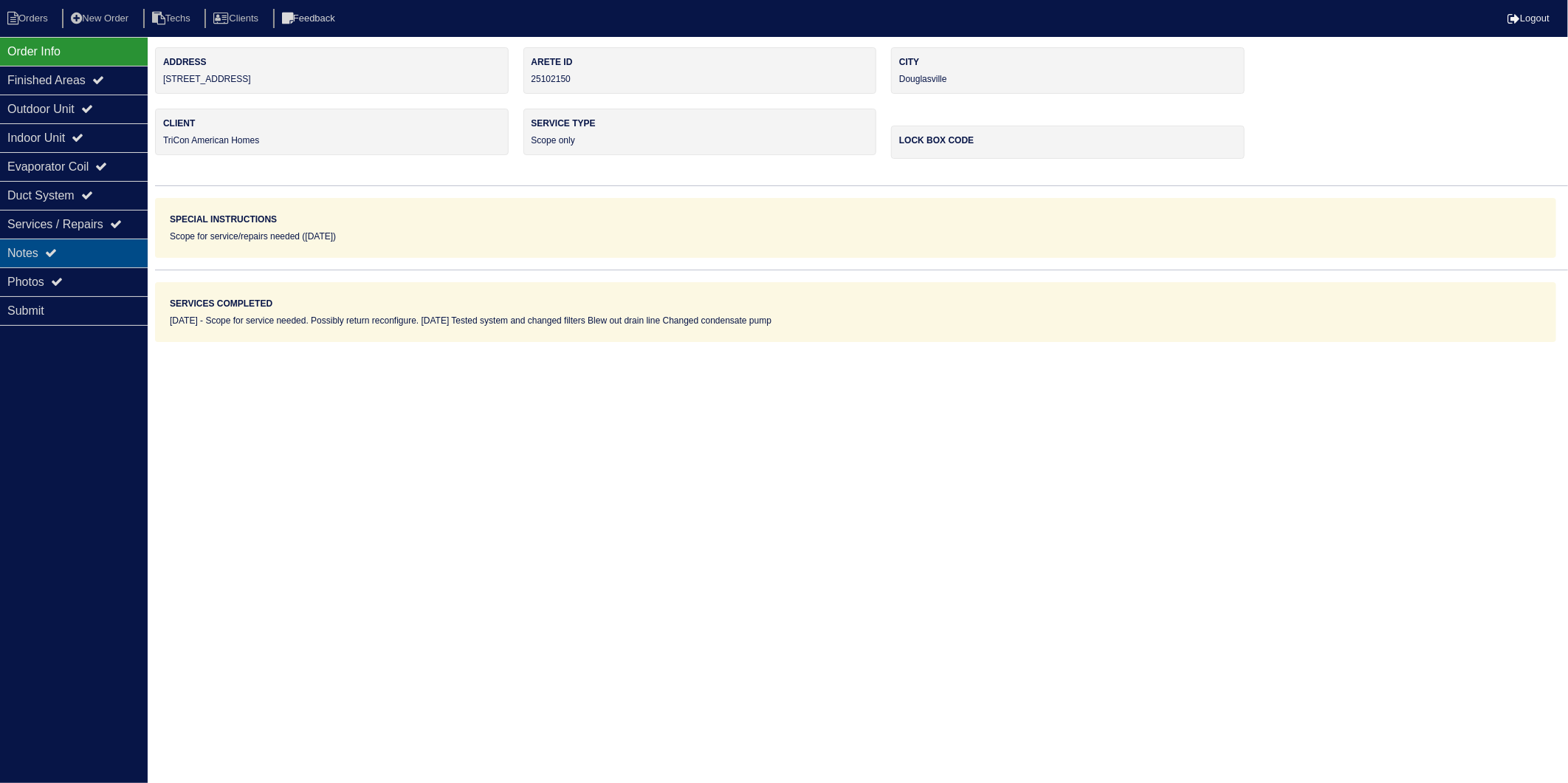
click at [20, 255] on div "Notes" at bounding box center [74, 253] width 147 height 29
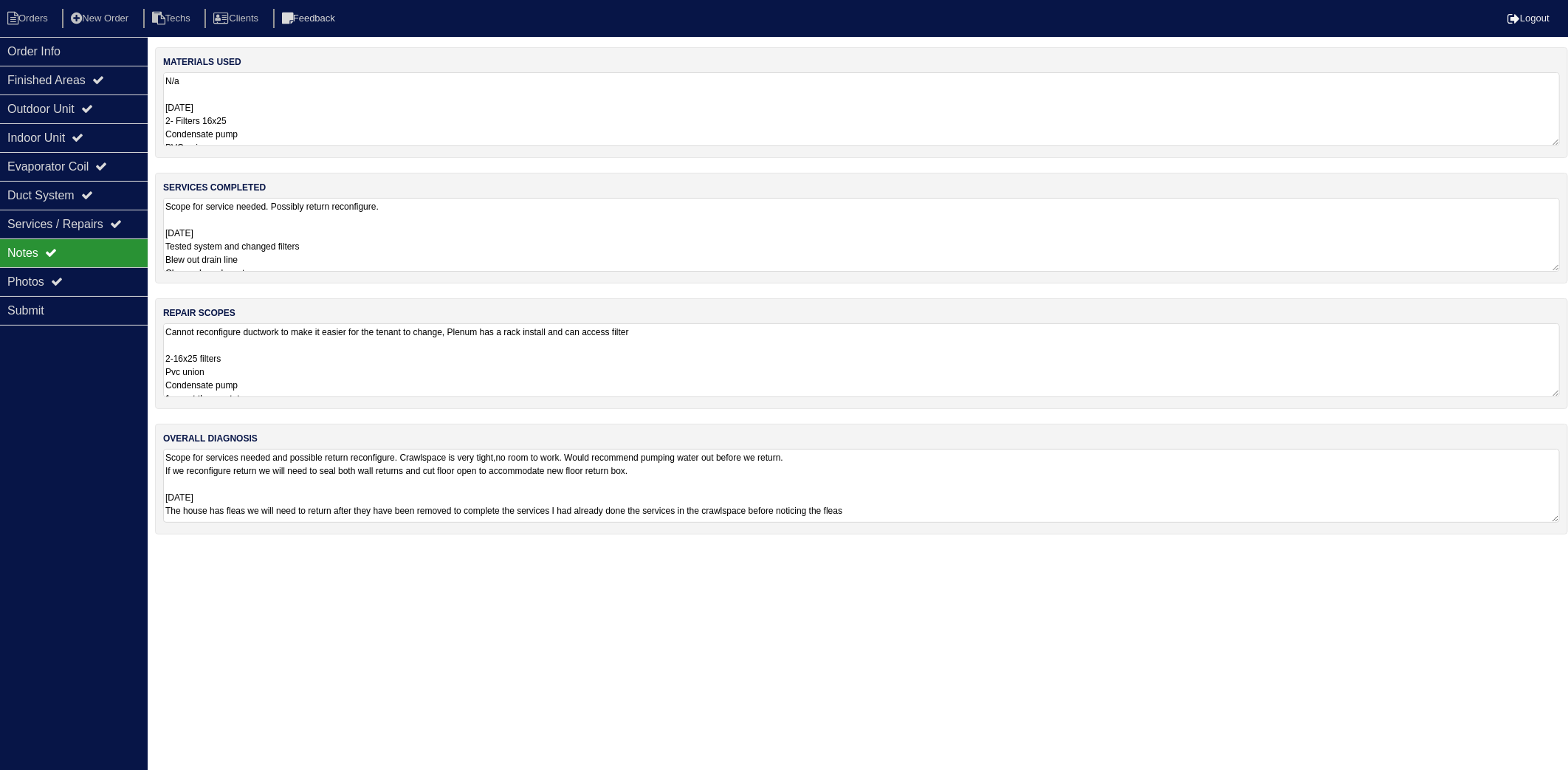
click at [284, 109] on textarea "N/a 08-28-25 2- Filters 16x25 Condensate pump PVC union Nitrogen" at bounding box center [861, 109] width 1397 height 74
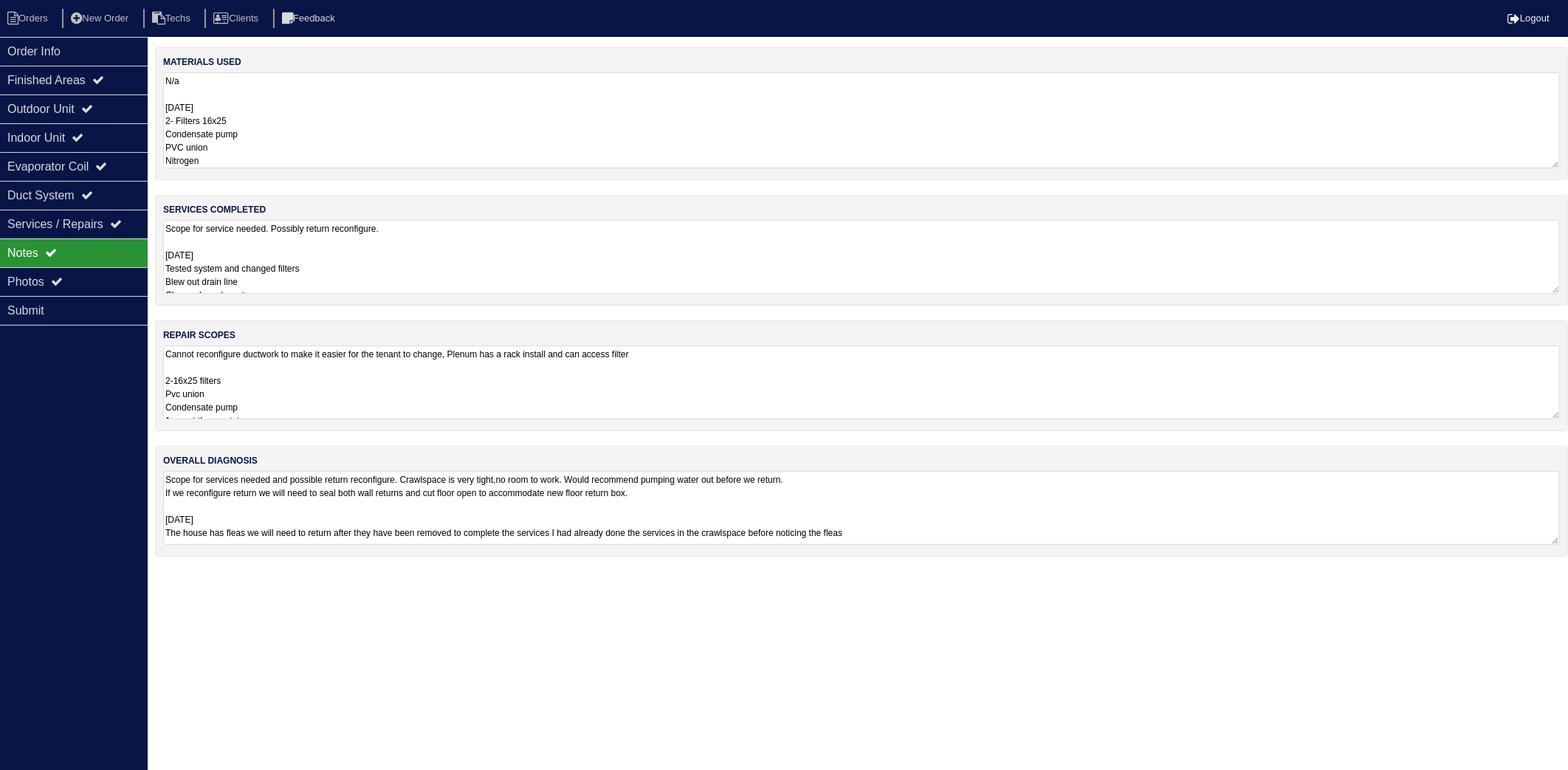
click at [352, 262] on textarea "Scope for service needed. Possibly return reconfigure. 08-28-25 Tested system a…" at bounding box center [861, 257] width 1397 height 74
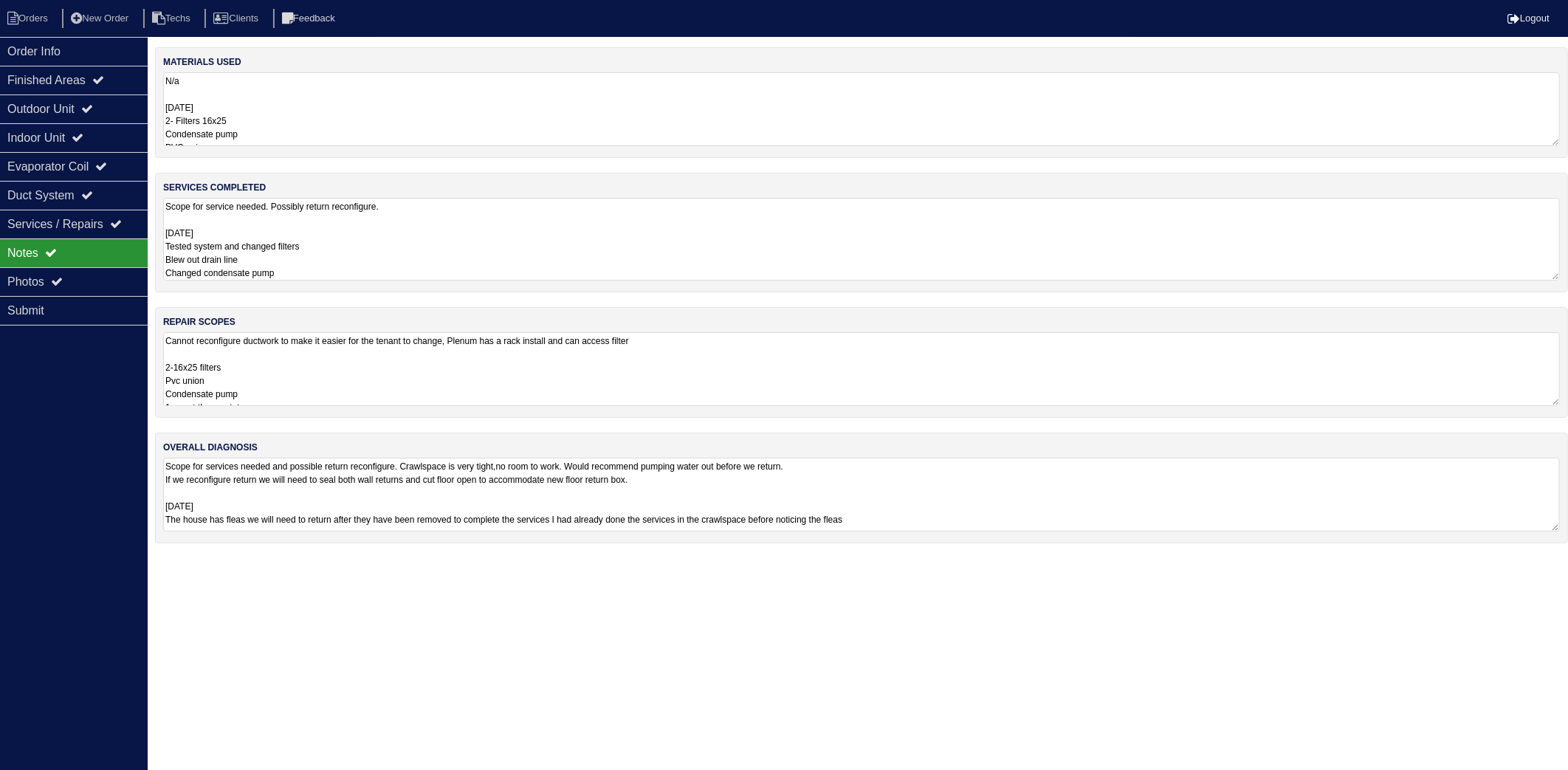
click at [348, 361] on textarea "Cannot reconfigure ductwork to make it easier for the tenant to change, Plenum …" at bounding box center [861, 369] width 1397 height 74
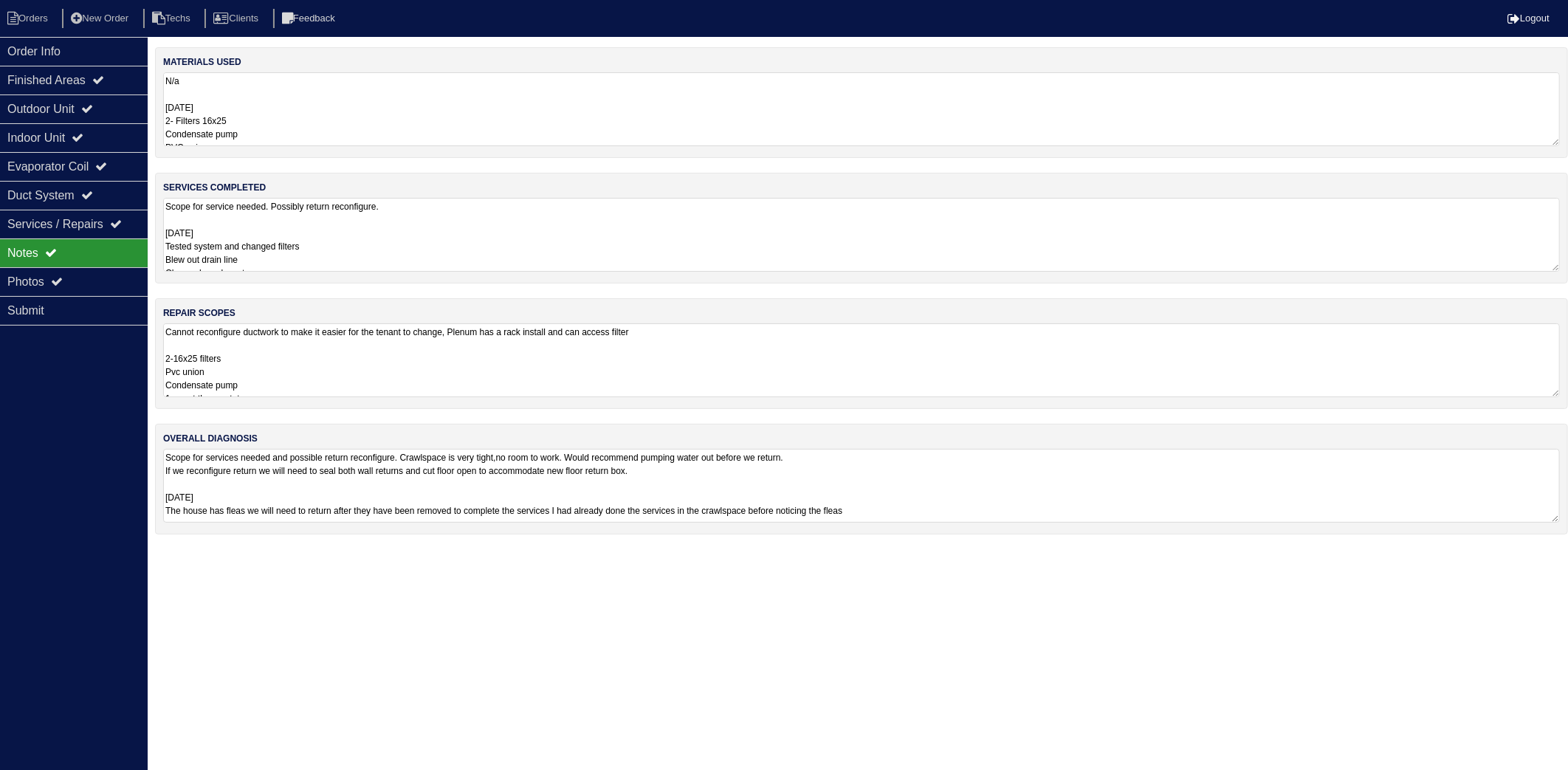
drag, startPoint x: 38, startPoint y: 24, endPoint x: 129, endPoint y: 0, distance: 94.1
click at [40, 24] on li "Orders" at bounding box center [30, 19] width 60 height 20
select select "15"
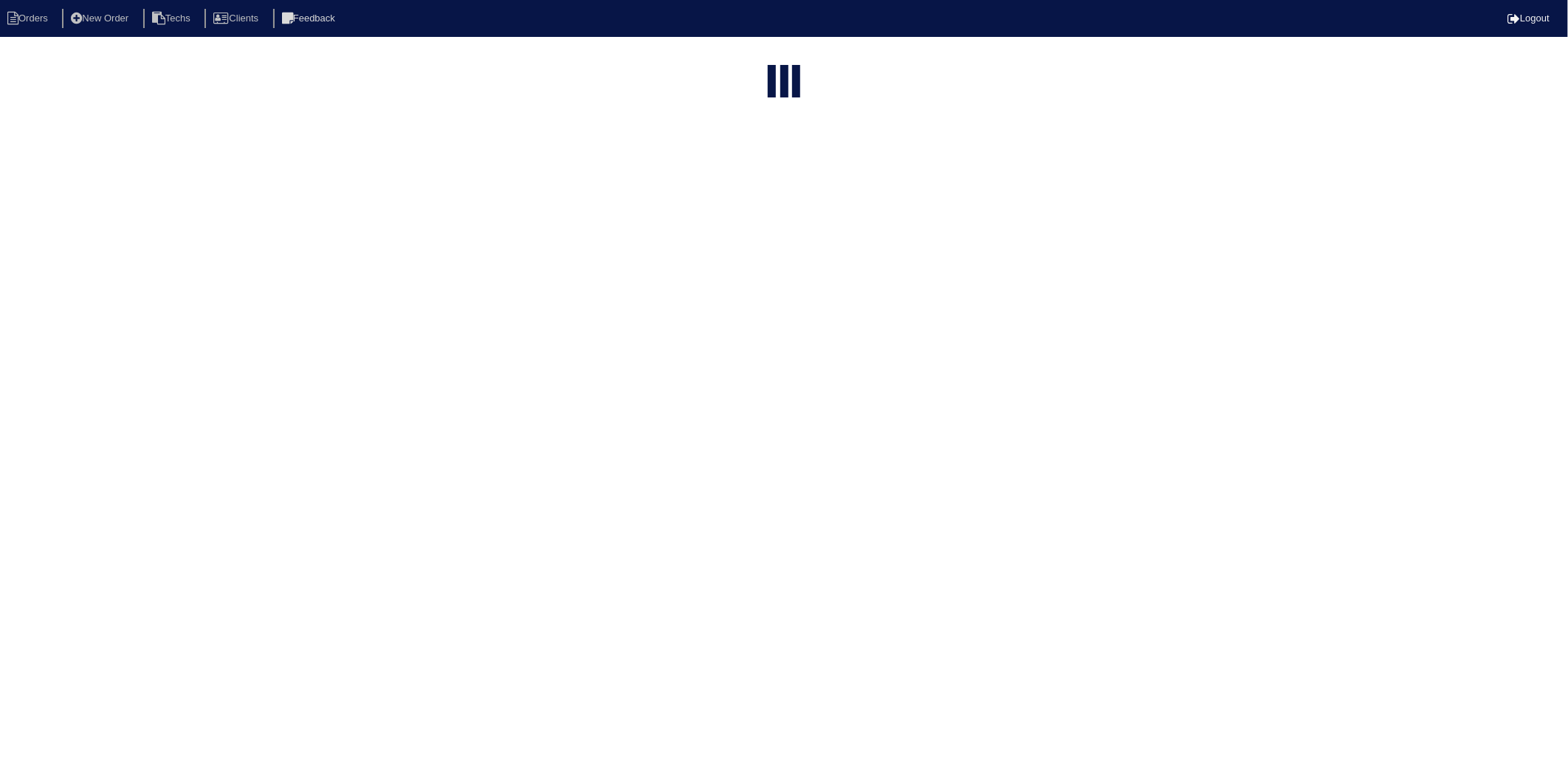
type input "4681"
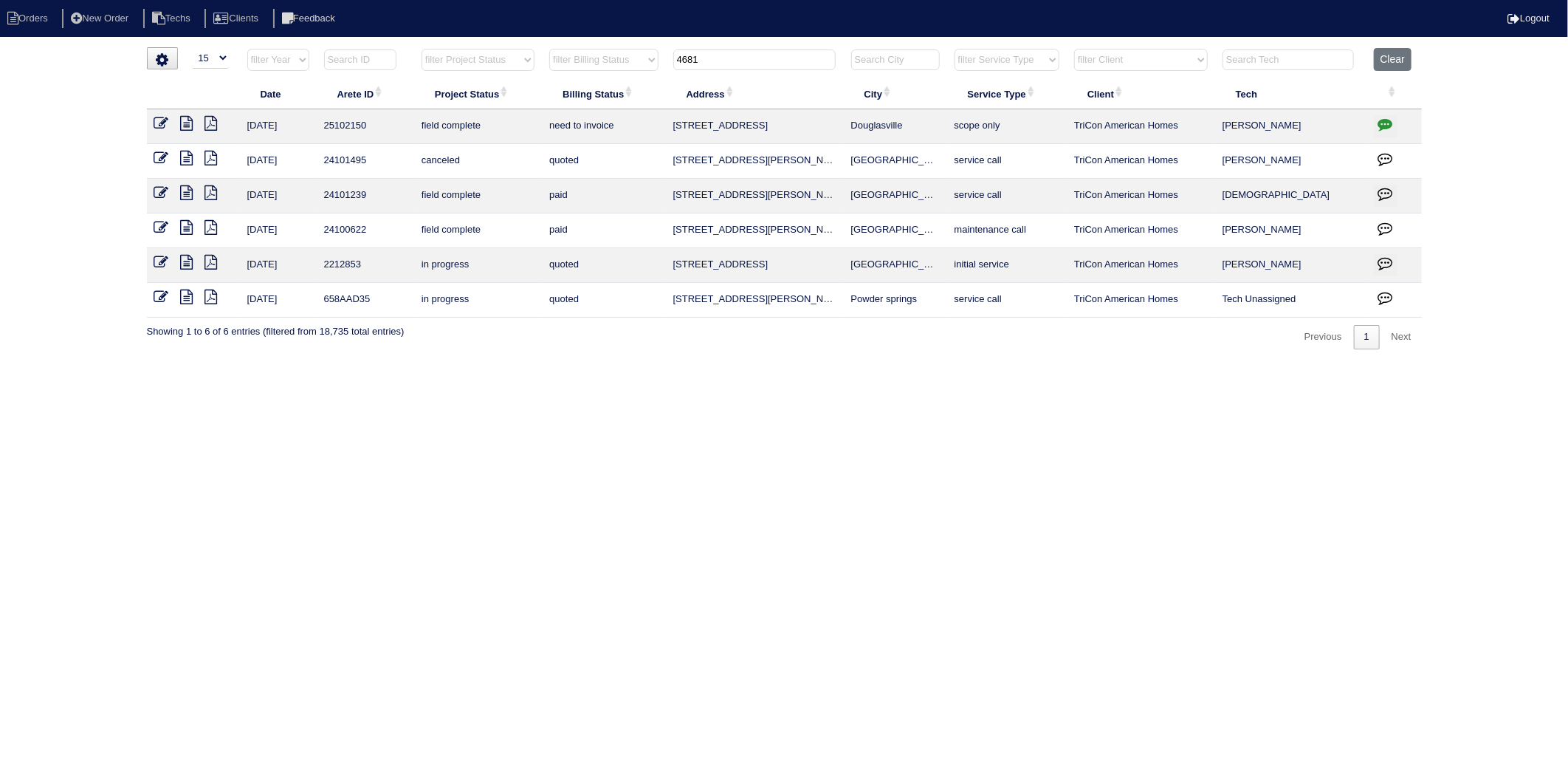
click at [166, 122] on icon at bounding box center [161, 123] width 15 height 15
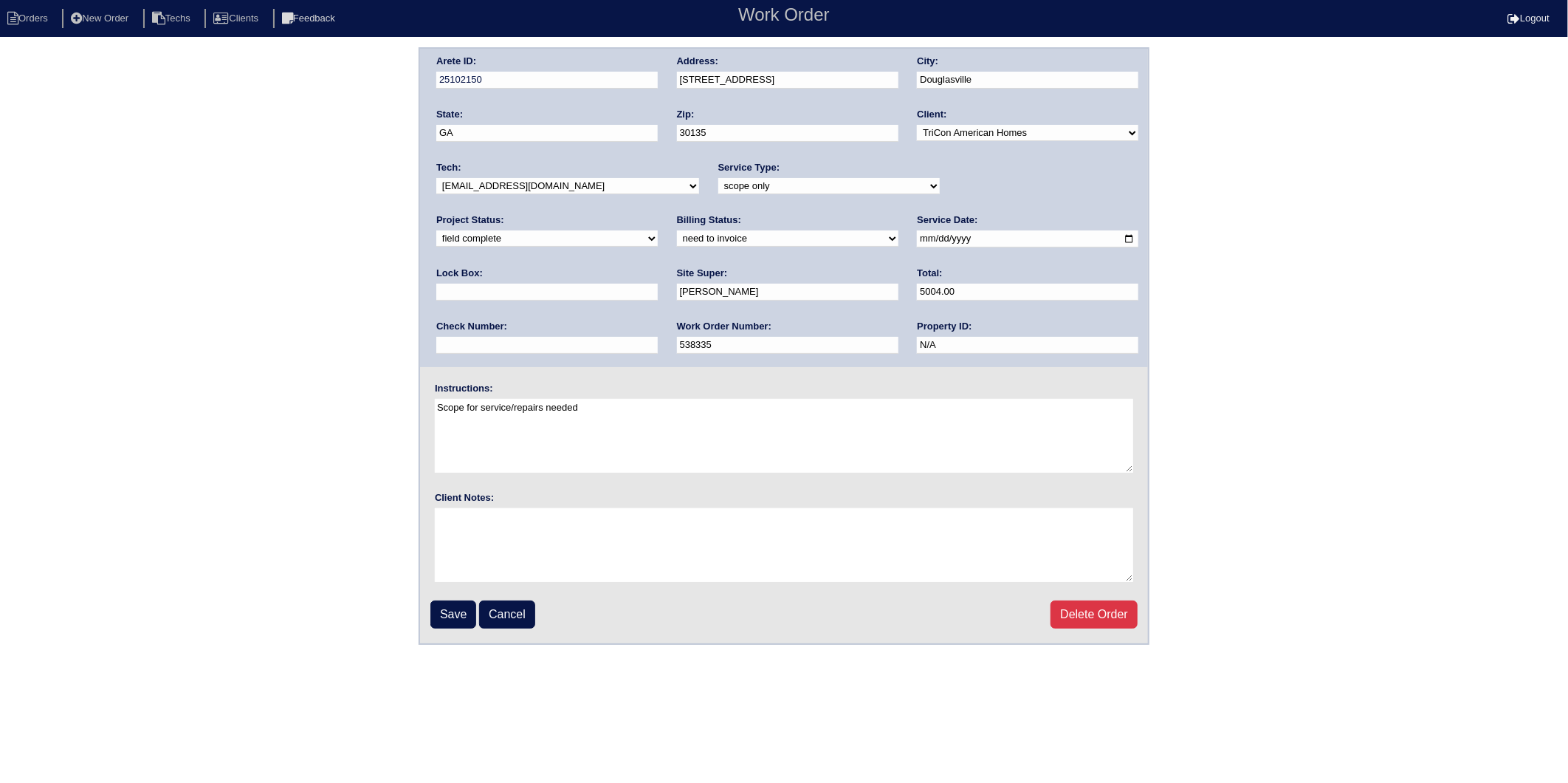
drag, startPoint x: 467, startPoint y: 235, endPoint x: 465, endPoint y: 246, distance: 11.2
click at [677, 235] on select "need to quote quoted need to invoice invoiced paid warranty purchase order need…" at bounding box center [788, 238] width 221 height 16
select select "invoiced"
click at [677, 230] on select "need to quote quoted need to invoice invoiced paid warranty purchase order need…" at bounding box center [788, 238] width 221 height 16
click at [451, 609] on input "Save" at bounding box center [453, 614] width 45 height 28
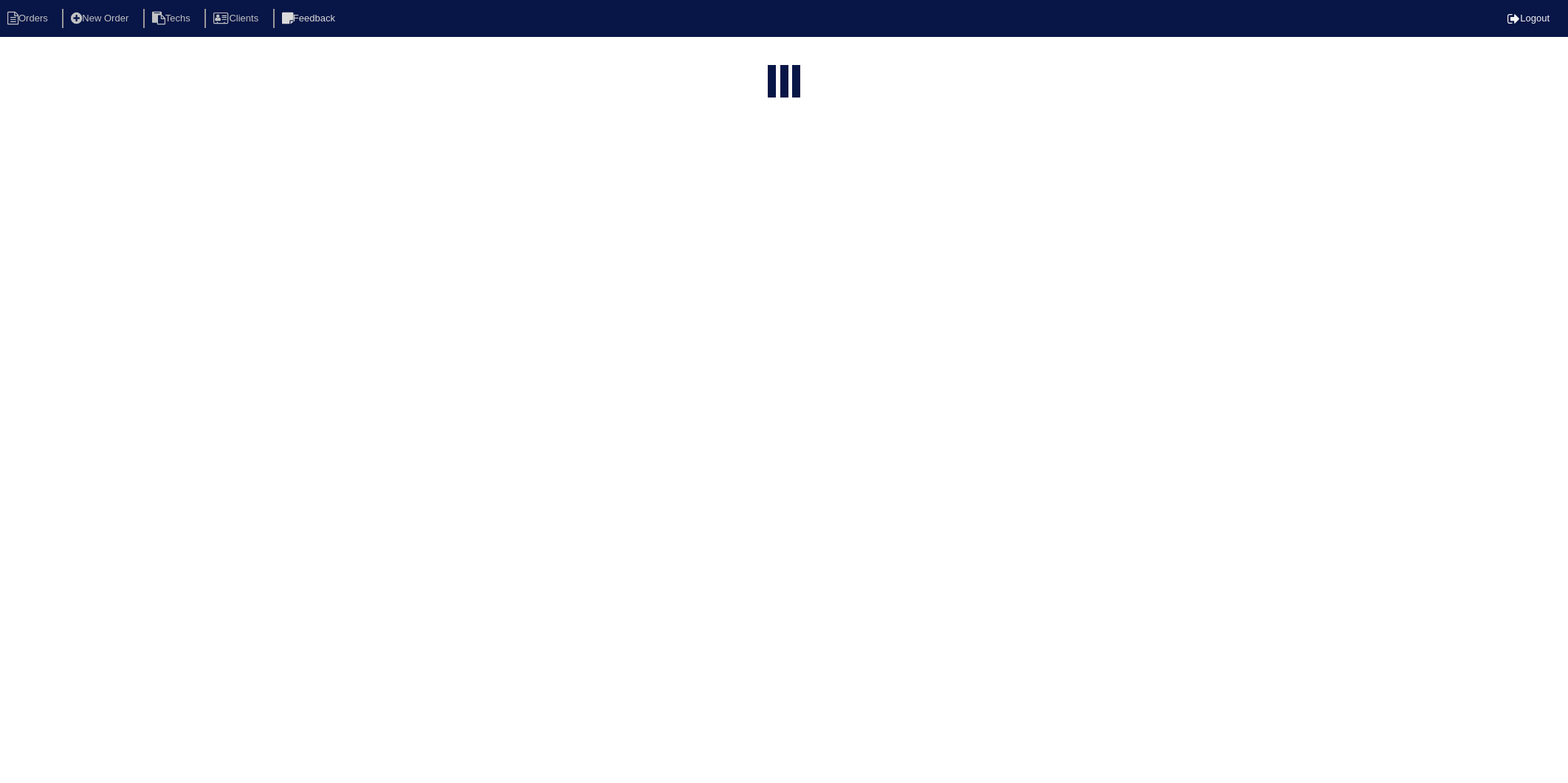
select select "15"
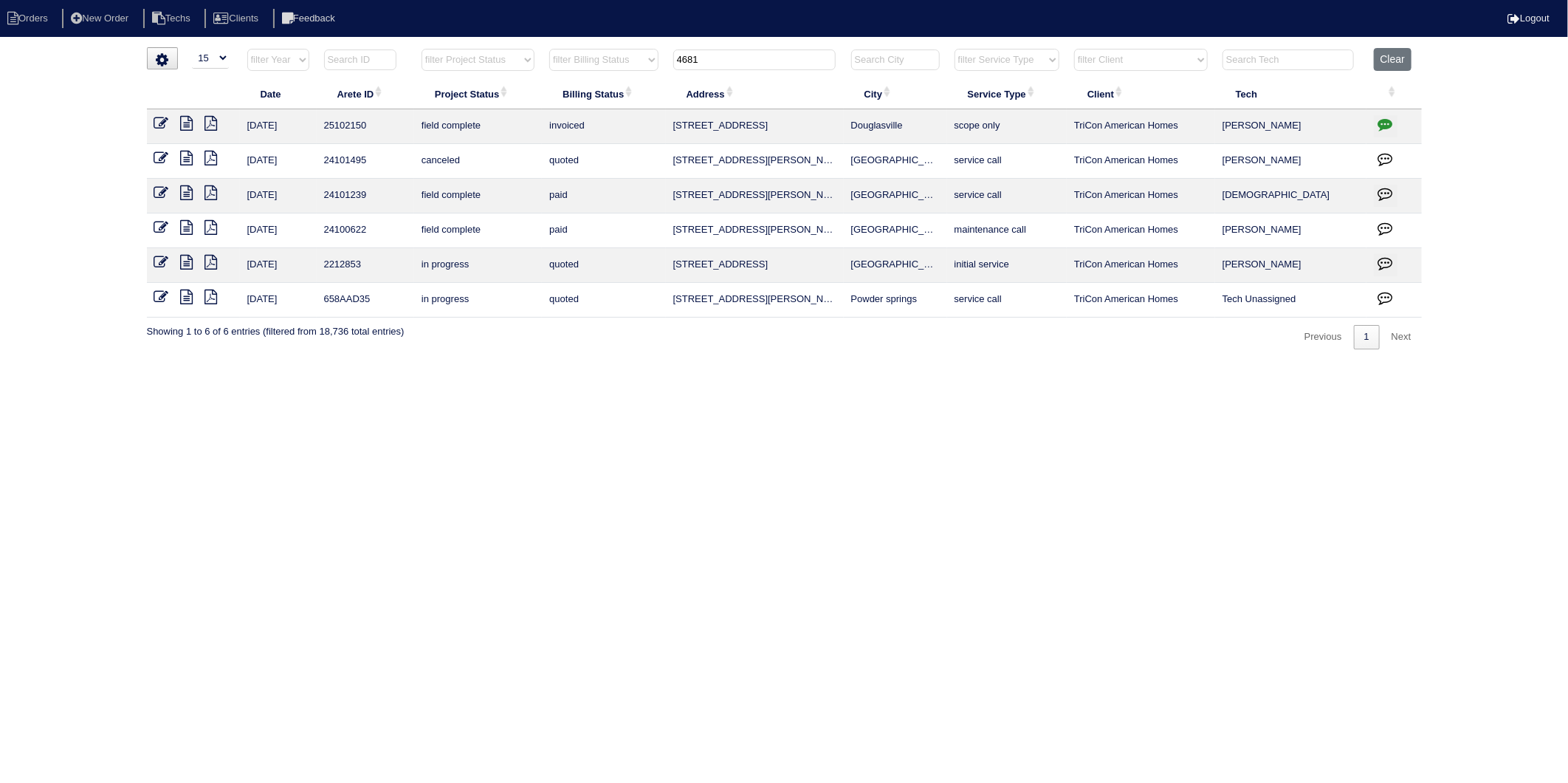
drag, startPoint x: 712, startPoint y: 62, endPoint x: 644, endPoint y: 62, distance: 68.0
click at [644, 62] on tr "filter Year -- Any Year -- 2025 2024 2023 2022 2021 2020 2019 filter Project St…" at bounding box center [784, 62] width 1275 height 30
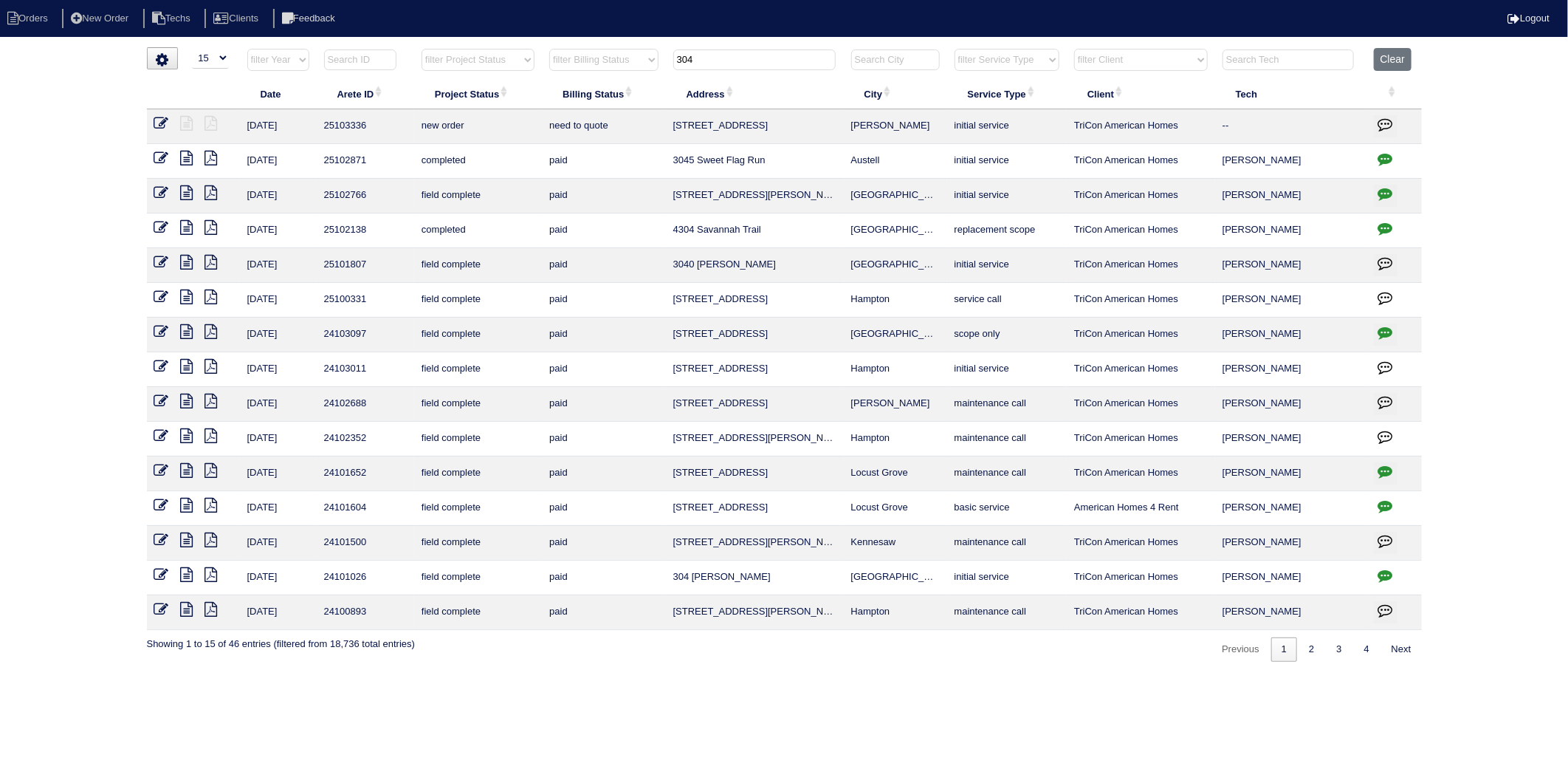
type input "304"
click at [1393, 62] on button "Clear" at bounding box center [1393, 59] width 37 height 23
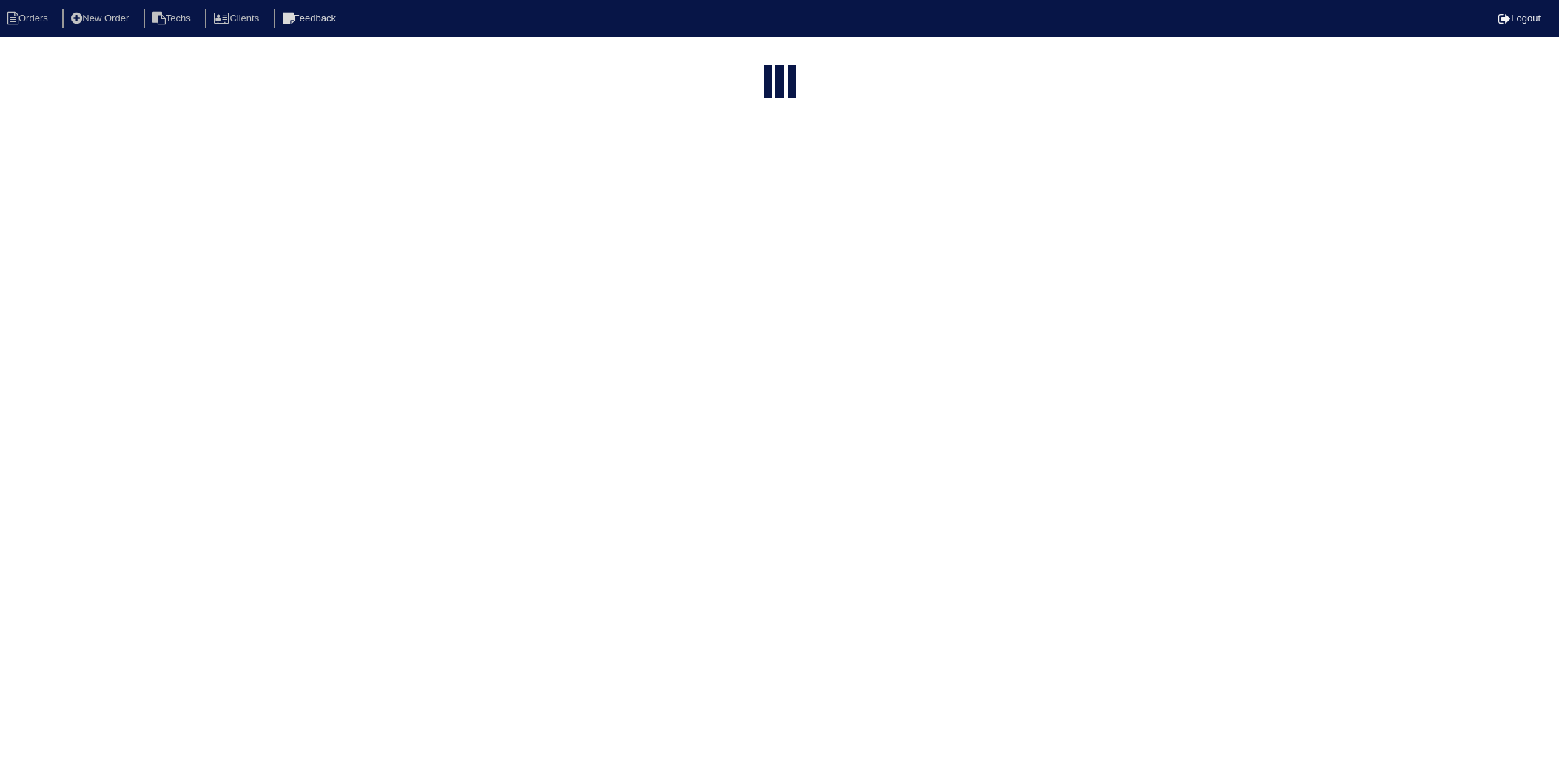
select select "15"
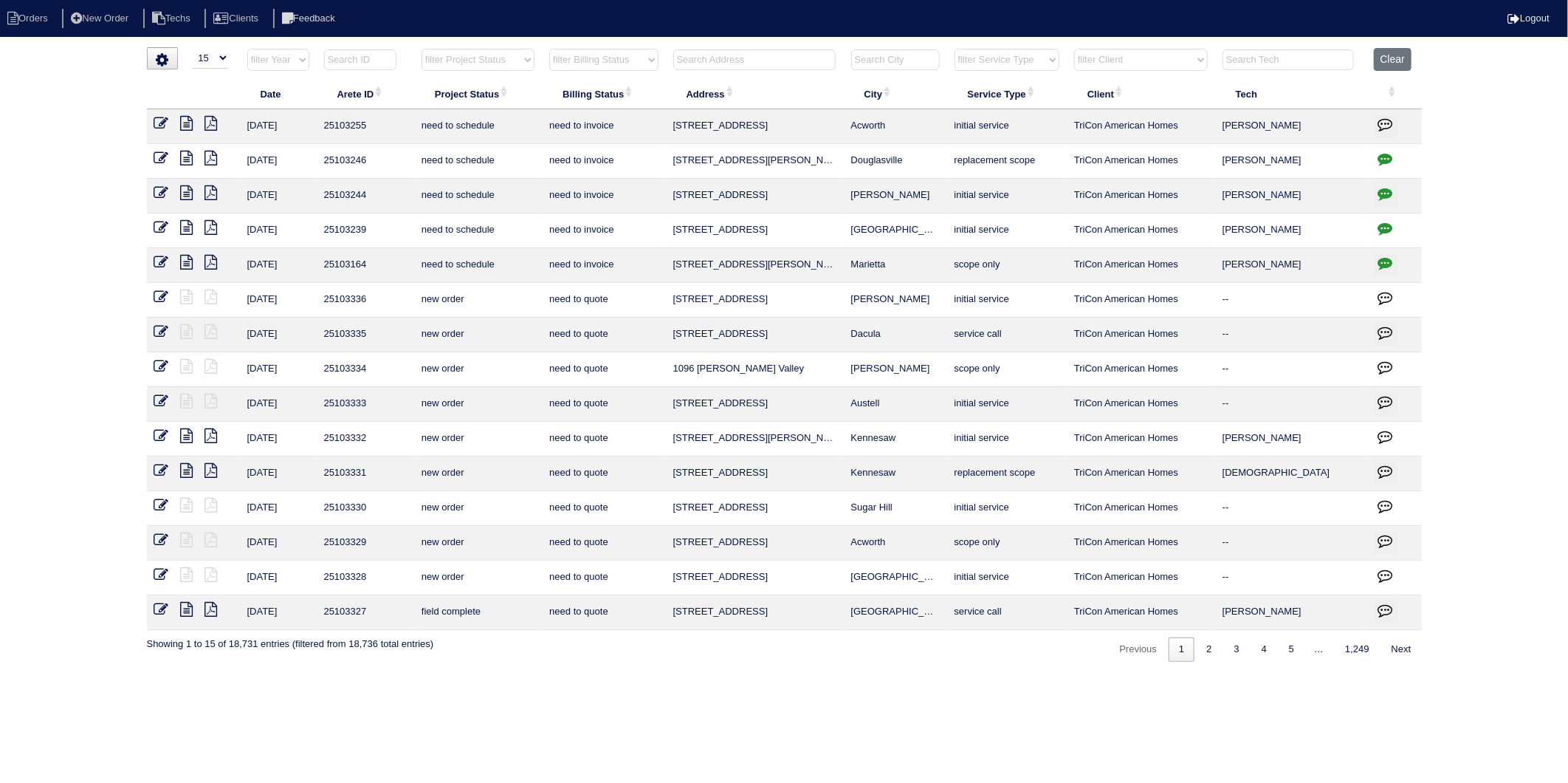
click at [694, 56] on input "text" at bounding box center [754, 60] width 162 height 21
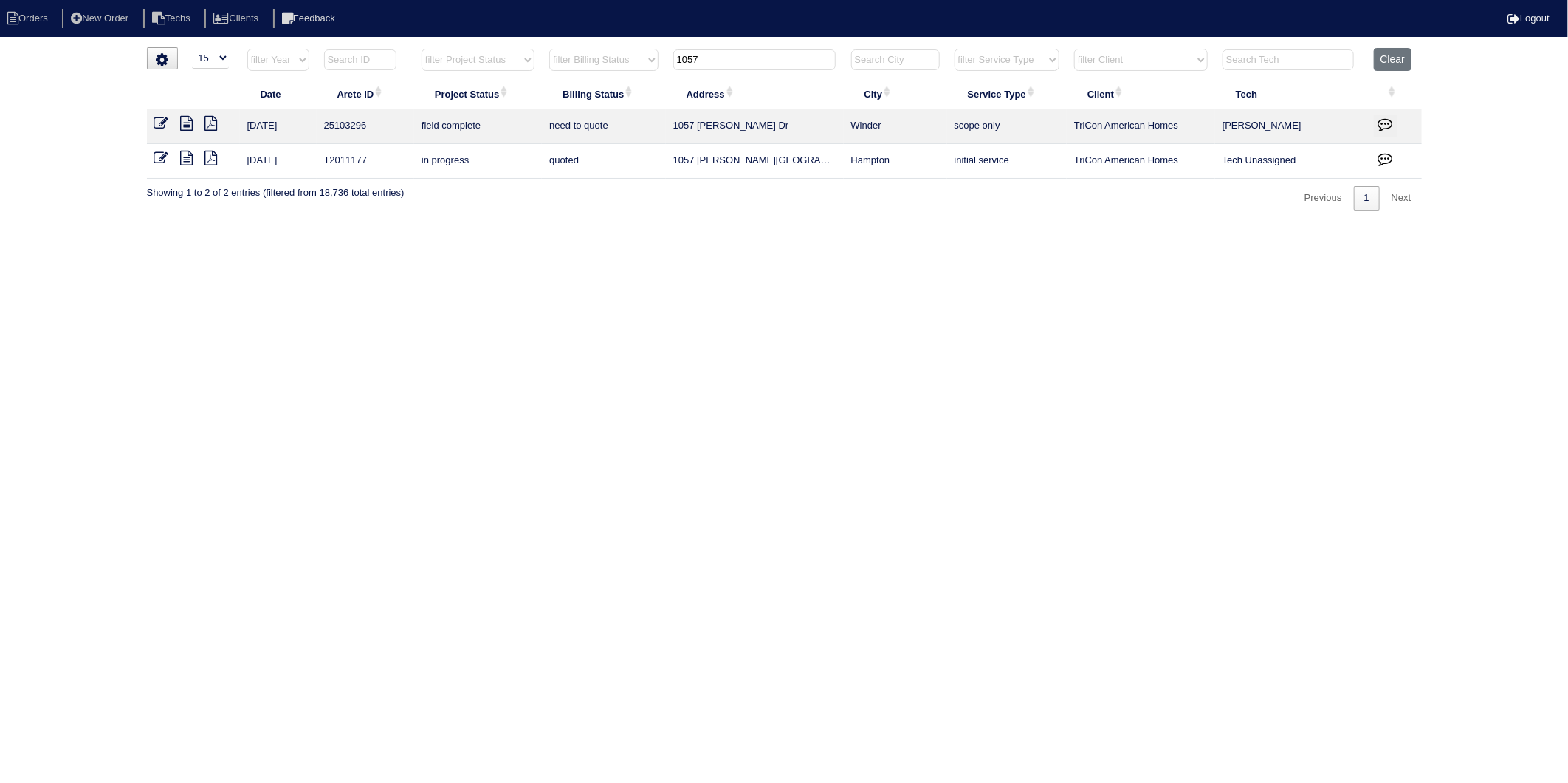
drag, startPoint x: 679, startPoint y: 71, endPoint x: 578, endPoint y: 94, distance: 103.6
click at [578, 94] on table "Date Arete ID Project Status Billing Status Address City Service Type Client Te…" at bounding box center [784, 113] width 1275 height 130
type input "39 sage"
click at [185, 124] on icon at bounding box center [186, 123] width 12 height 15
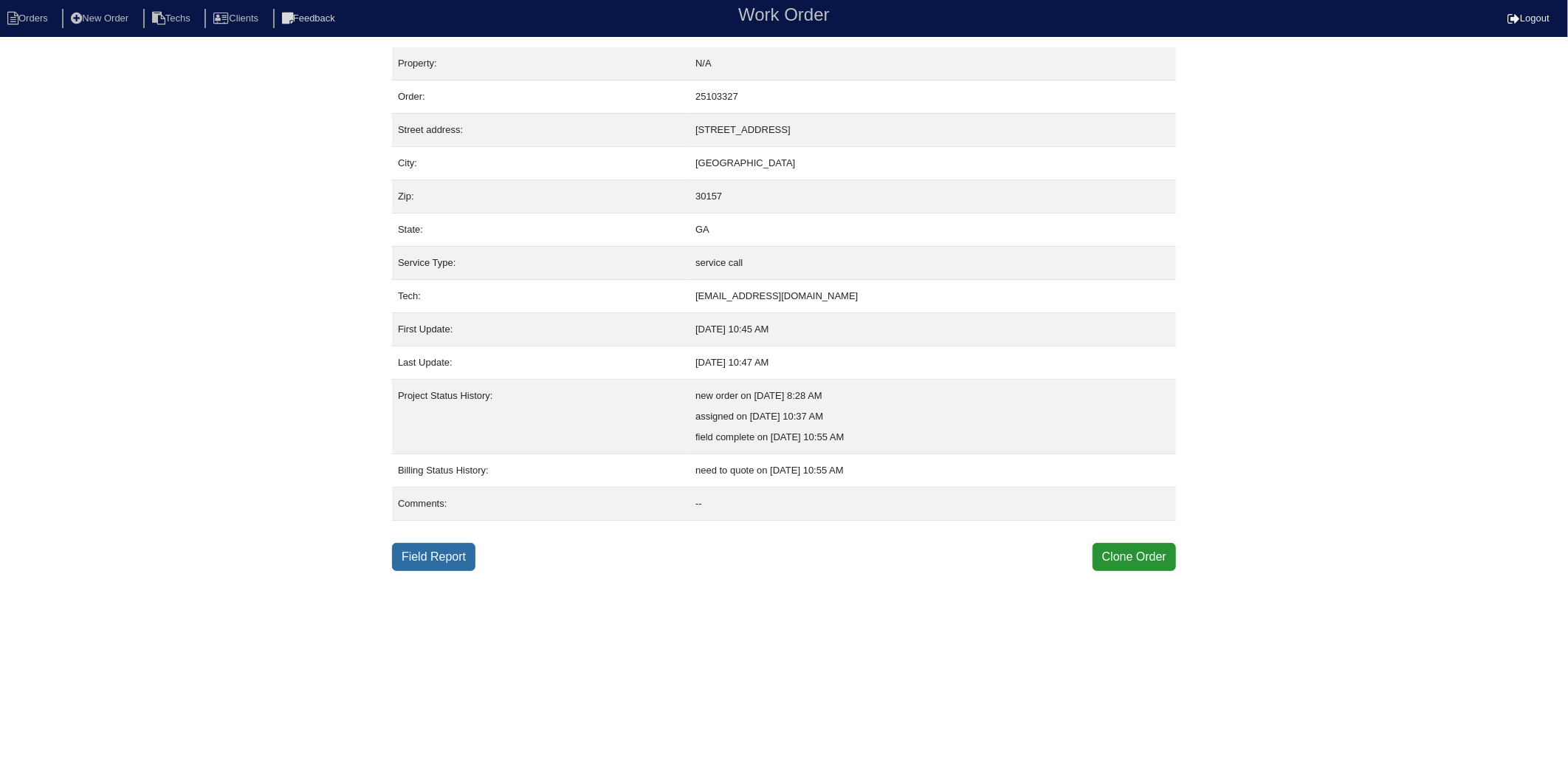
click at [436, 554] on link "Field Report" at bounding box center [434, 557] width 83 height 28
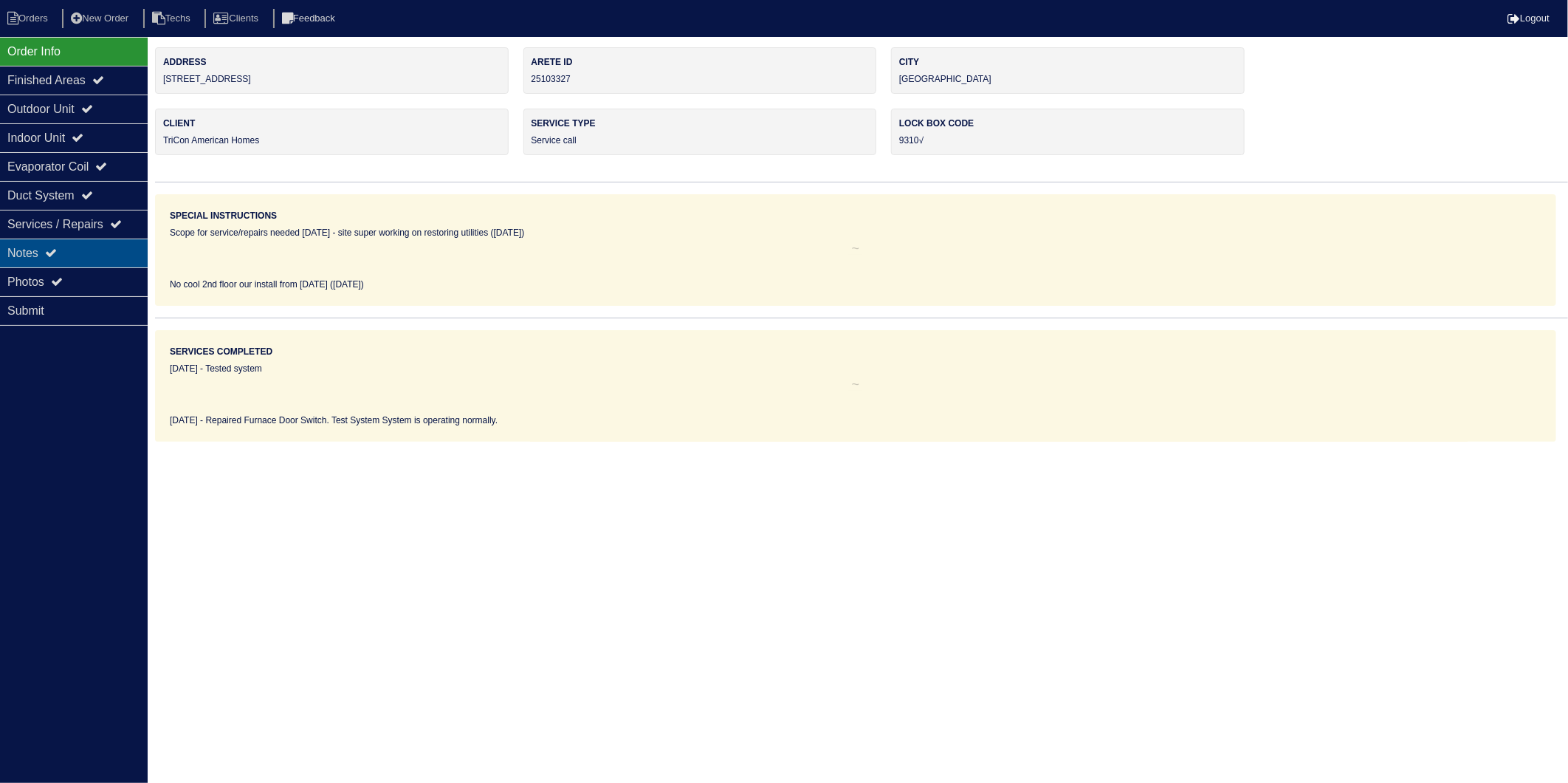
click at [62, 259] on div "Notes" at bounding box center [74, 253] width 147 height 29
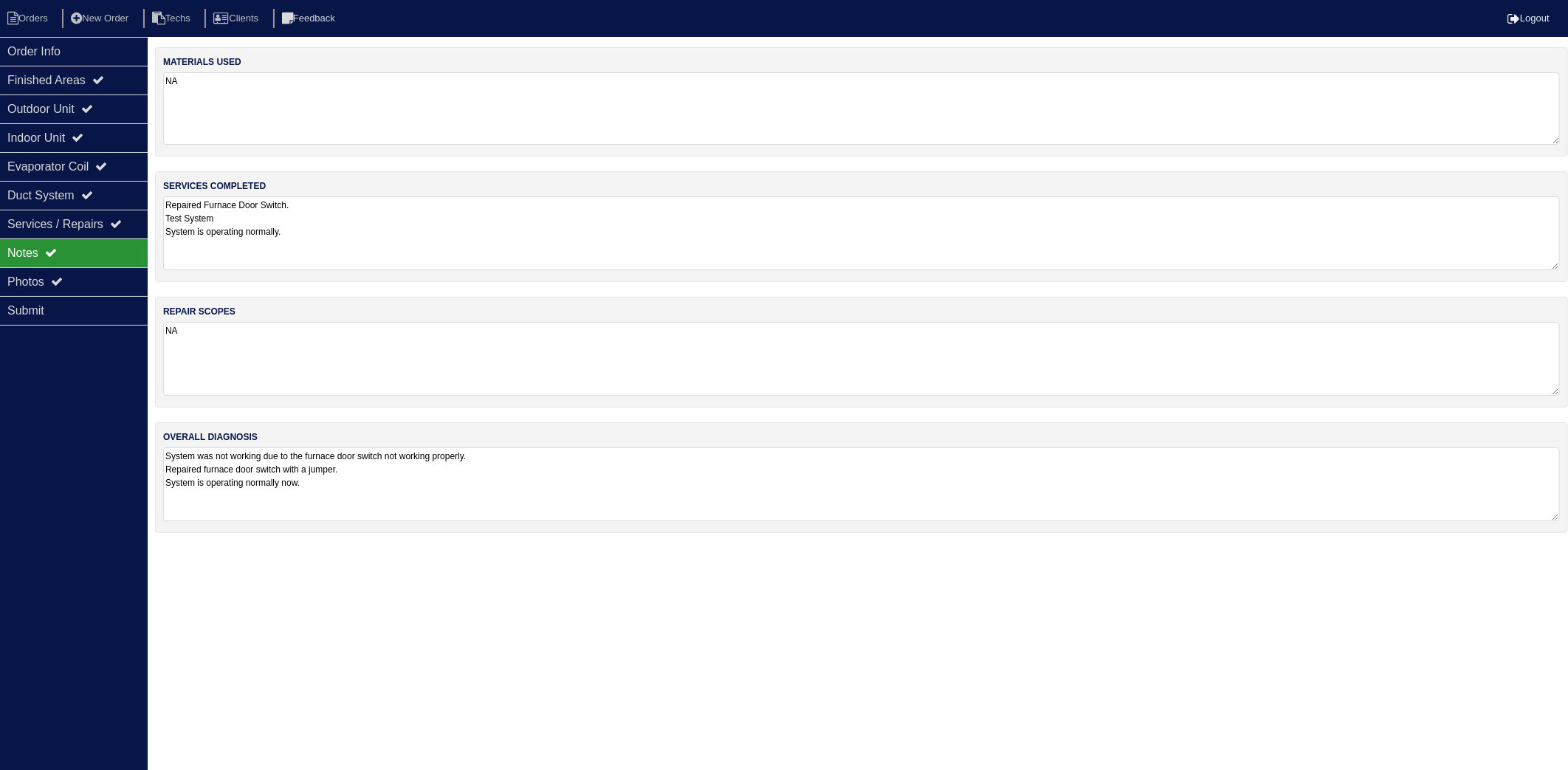
click at [312, 117] on textarea "NA" at bounding box center [861, 108] width 1397 height 72
click at [354, 207] on textarea "Repaired Furnace Door Switch. Test System System is operating normally." at bounding box center [861, 233] width 1397 height 74
click at [24, 20] on li "Orders" at bounding box center [30, 19] width 60 height 20
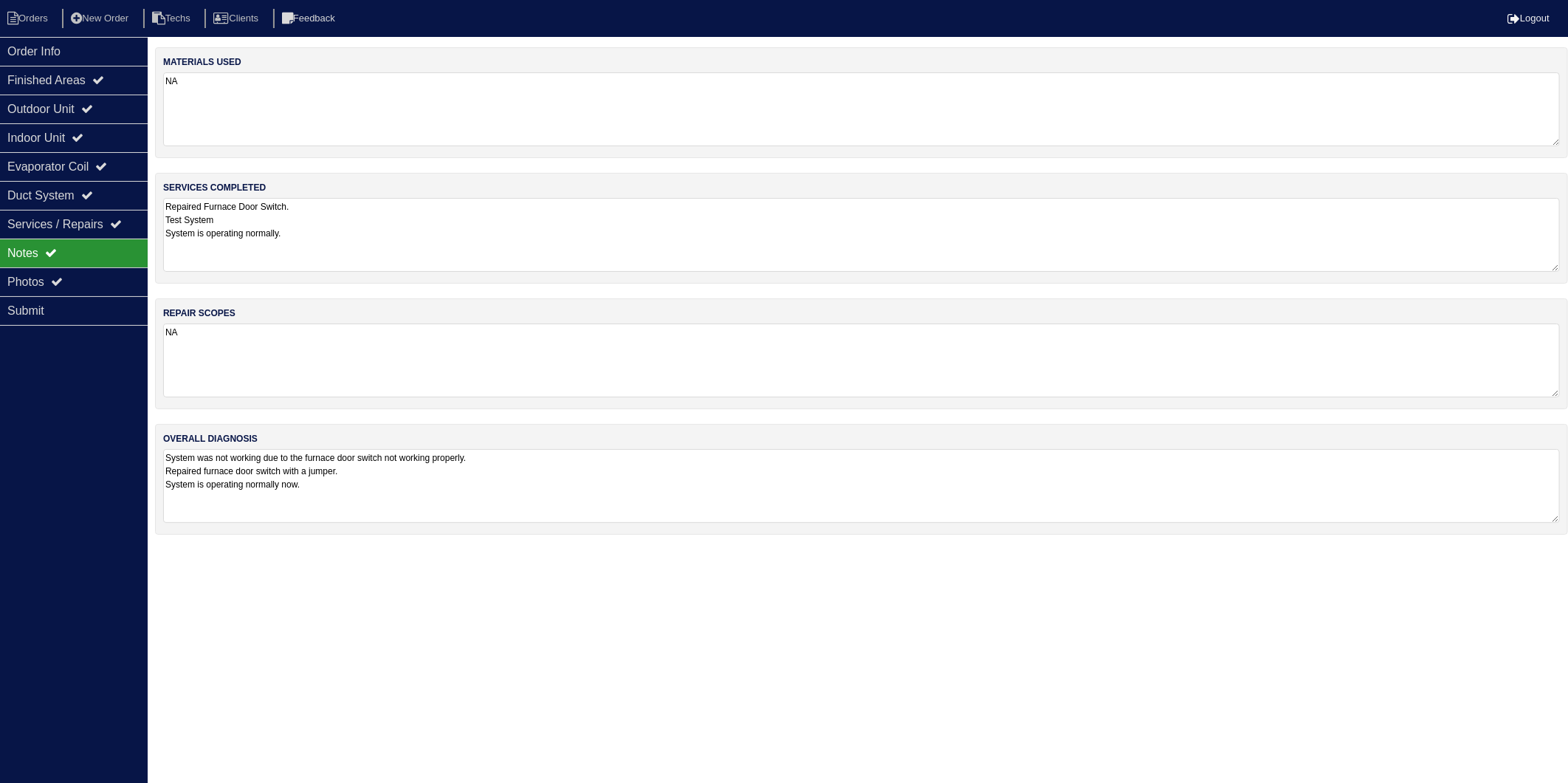
select select "15"
